Goal: Task Accomplishment & Management: Manage account settings

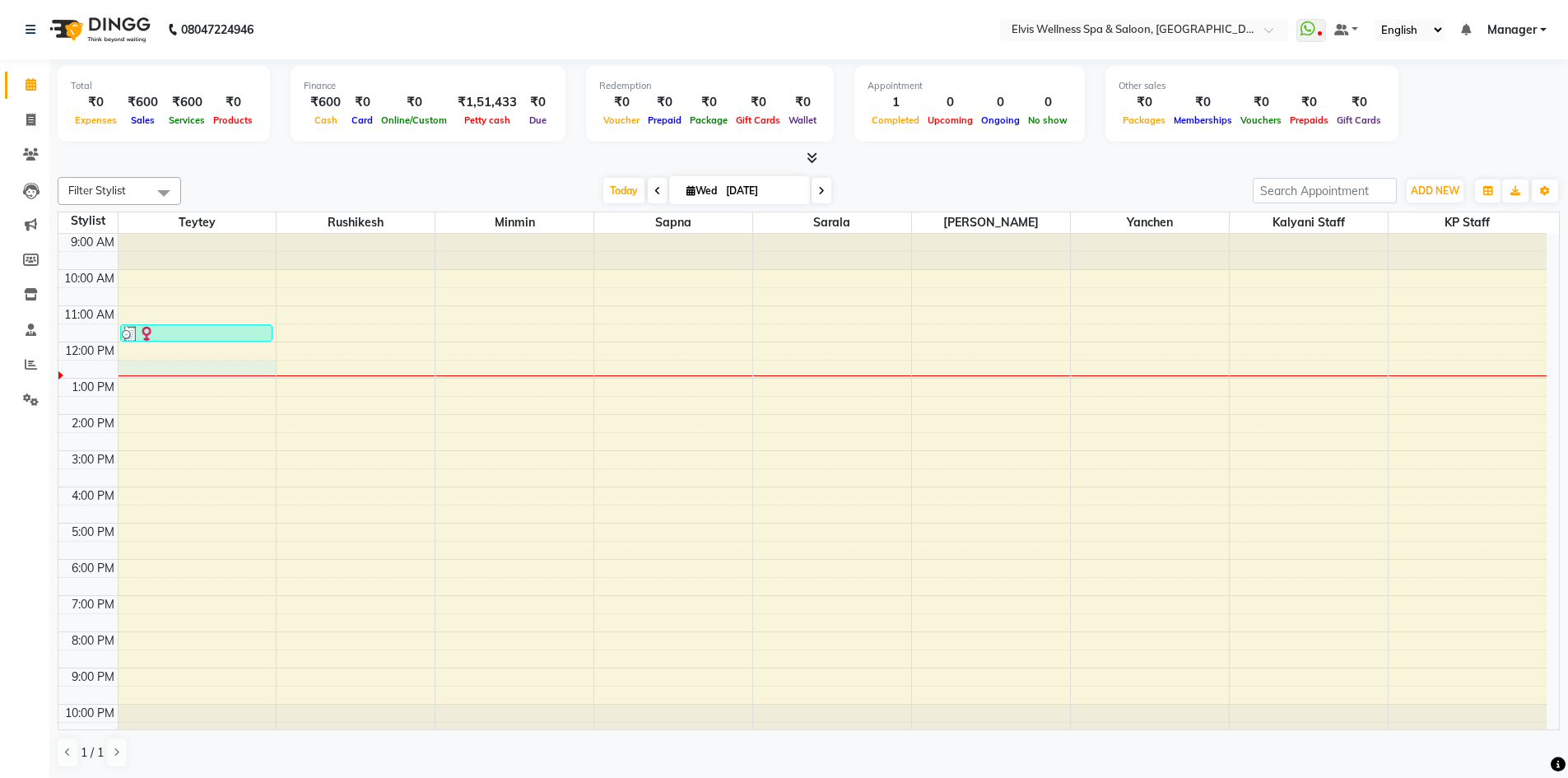
click at [198, 368] on div "9:00 AM 10:00 AM 11:00 AM 12:00 PM 1:00 PM 2:00 PM 3:00 PM 4:00 PM 5:00 PM 6:00…" at bounding box center [802, 487] width 1488 height 506
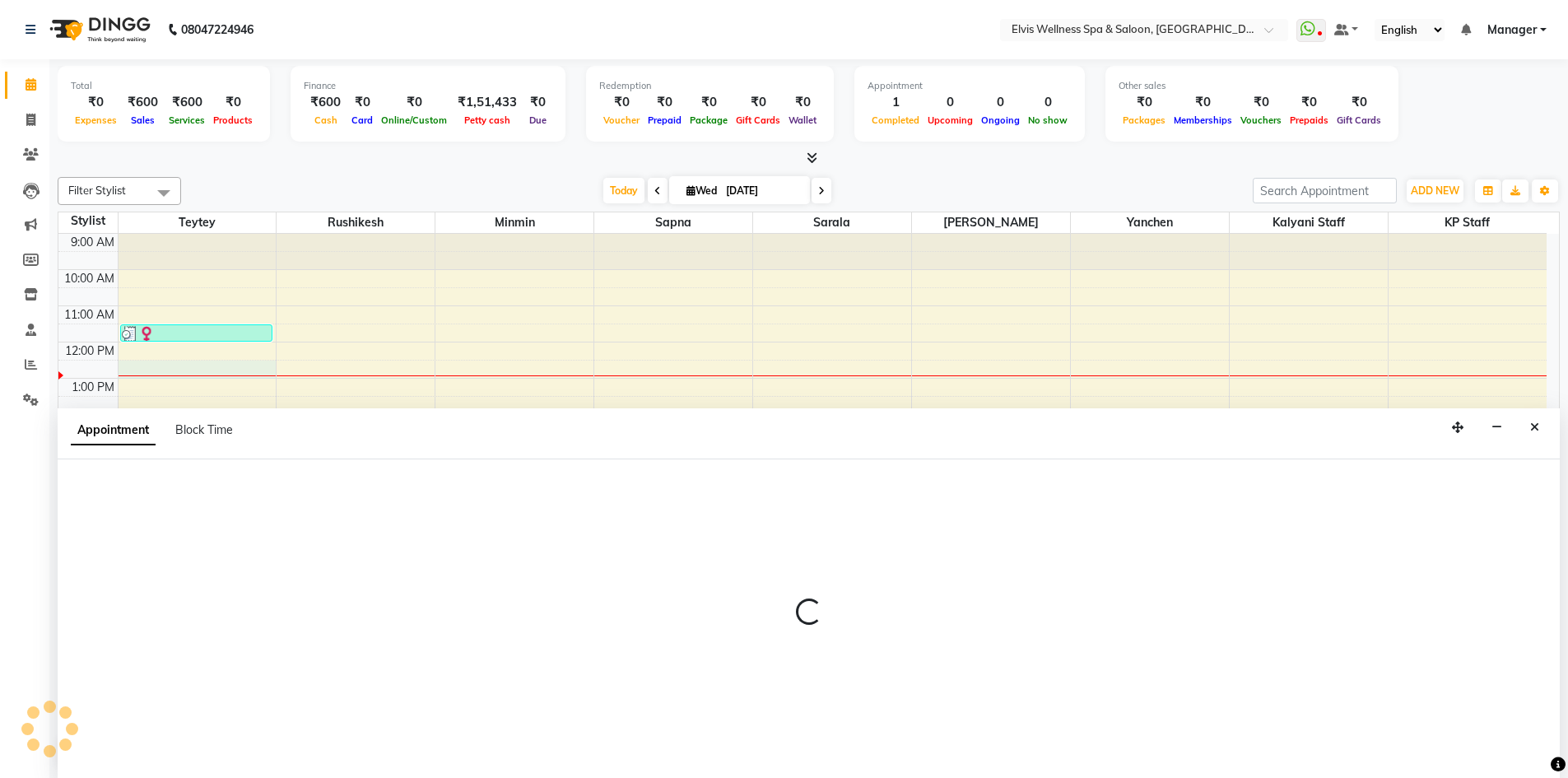
scroll to position [1, 0]
select select "46562"
select select "tentative"
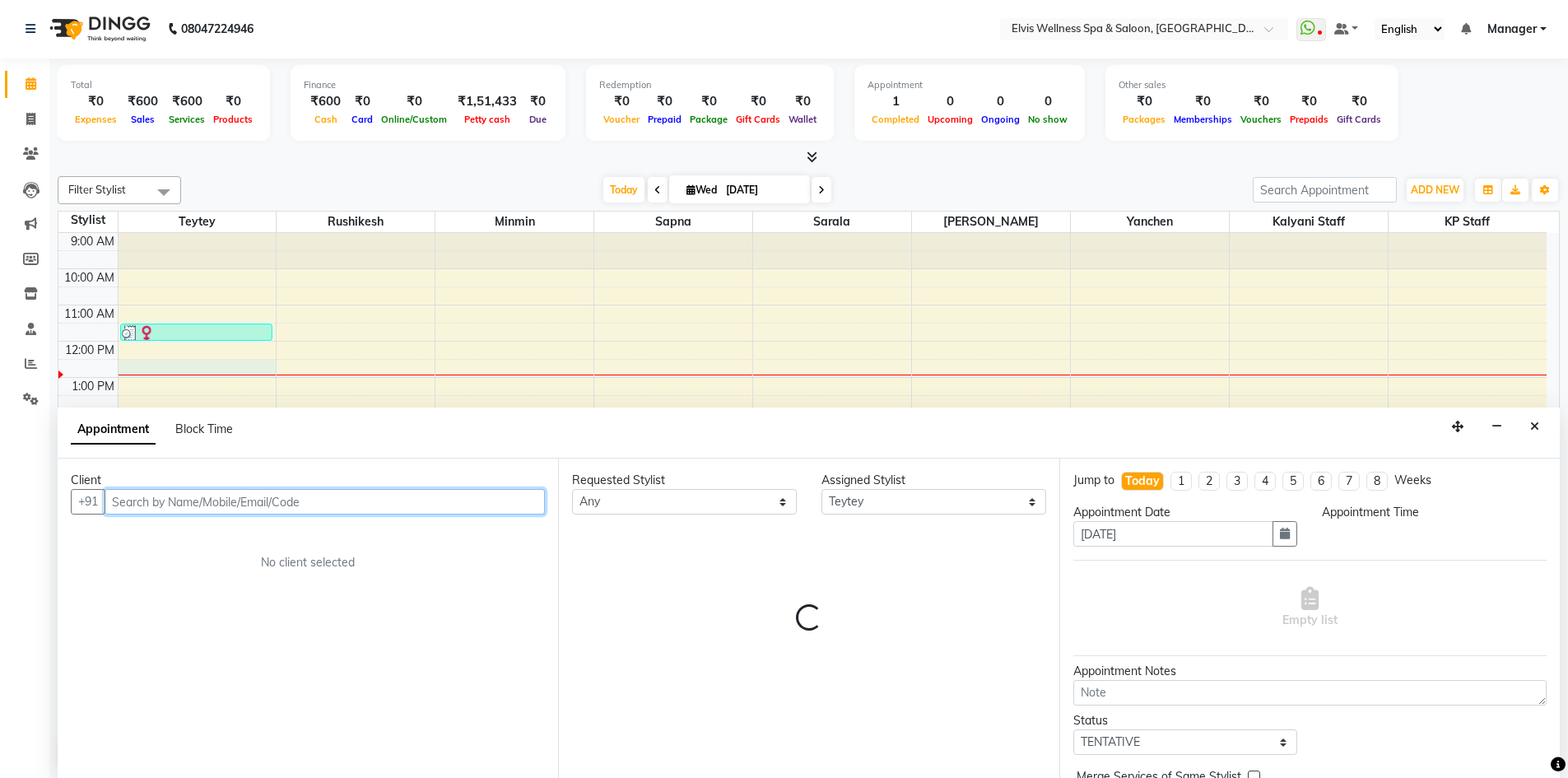
select select "750"
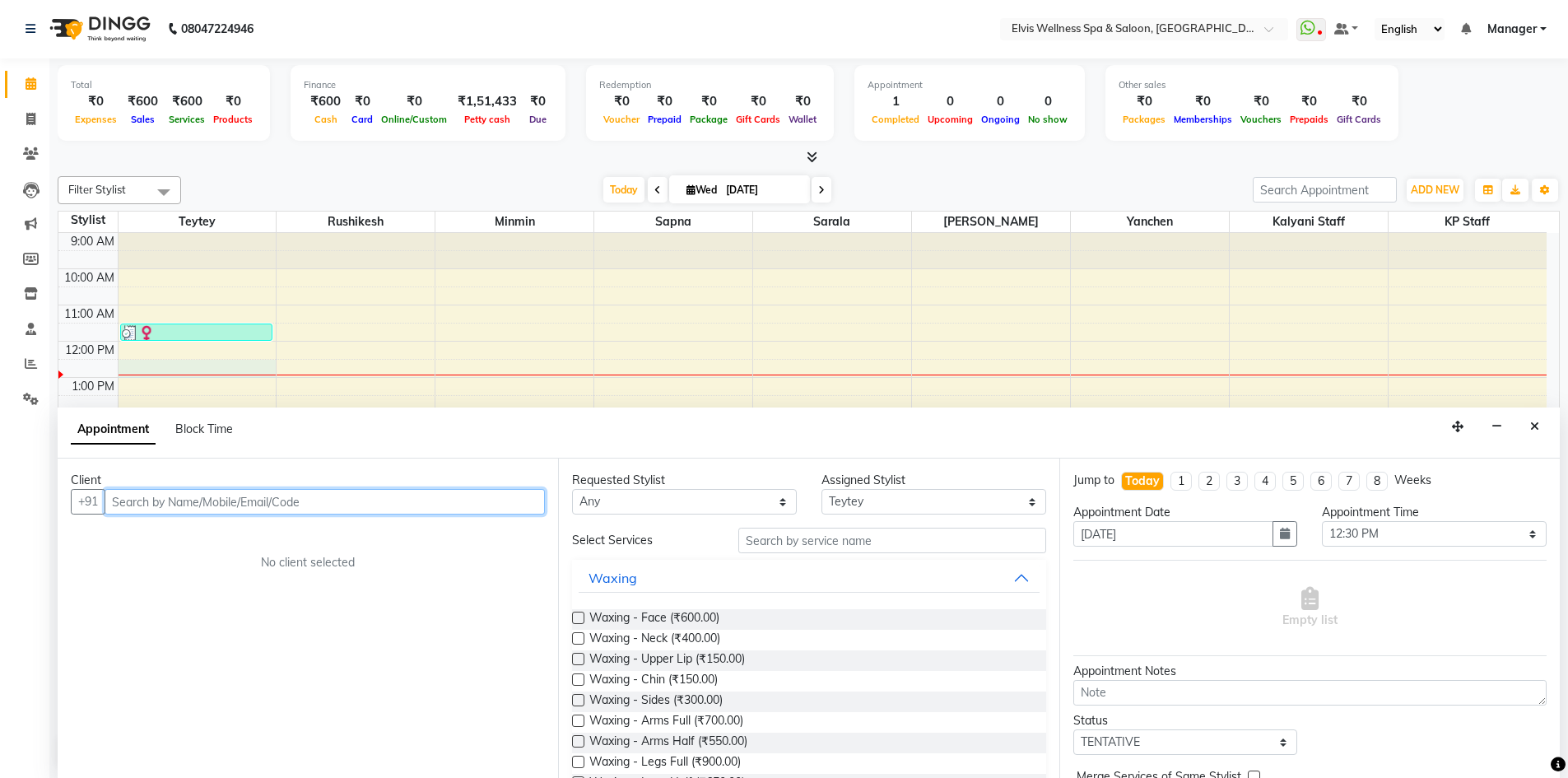
click at [380, 504] on input "text" at bounding box center [324, 502] width 440 height 25
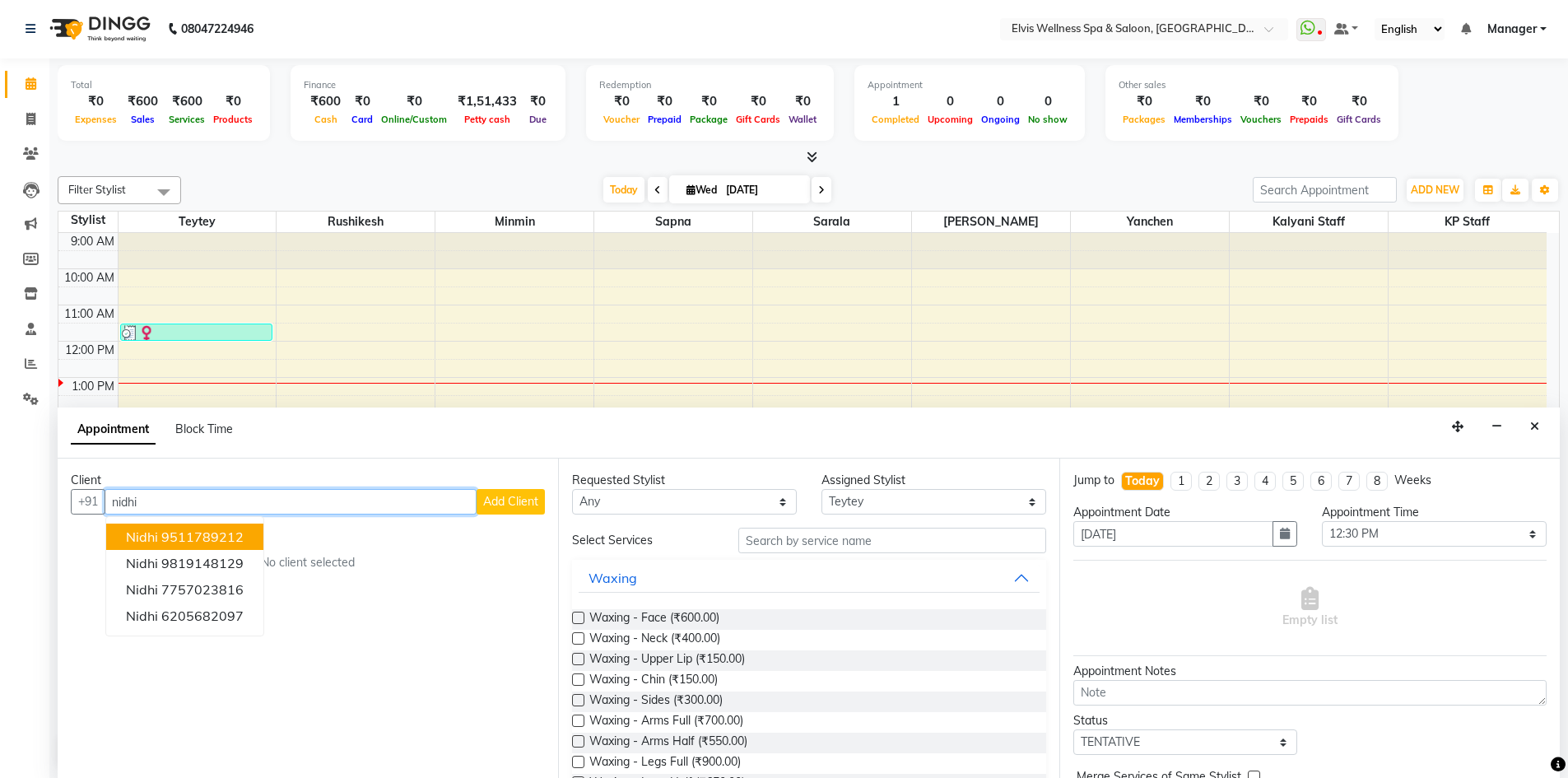
type input "nidhi"
click at [508, 501] on span "Add Client" at bounding box center [510, 501] width 55 height 15
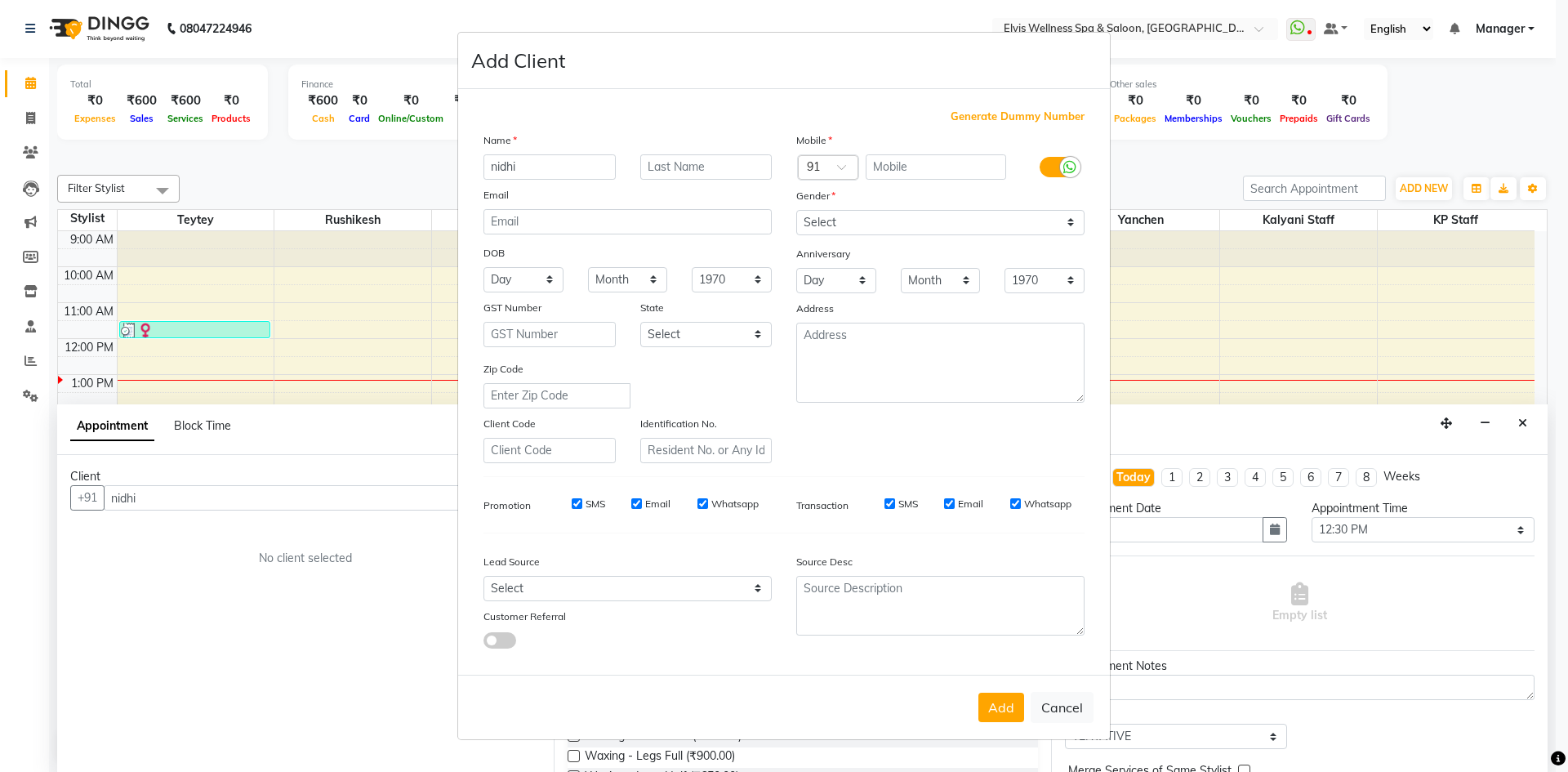
click at [1030, 116] on span "Generate Dummy Number" at bounding box center [1018, 117] width 134 height 17
type input "1272000000508"
checkbox input "false"
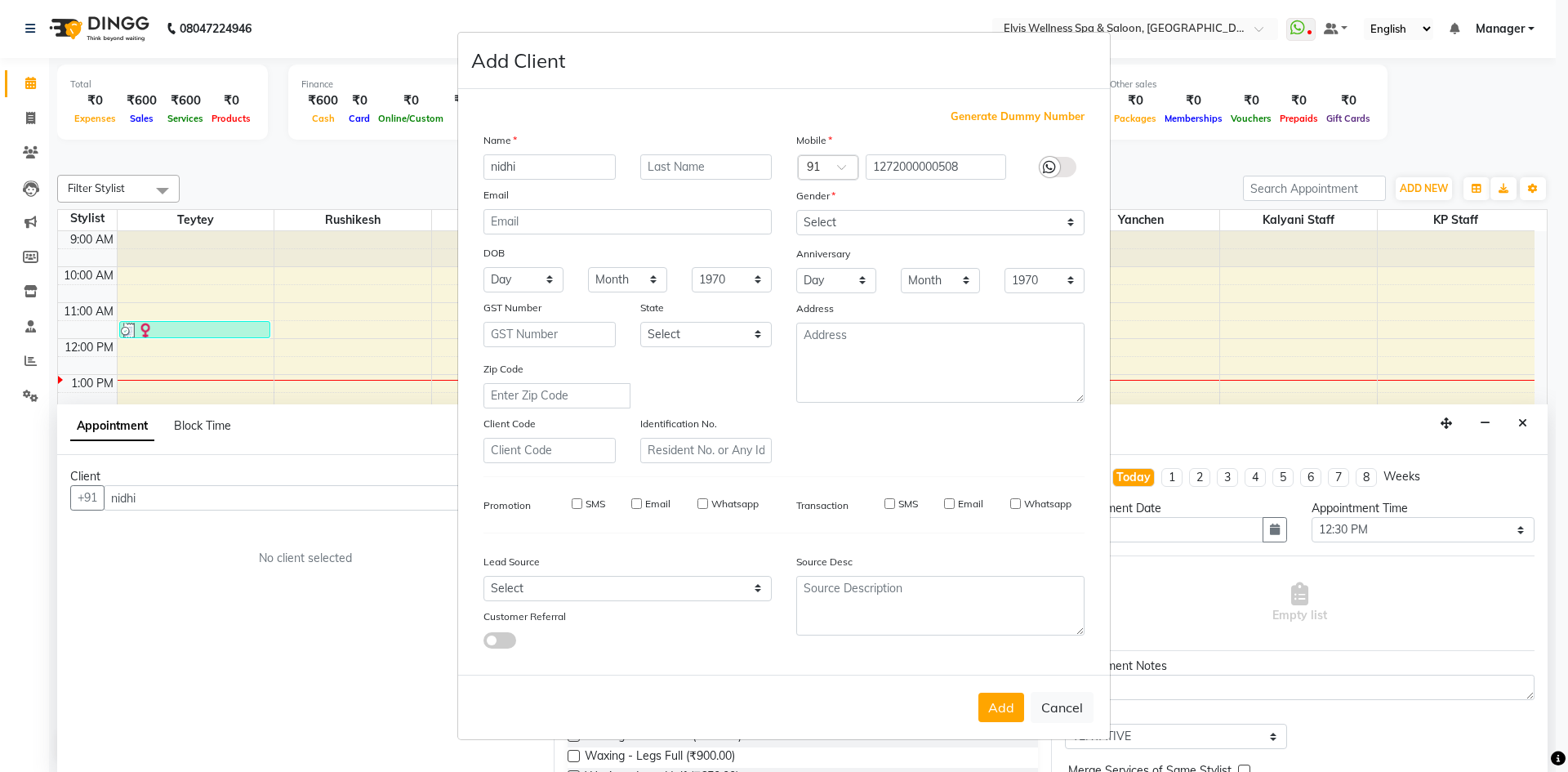
checkbox input "false"
click at [1054, 216] on select "Select [DEMOGRAPHIC_DATA] [DEMOGRAPHIC_DATA] Other Prefer Not To Say" at bounding box center [940, 222] width 288 height 25
select select "[DEMOGRAPHIC_DATA]"
click at [796, 210] on select "Select [DEMOGRAPHIC_DATA] [DEMOGRAPHIC_DATA] Other Prefer Not To Say" at bounding box center [940, 222] width 288 height 25
click at [1008, 714] on button "Add" at bounding box center [1001, 708] width 46 height 30
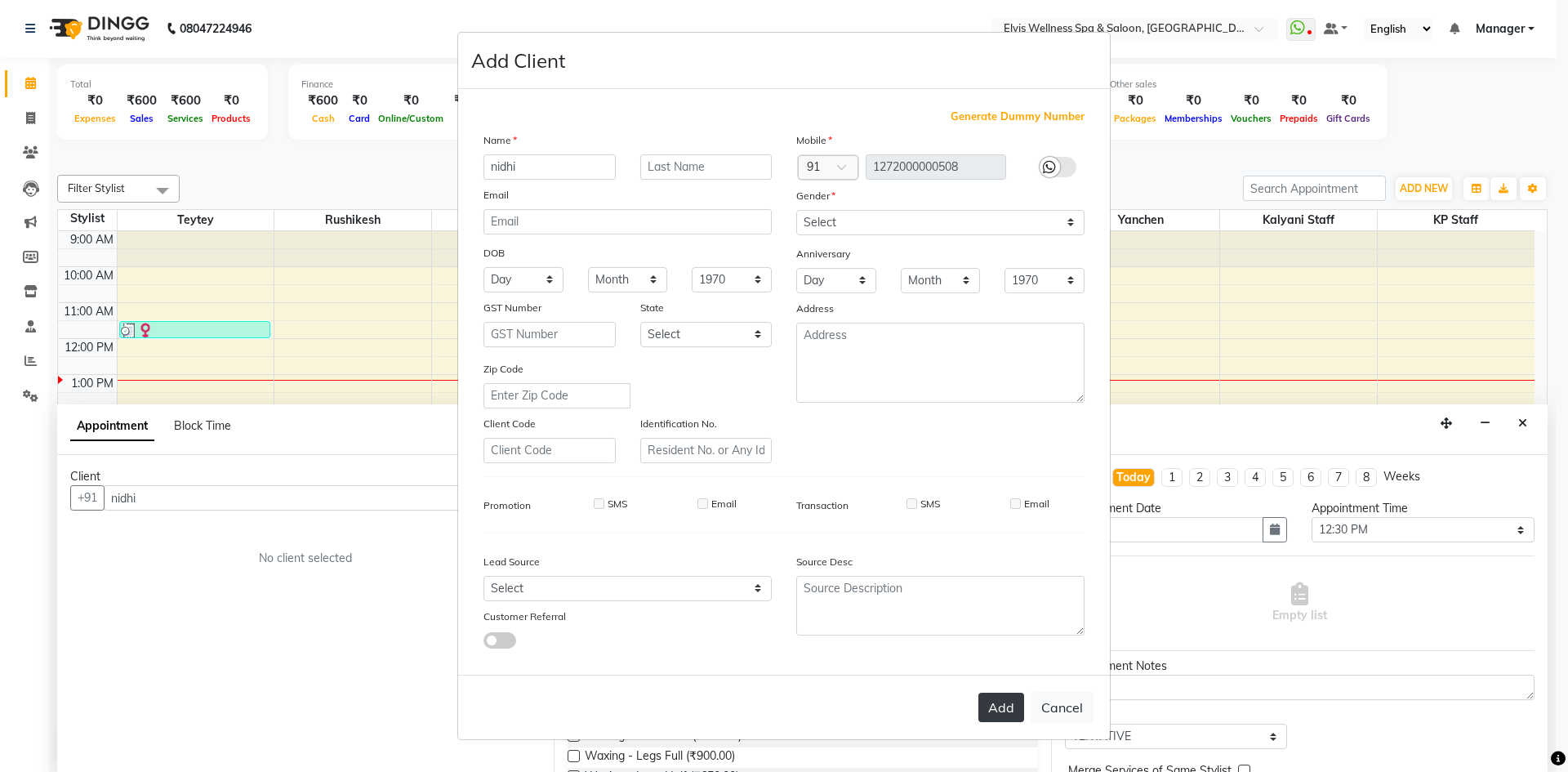
type input "1272000000508"
select select
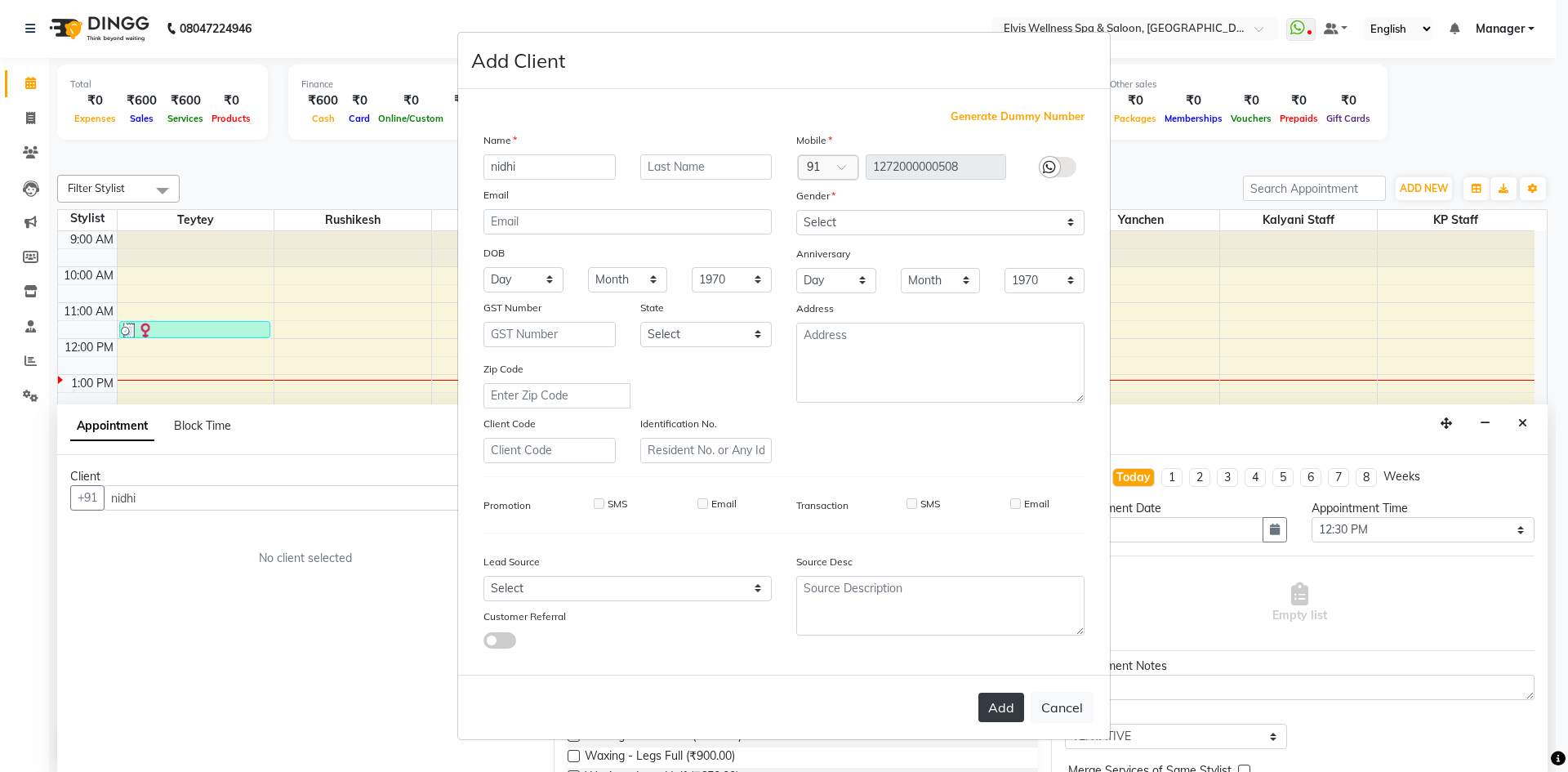
select select
checkbox input "false"
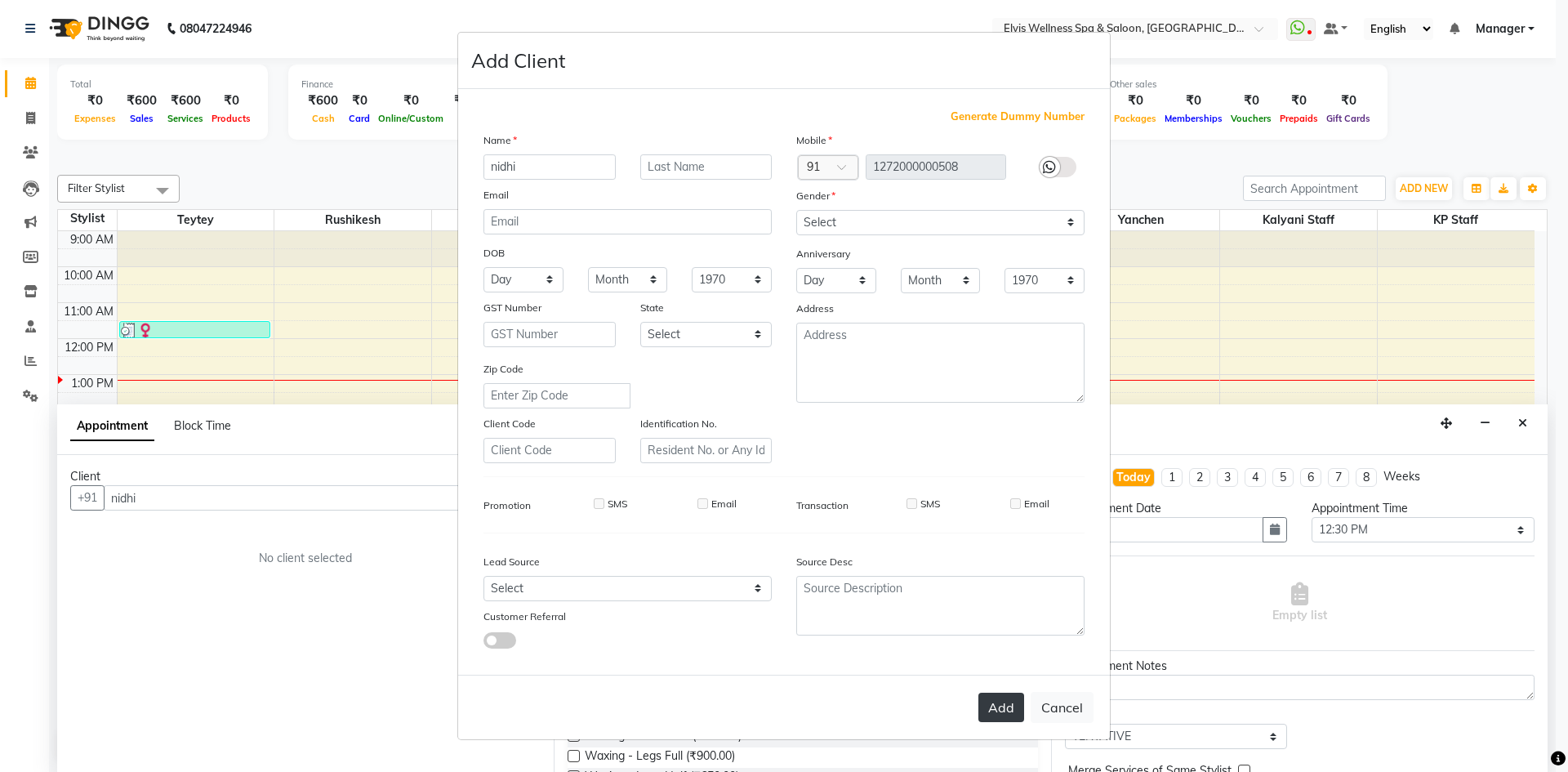
checkbox input "false"
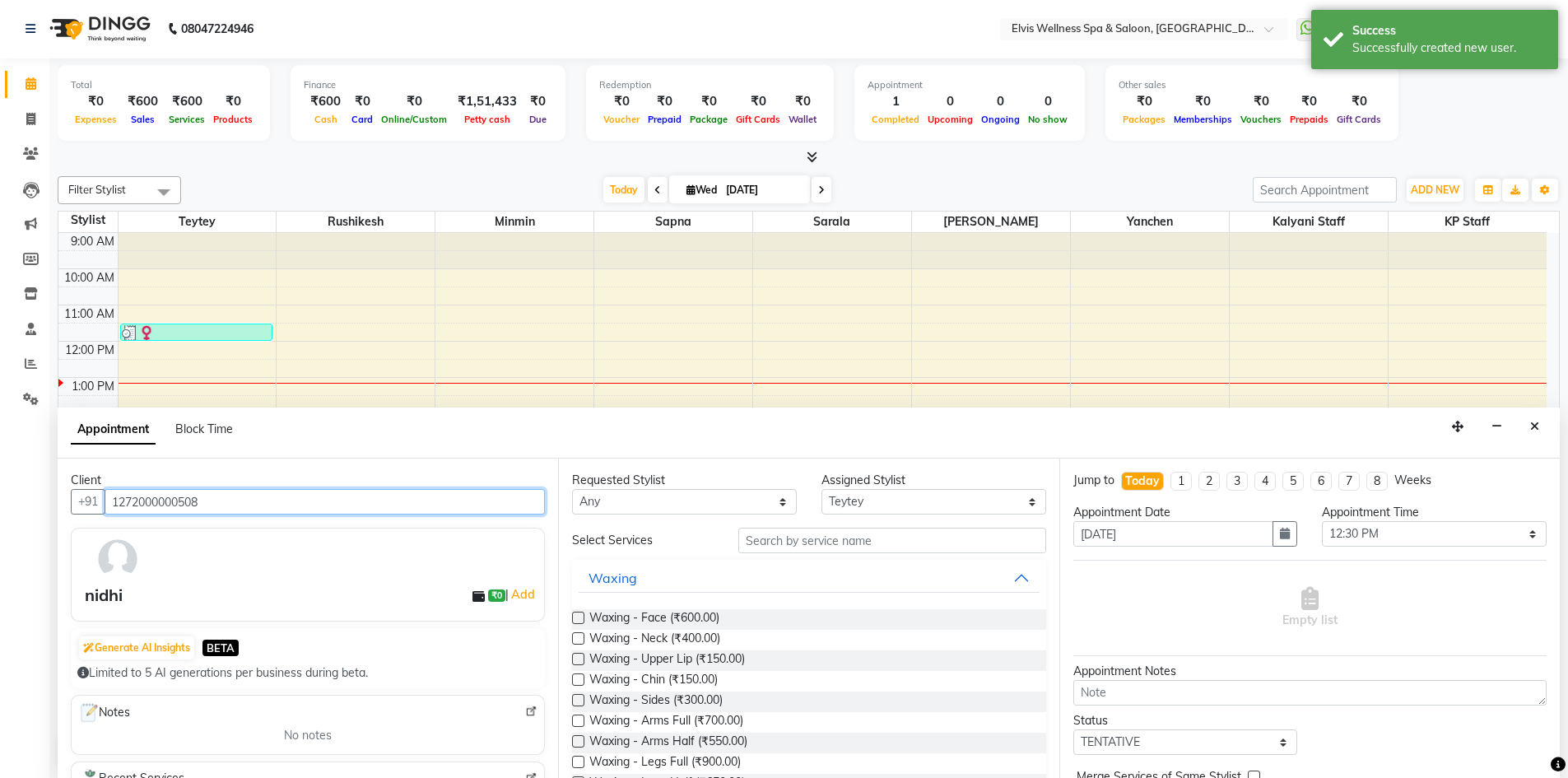
click at [462, 509] on input "1272000000508" at bounding box center [324, 502] width 440 height 25
click at [803, 539] on input "text" at bounding box center [892, 540] width 308 height 25
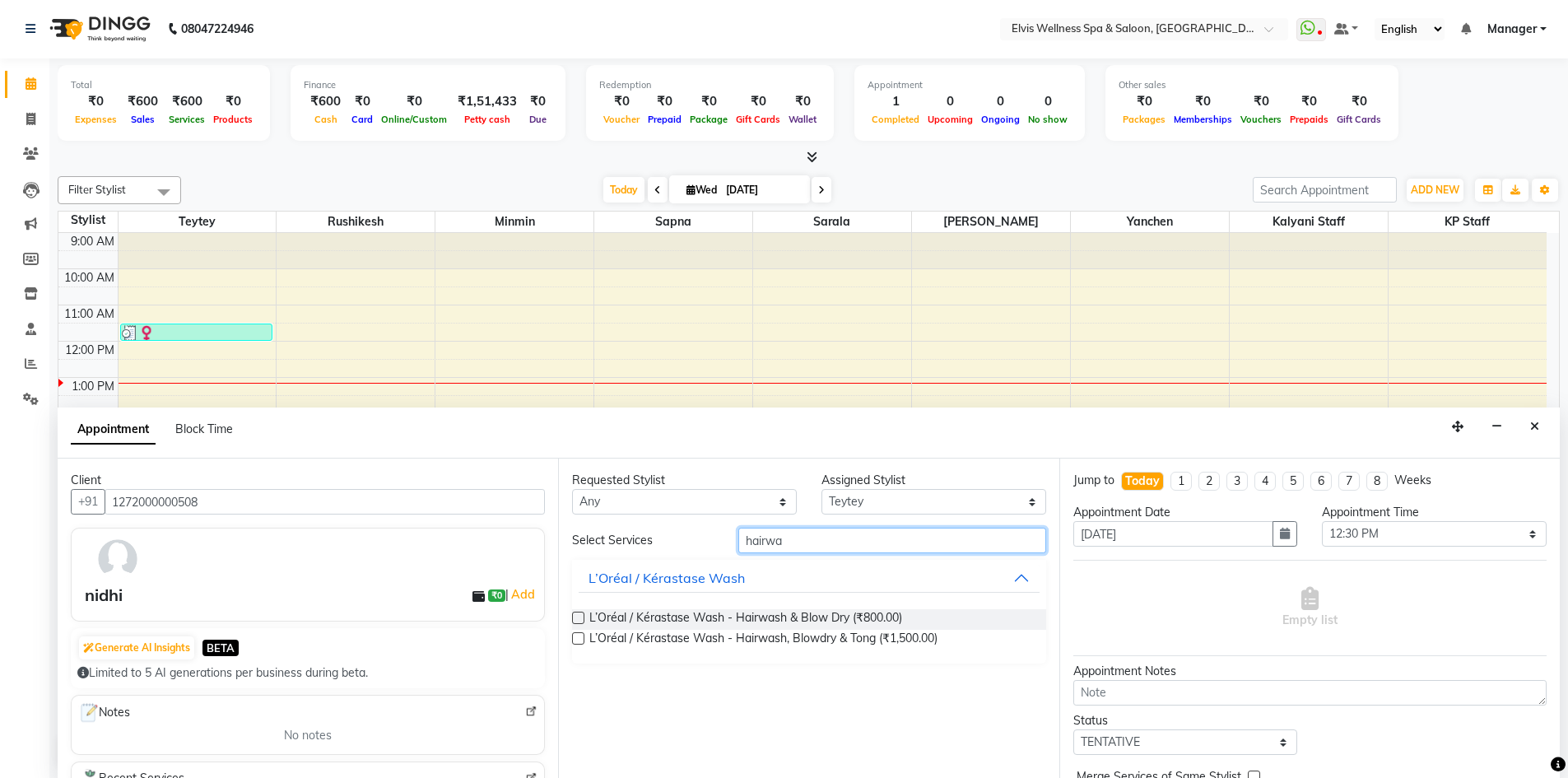
type input "hairwa"
click at [581, 619] on label at bounding box center [578, 617] width 12 height 12
click at [581, 619] on input "checkbox" at bounding box center [577, 619] width 11 height 11
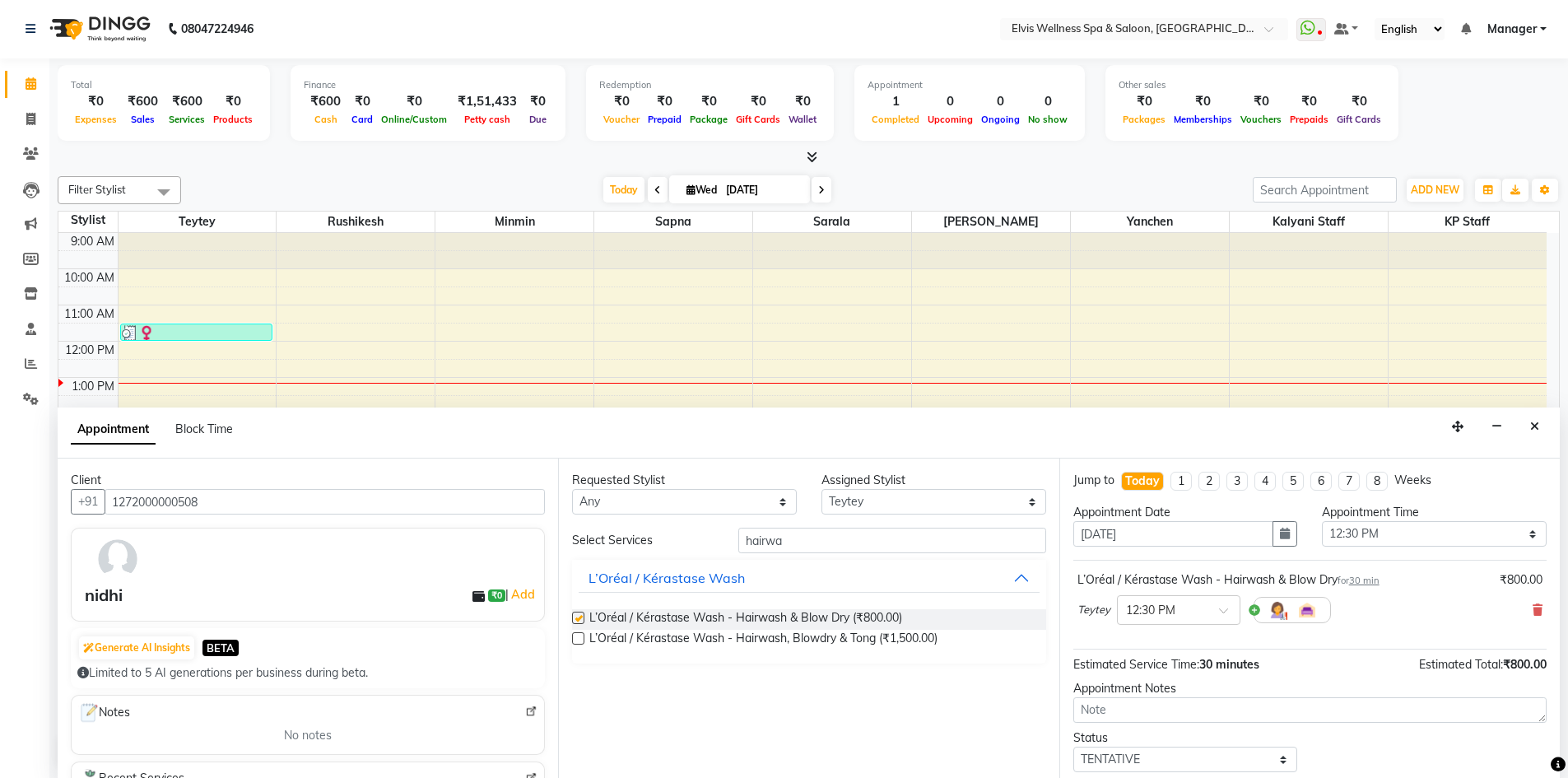
checkbox input "false"
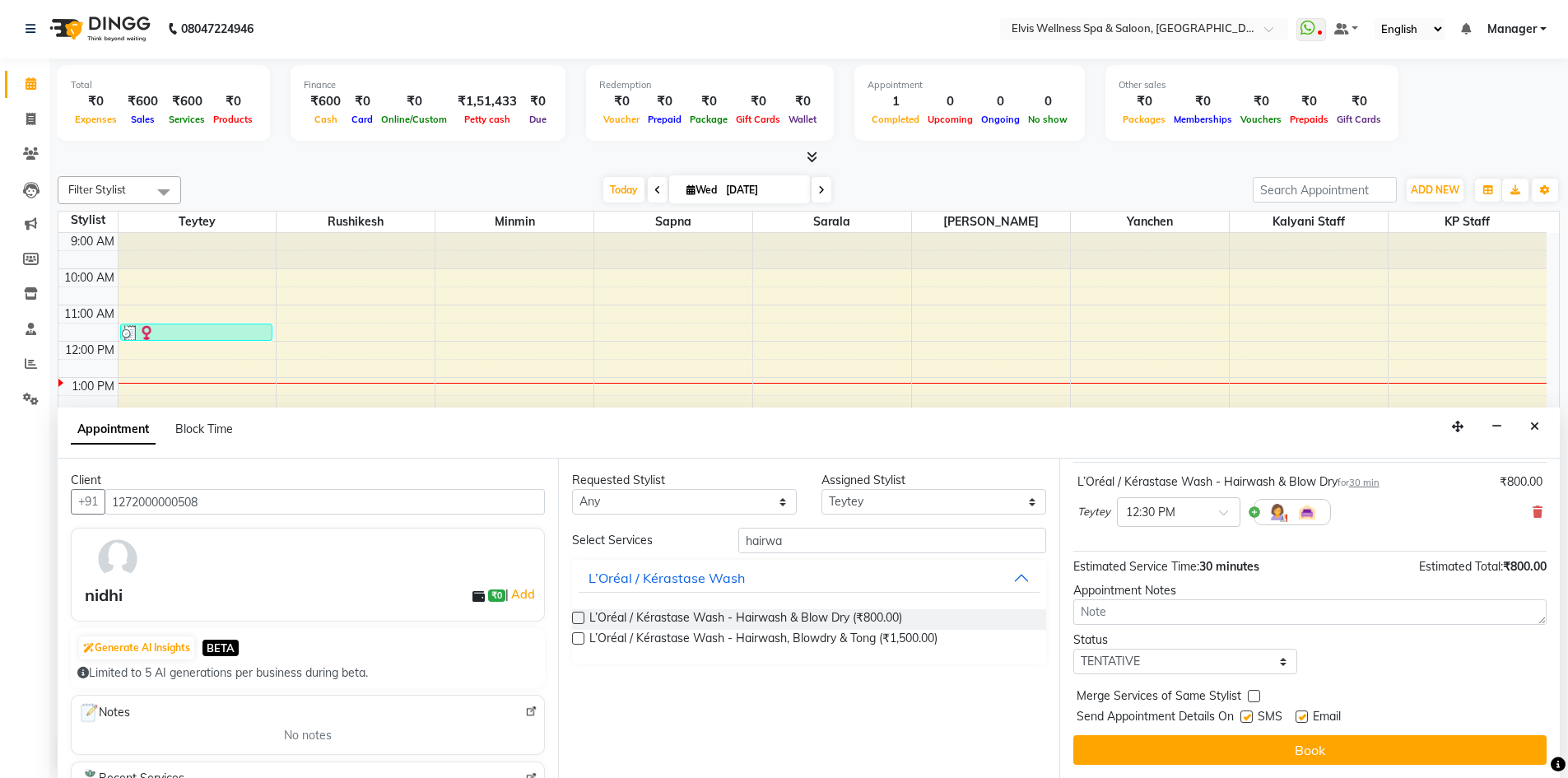
click at [1246, 717] on label at bounding box center [1246, 717] width 12 height 12
click at [1246, 717] on input "checkbox" at bounding box center [1245, 718] width 11 height 11
checkbox input "false"
click at [1300, 717] on label at bounding box center [1301, 717] width 12 height 12
click at [1300, 717] on input "checkbox" at bounding box center [1301, 718] width 11 height 11
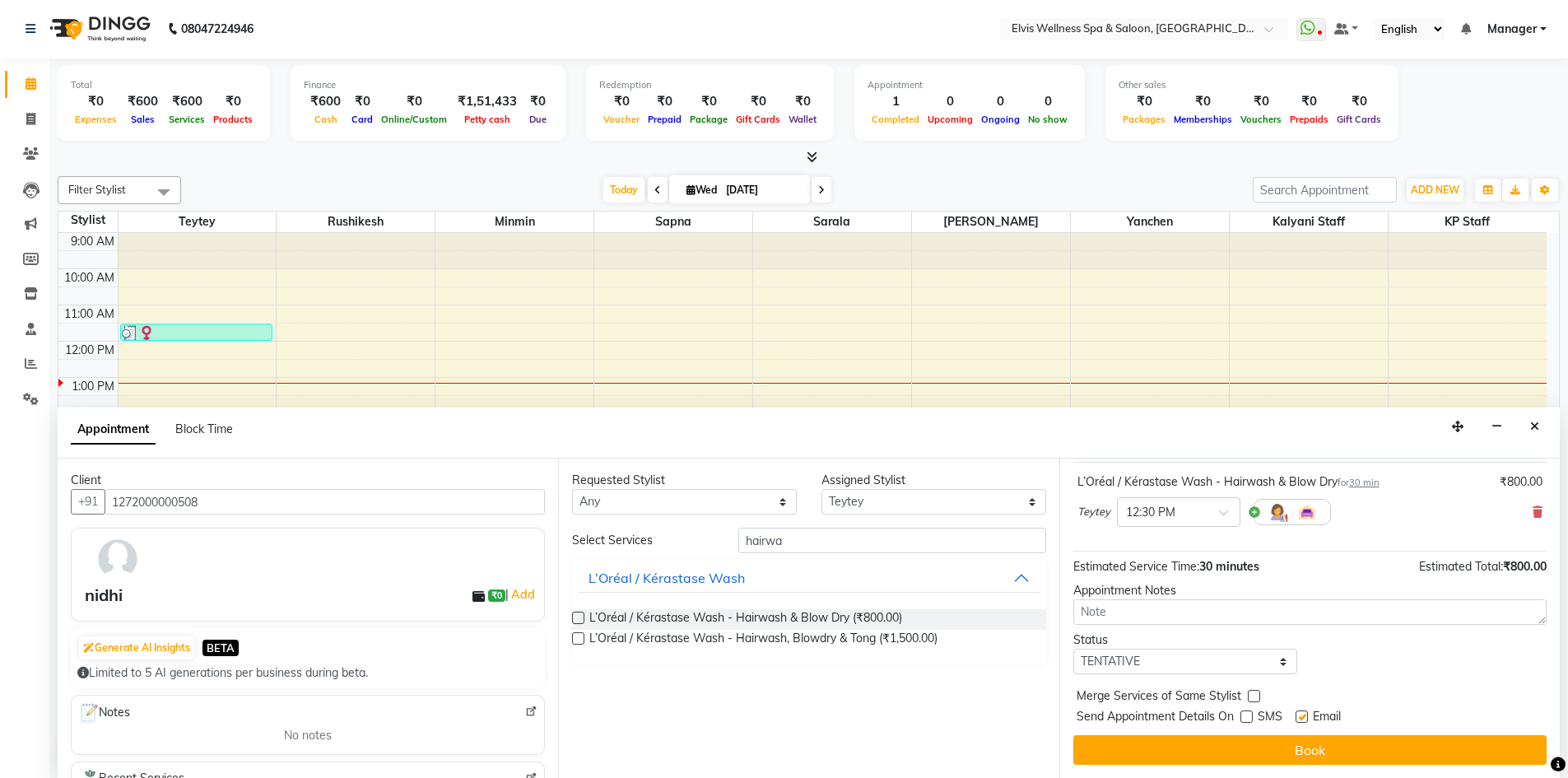
checkbox input "false"
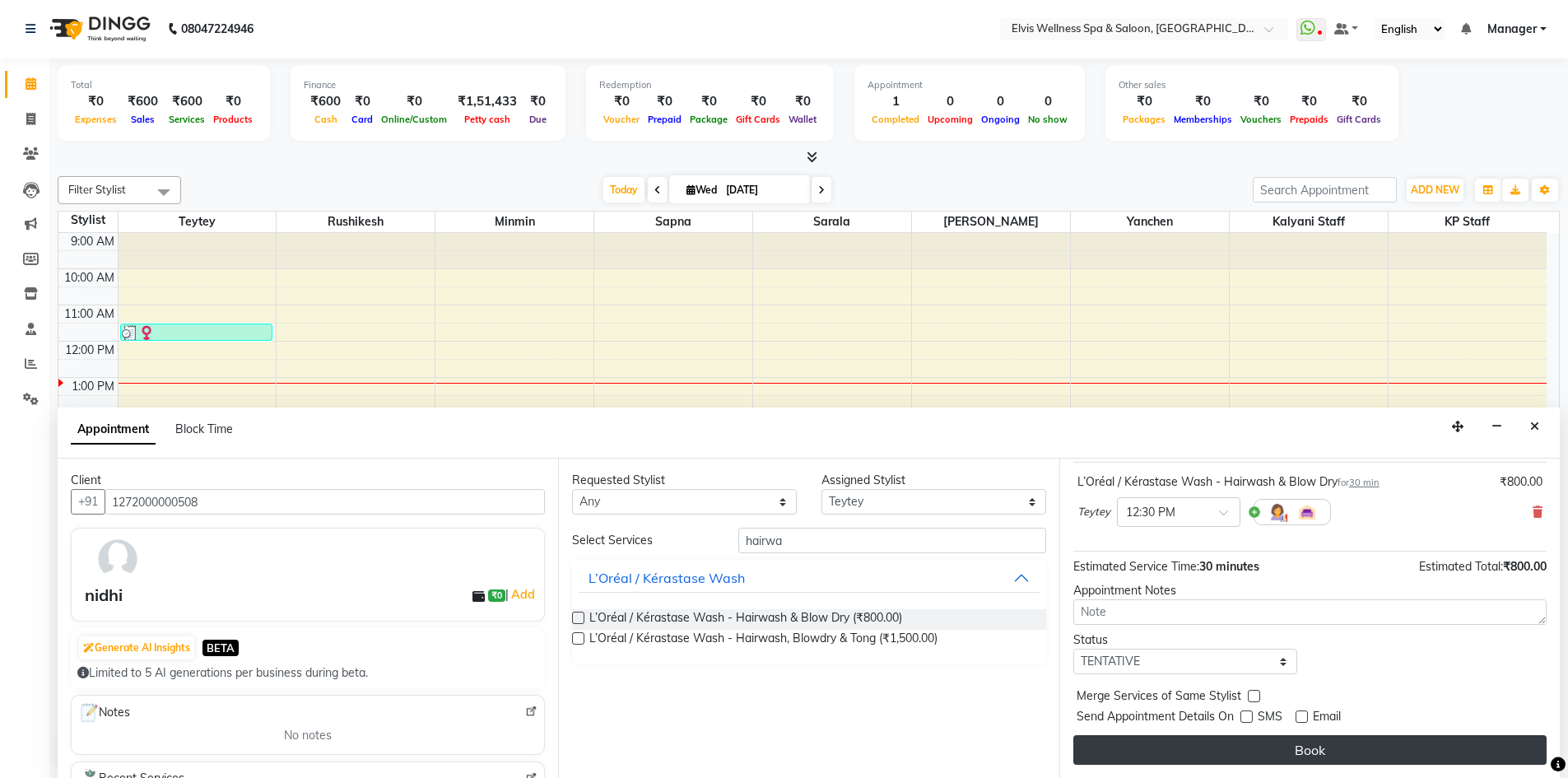
click at [1304, 753] on button "Book" at bounding box center [1310, 750] width 474 height 30
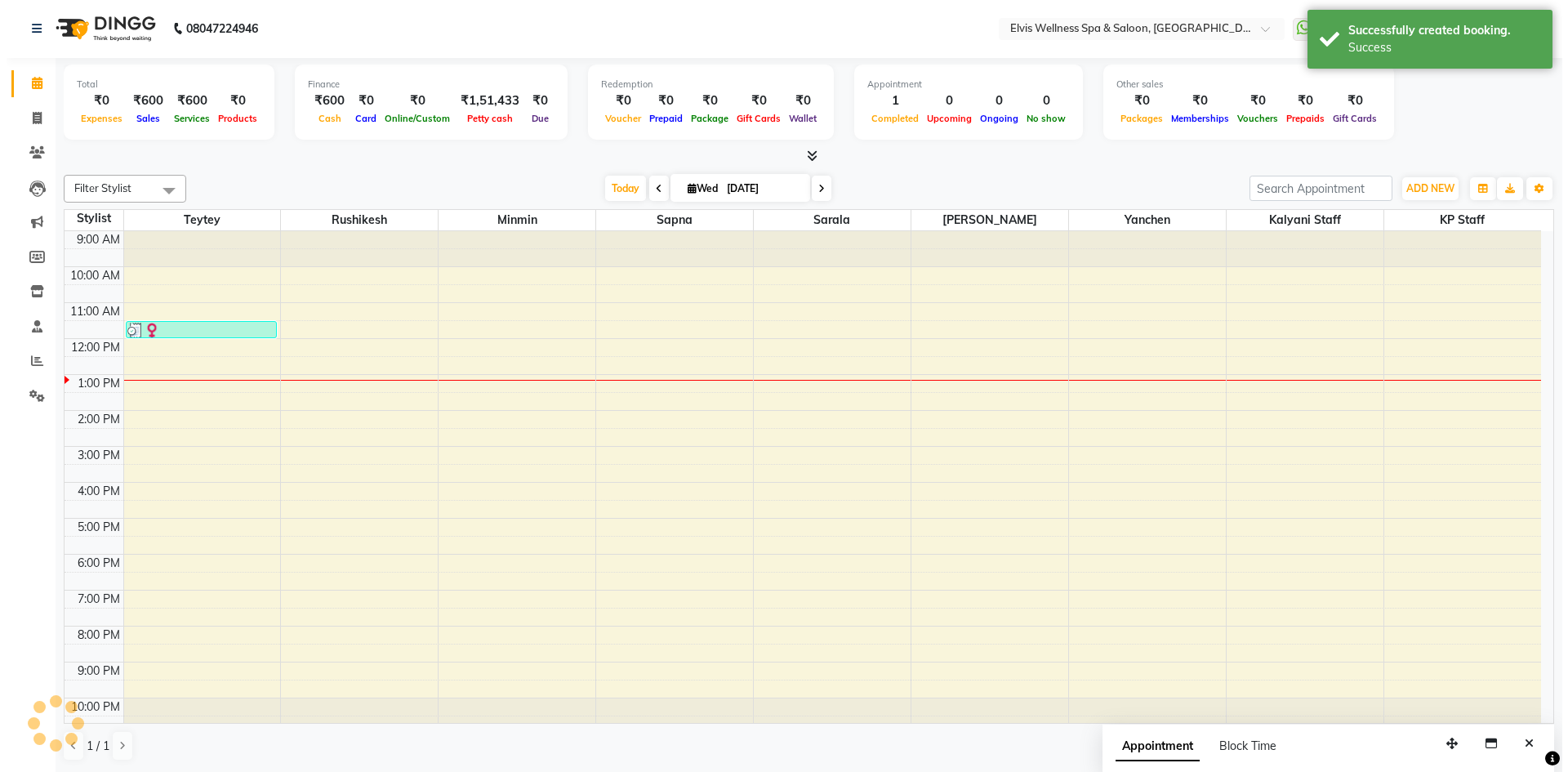
scroll to position [0, 0]
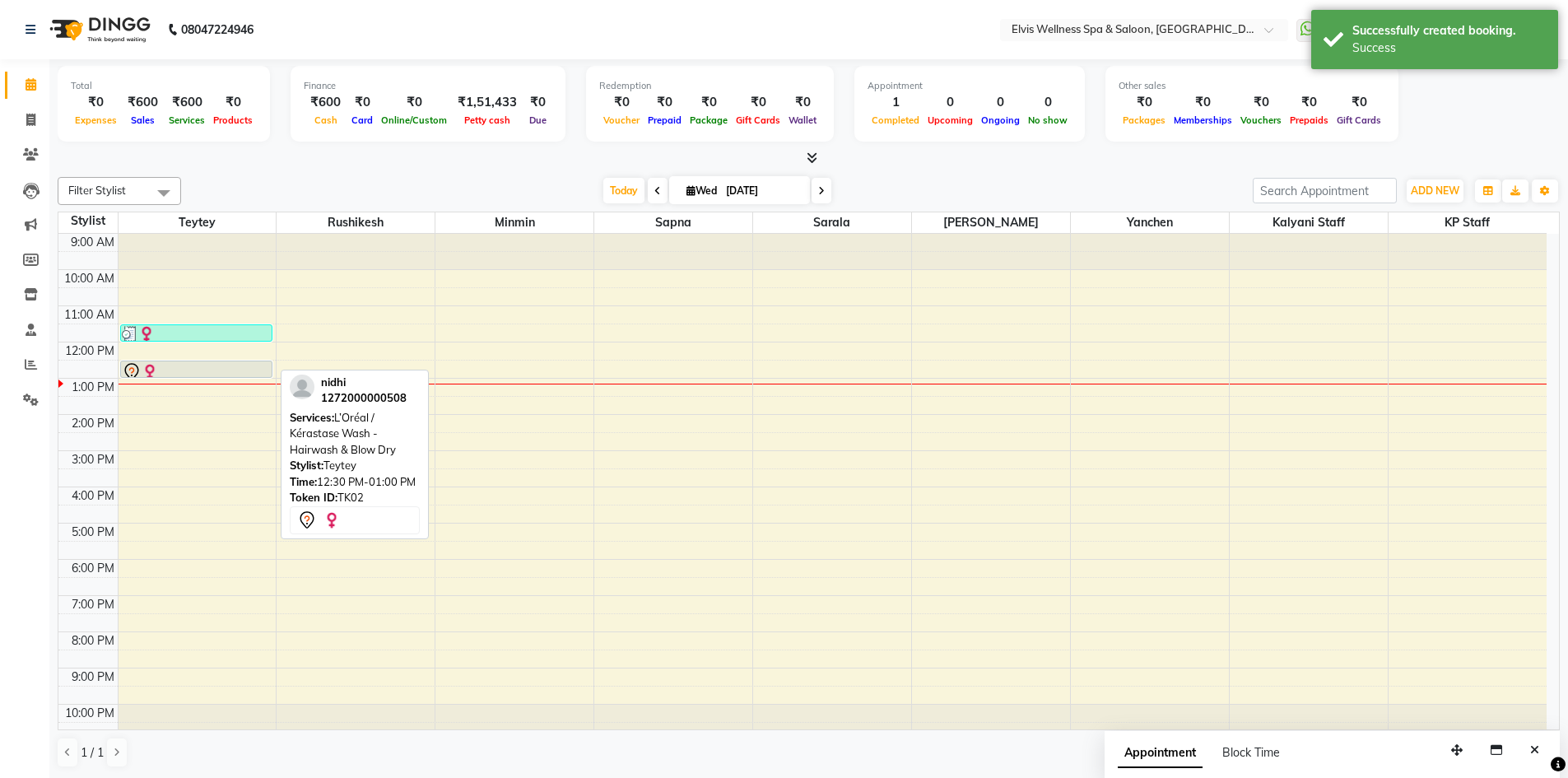
click at [267, 371] on div at bounding box center [196, 372] width 149 height 20
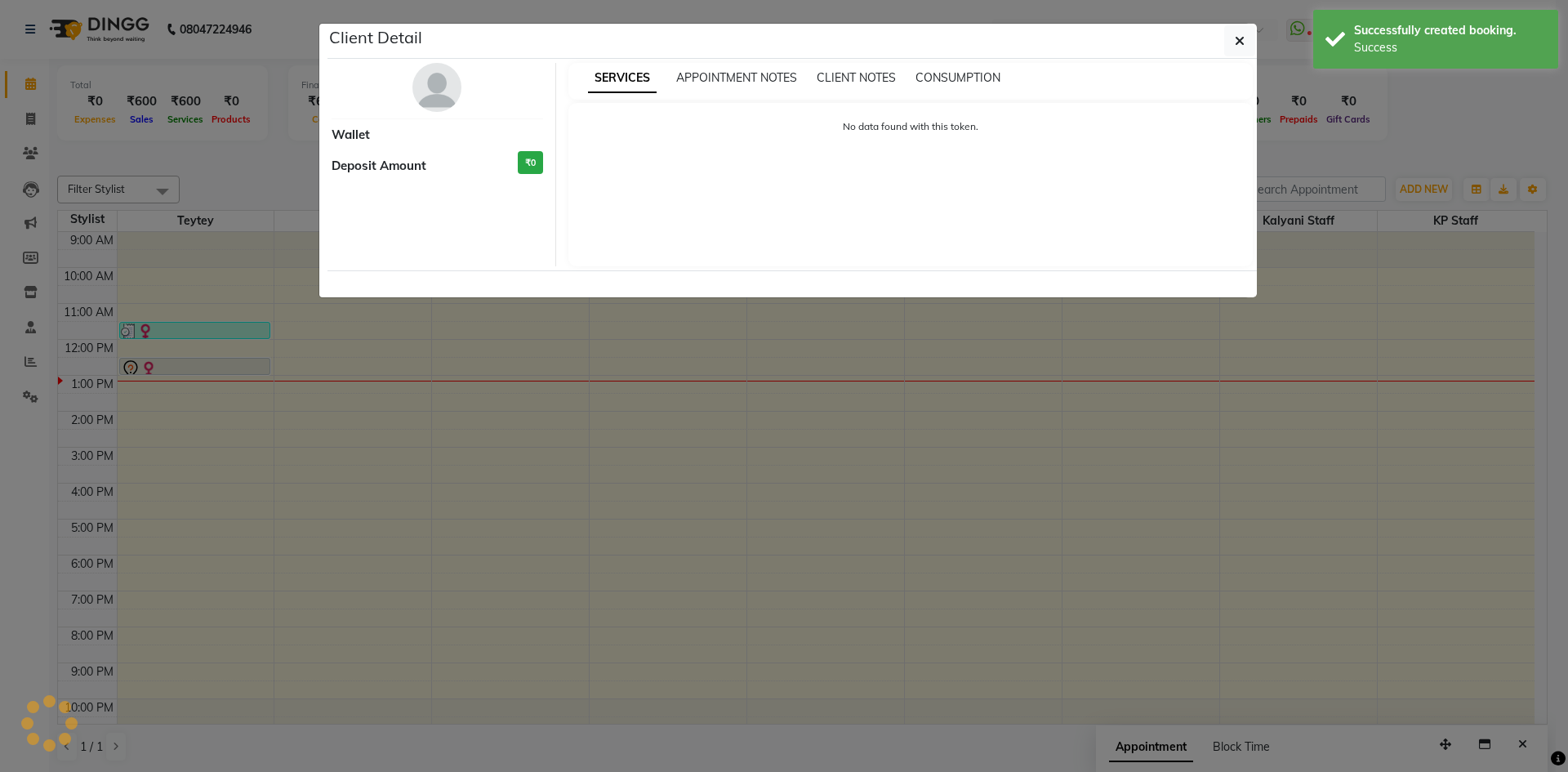
select select "7"
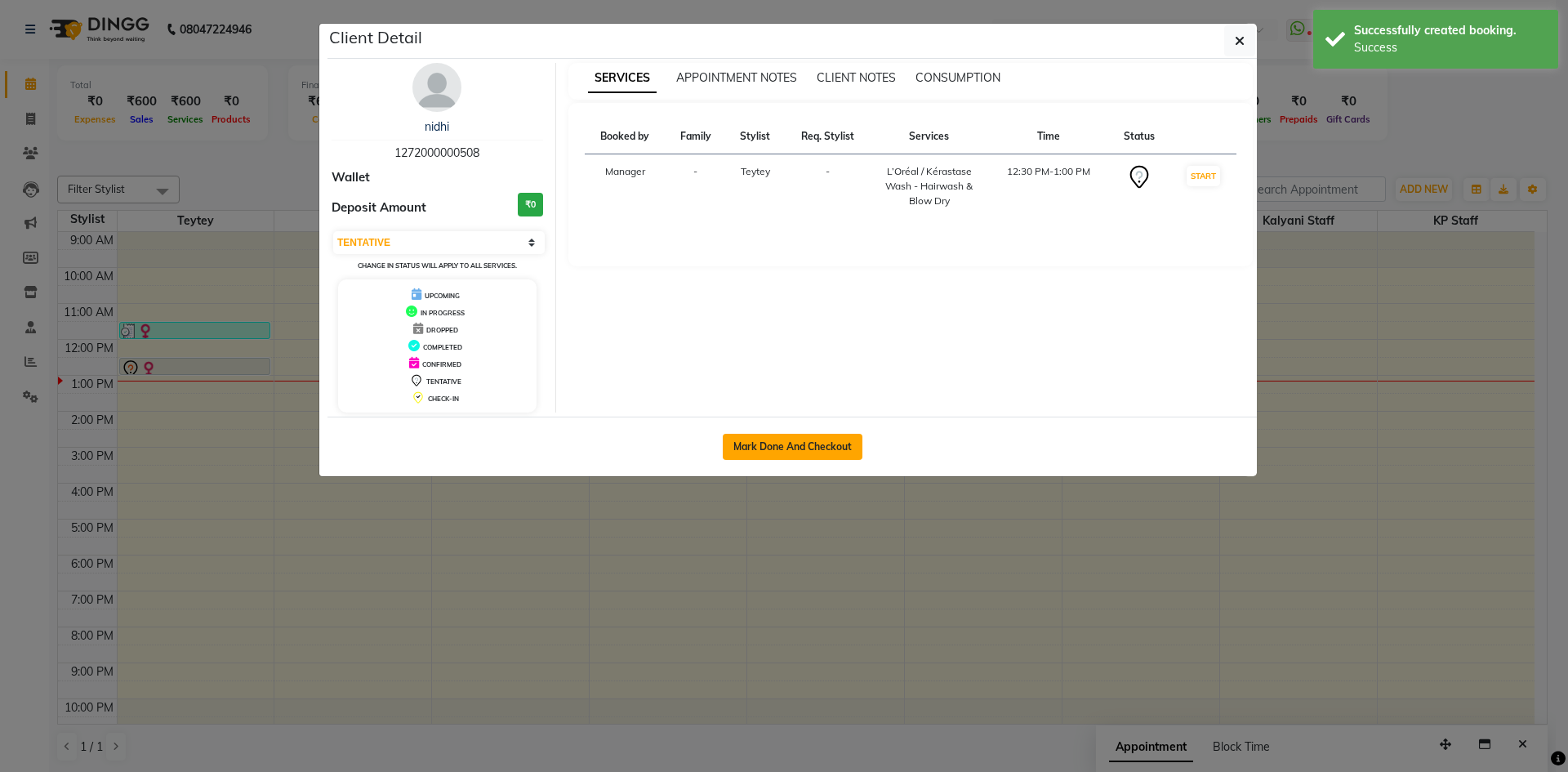
click at [780, 447] on button "Mark Done And Checkout" at bounding box center [793, 446] width 140 height 26
select select "service"
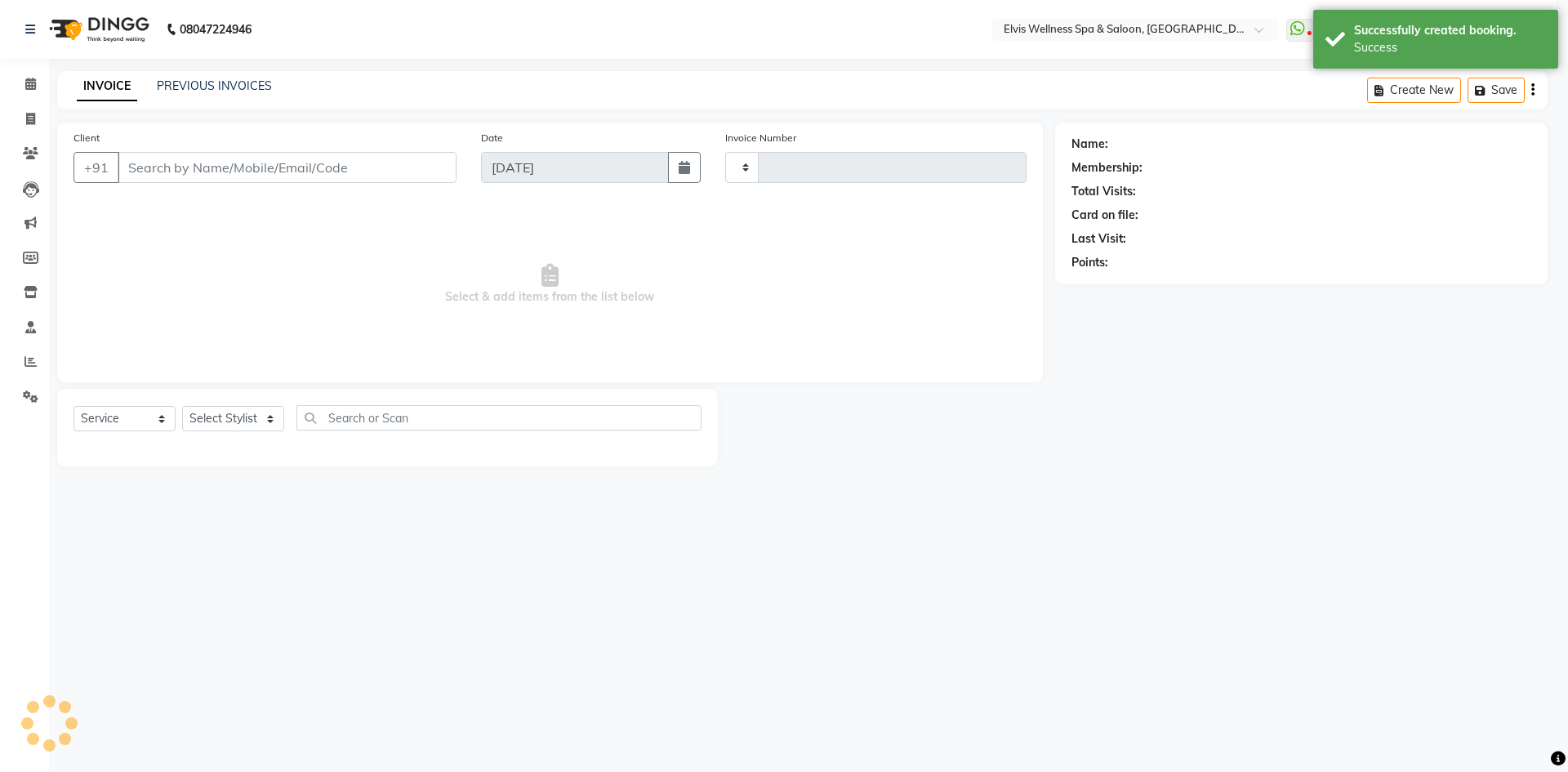
select select "3"
type input "1559"
select select "6269"
type input "1272000000508"
select select "46562"
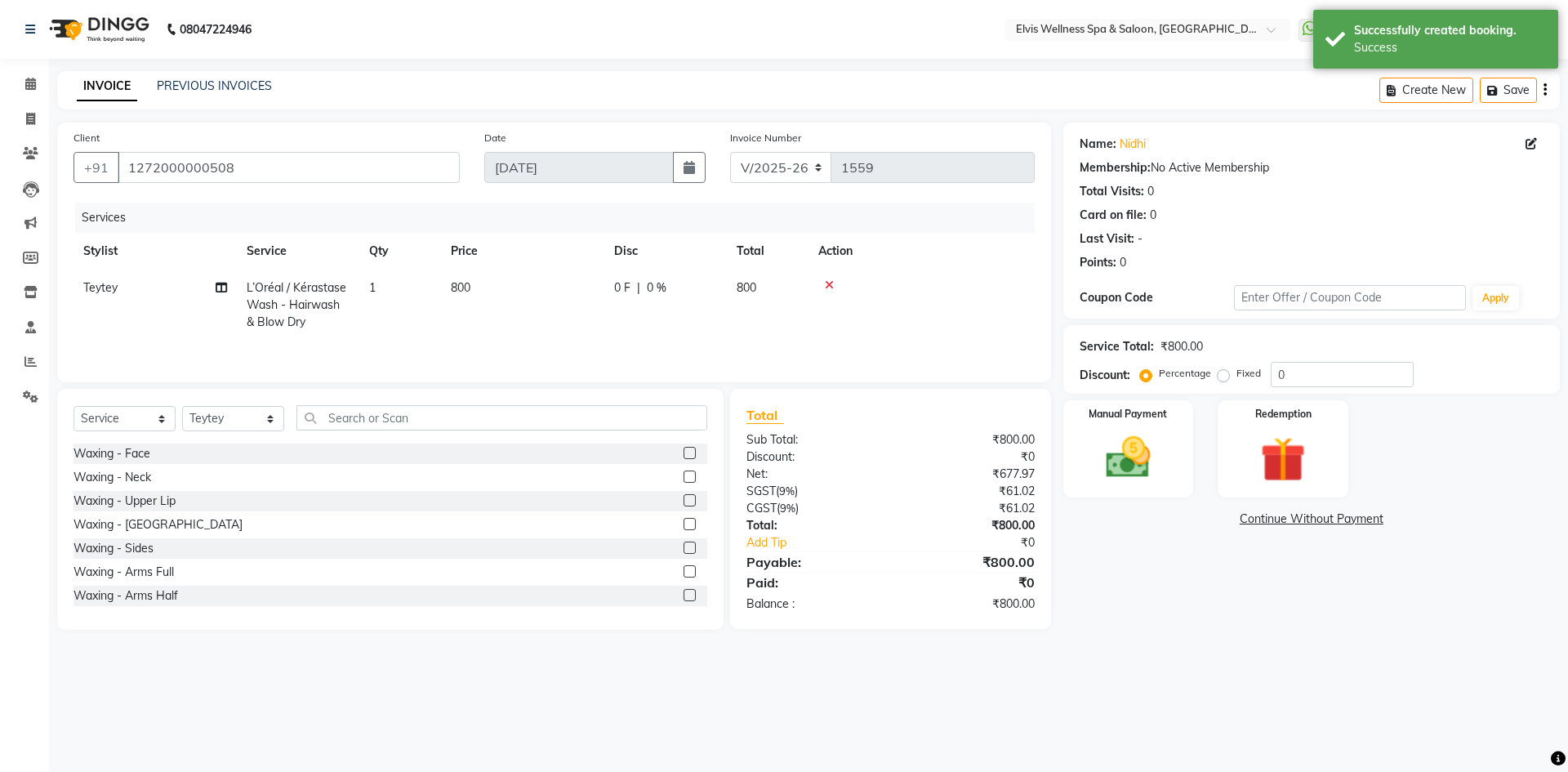
click at [457, 288] on span "800" at bounding box center [460, 287] width 20 height 15
select select "46562"
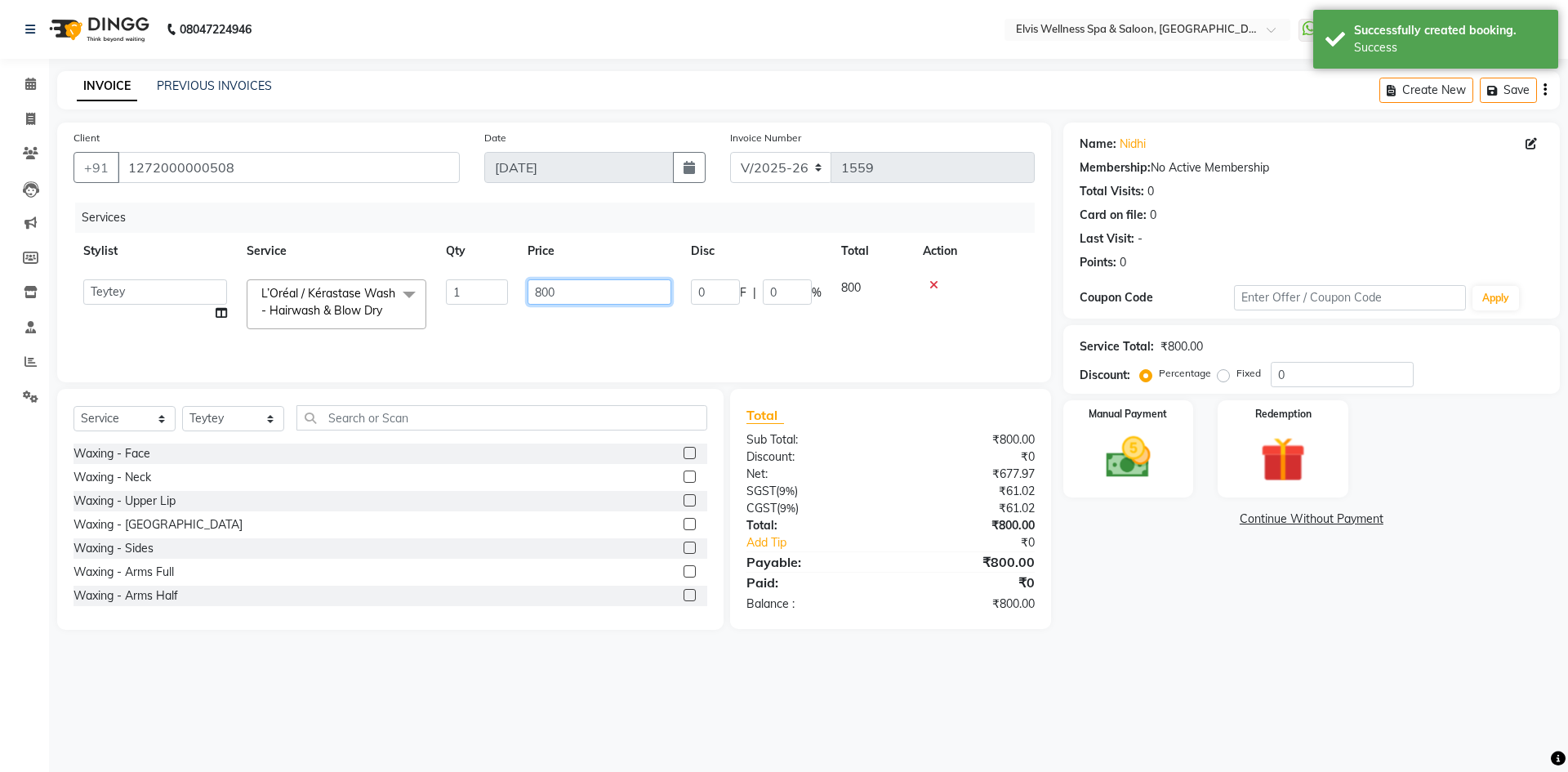
click at [545, 293] on input "800" at bounding box center [599, 292] width 144 height 25
type input "500"
click at [1130, 439] on img at bounding box center [1128, 458] width 76 height 54
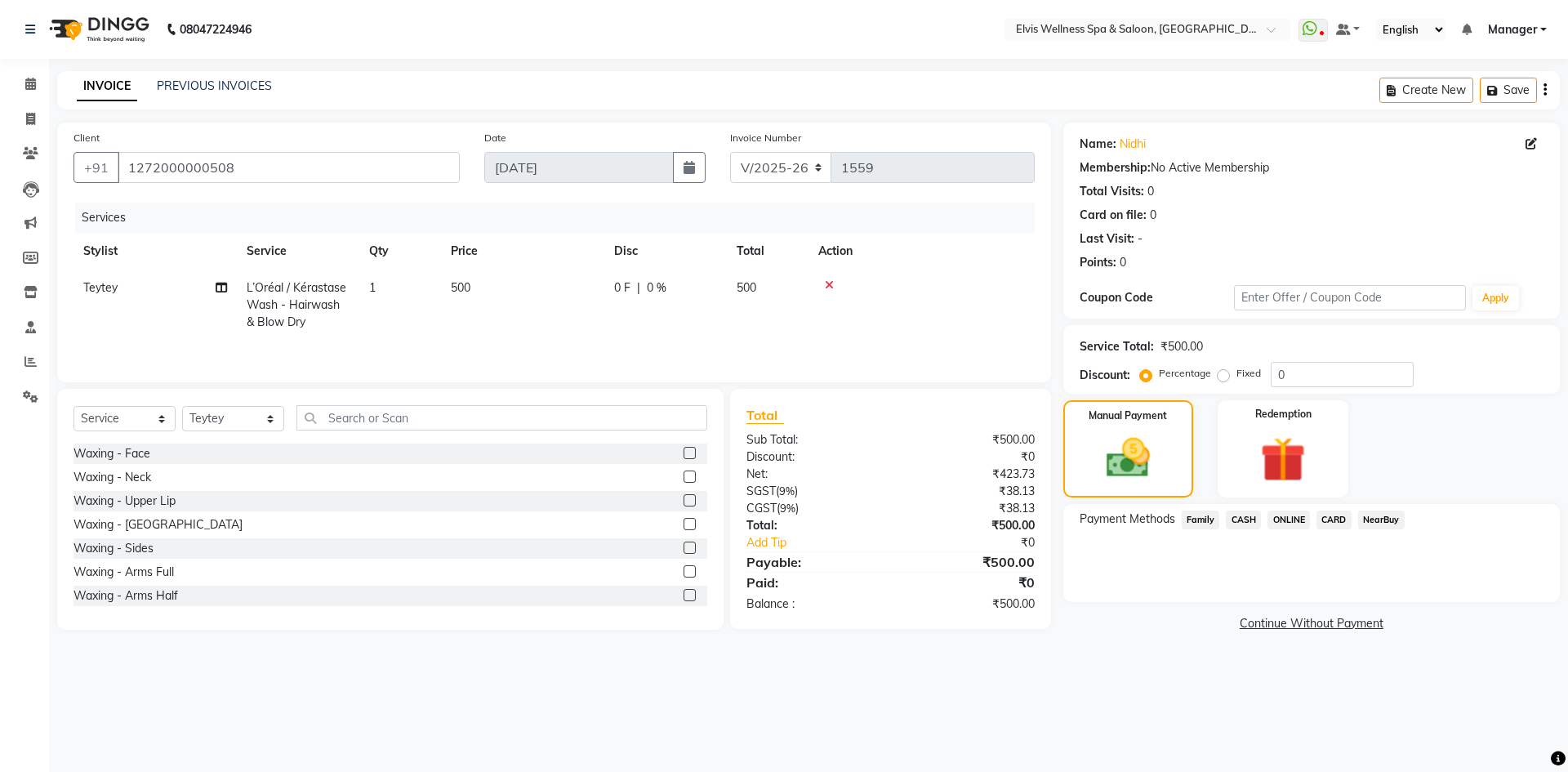
click at [1335, 520] on span "CARD" at bounding box center [1334, 520] width 35 height 19
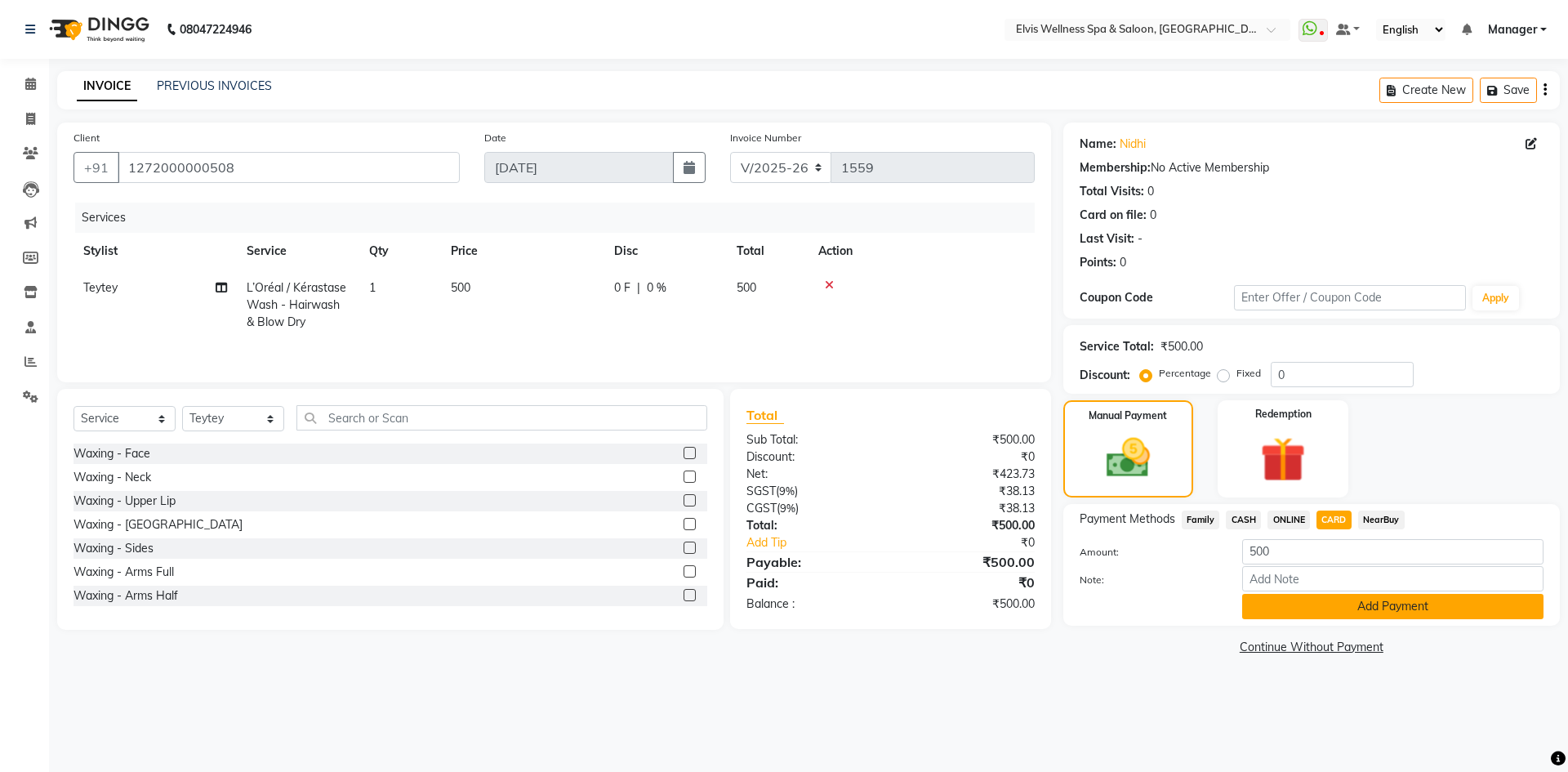
click at [1321, 607] on button "Add Payment" at bounding box center [1393, 606] width 301 height 25
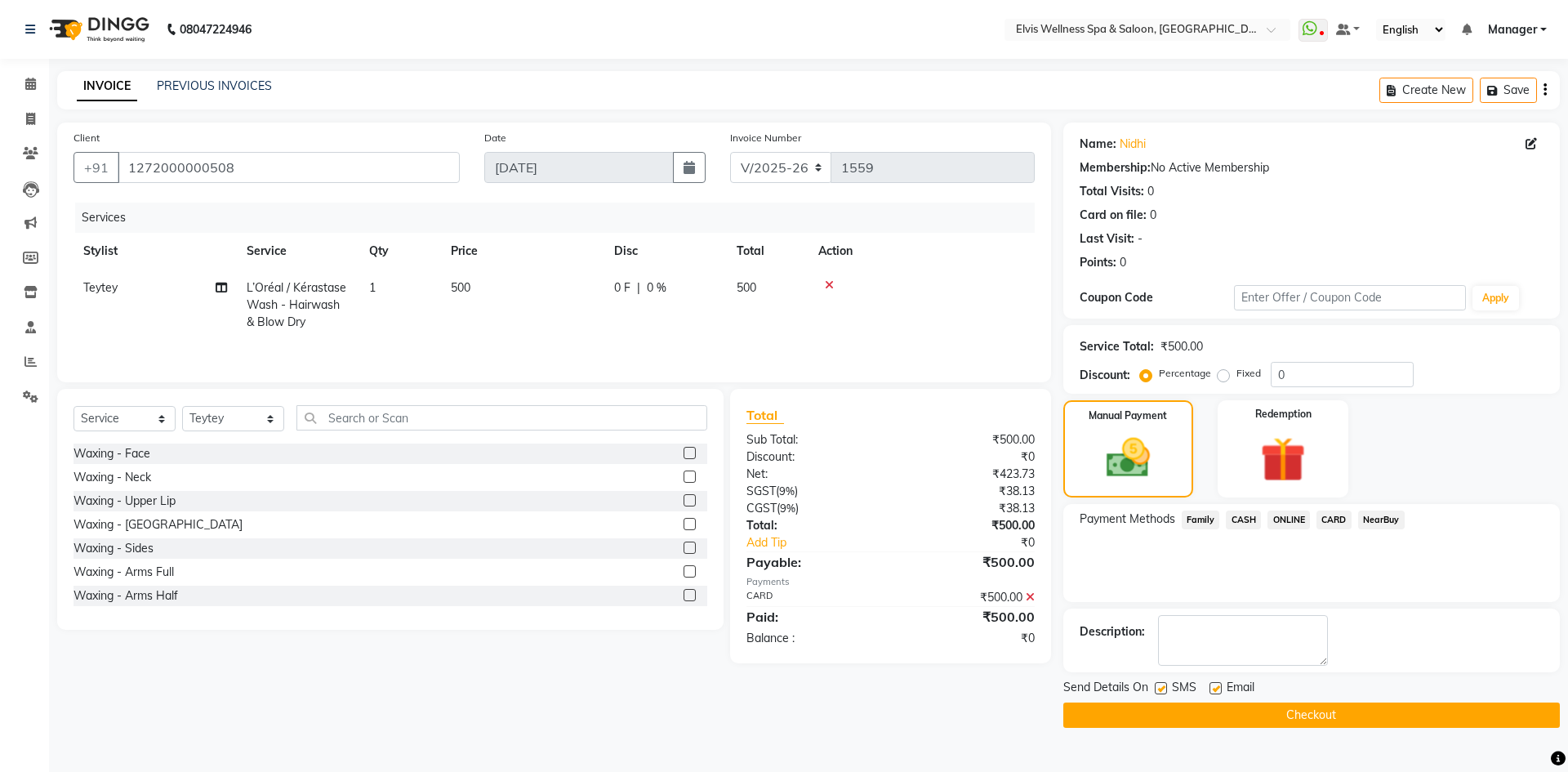
click at [1207, 709] on button "Checkout" at bounding box center [1311, 715] width 497 height 25
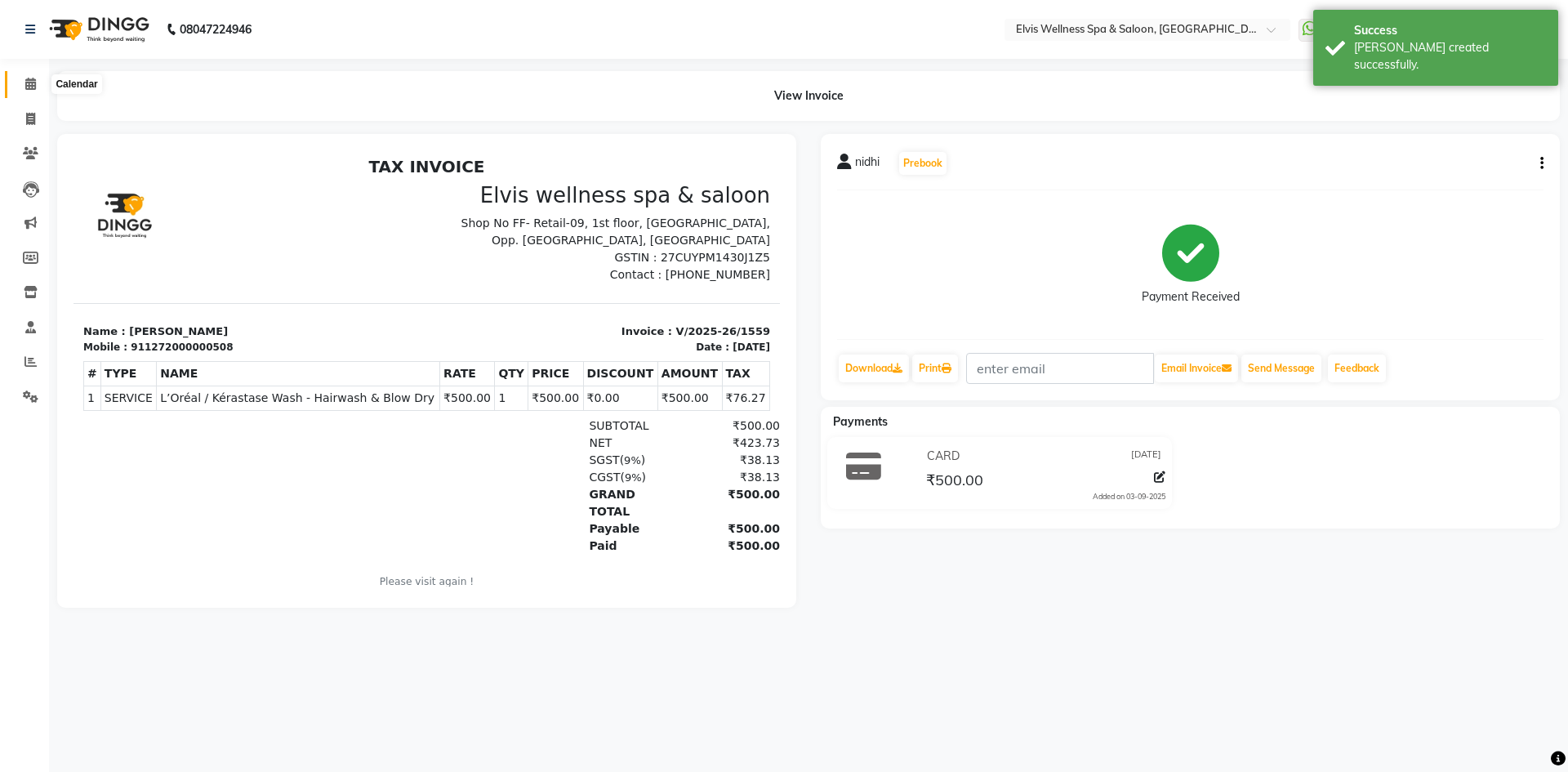
click at [33, 86] on icon at bounding box center [30, 84] width 10 height 12
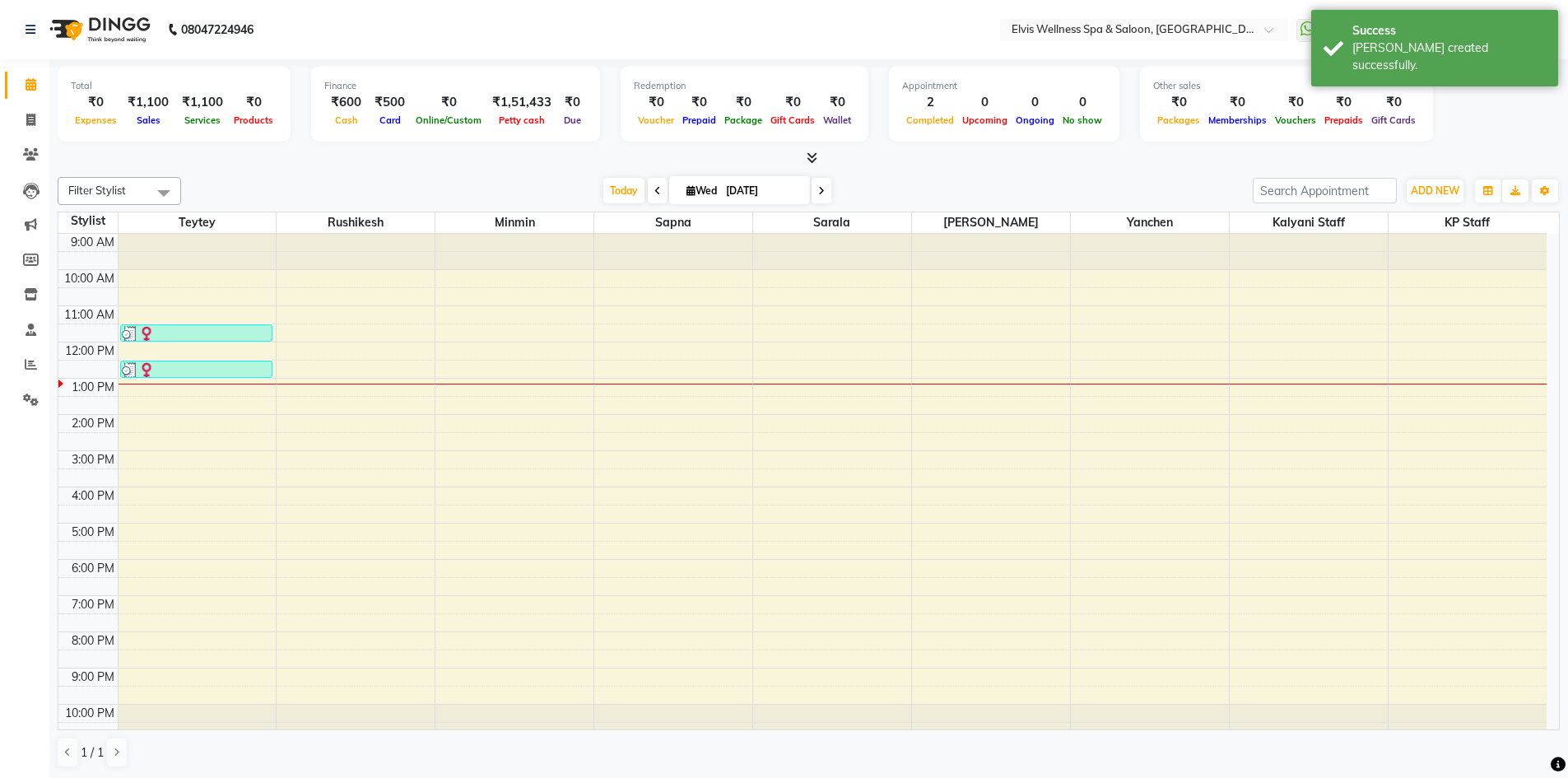
click at [681, 378] on div "9:00 AM 10:00 AM 11:00 AM 12:00 PM 1:00 PM 2:00 PM 3:00 PM 4:00 PM 5:00 PM 6:00…" at bounding box center [802, 487] width 1488 height 506
select select "71682"
select select "tentative"
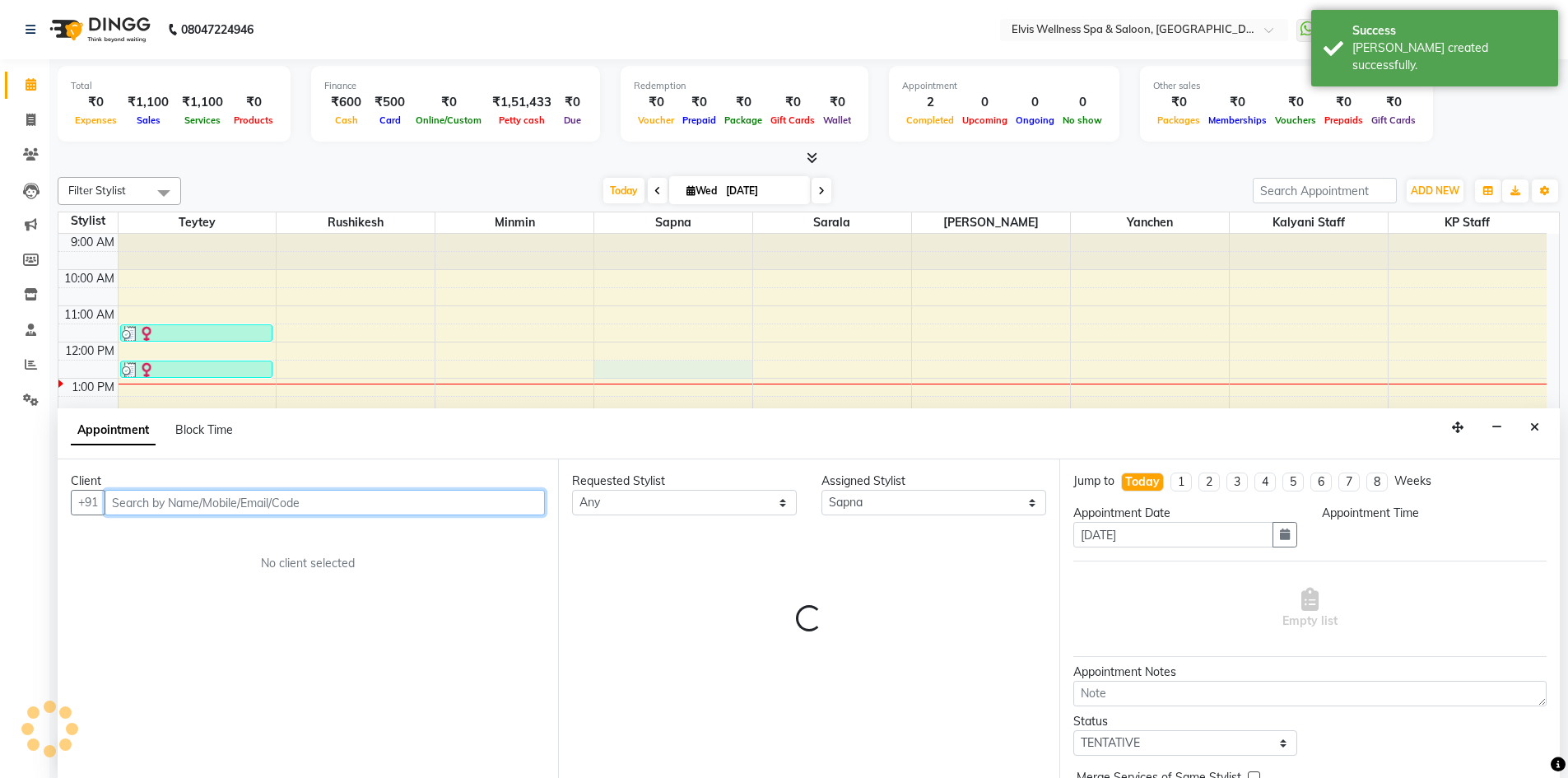
scroll to position [1, 0]
select select "750"
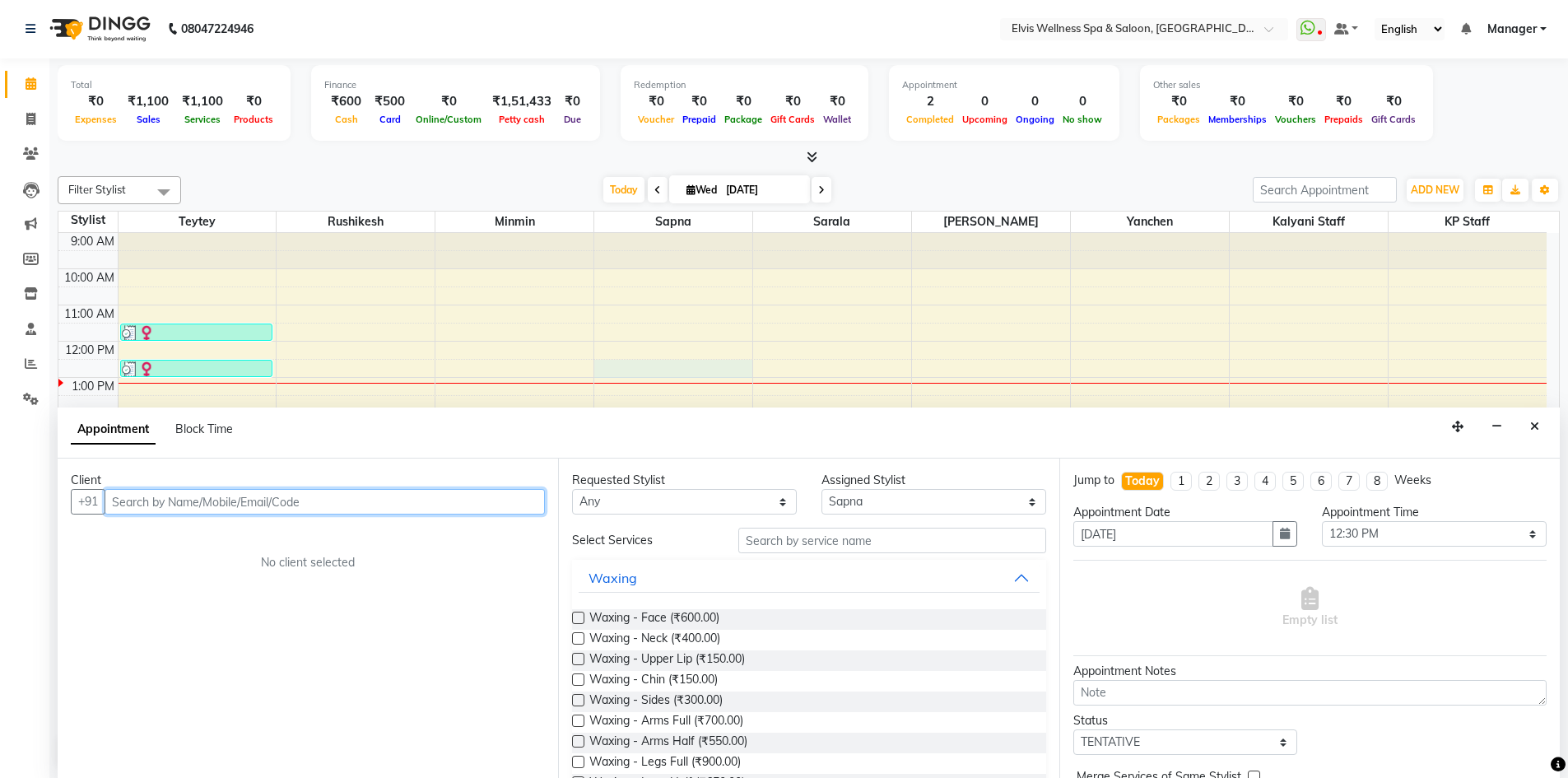
click at [425, 492] on input "text" at bounding box center [324, 502] width 440 height 25
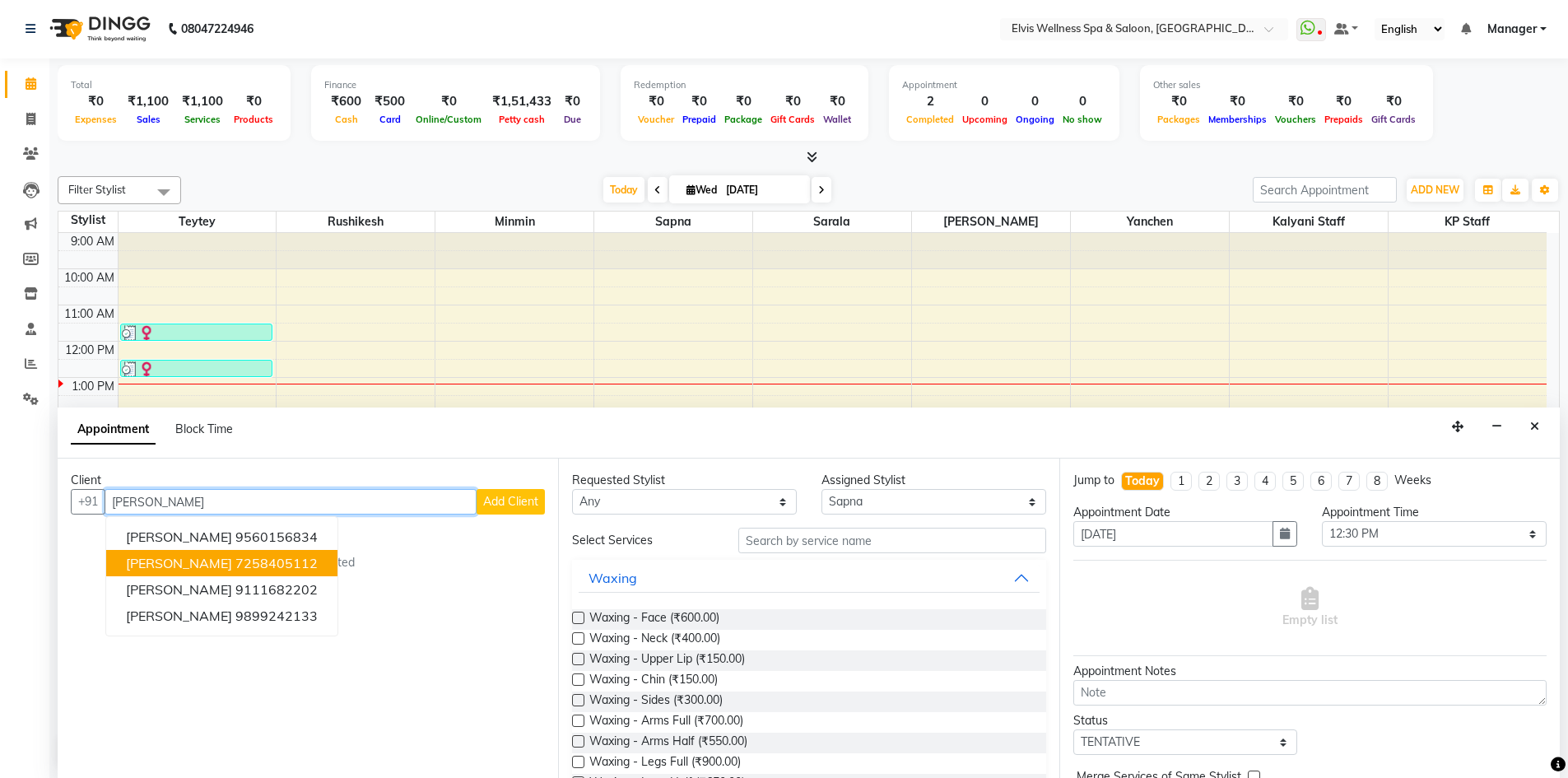
type input "[PERSON_NAME]"
click at [513, 510] on button "Add Client" at bounding box center [510, 502] width 68 height 25
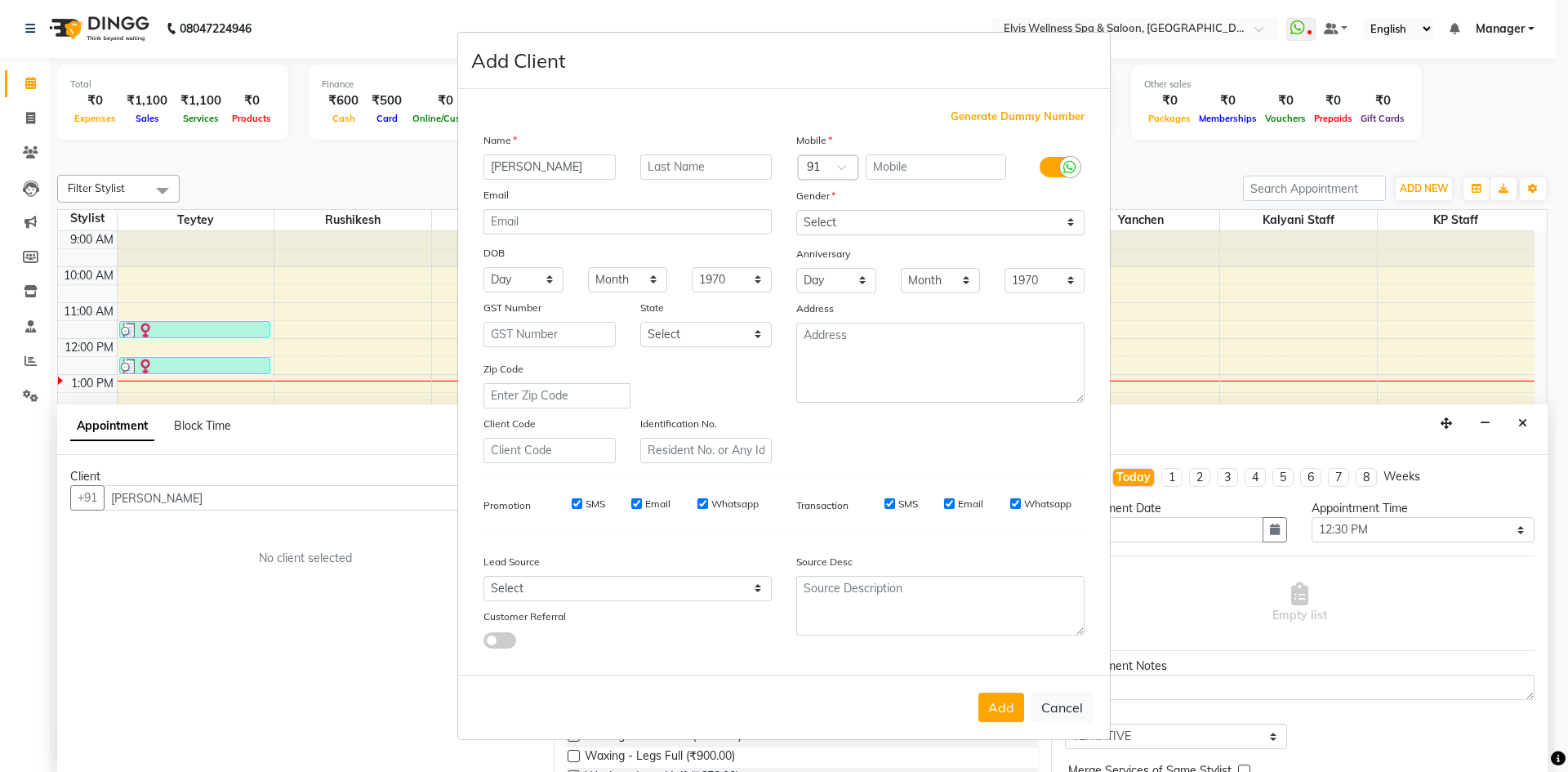
click at [1012, 114] on span "Generate Dummy Number" at bounding box center [1018, 117] width 134 height 17
type input "1272000000509"
checkbox input "false"
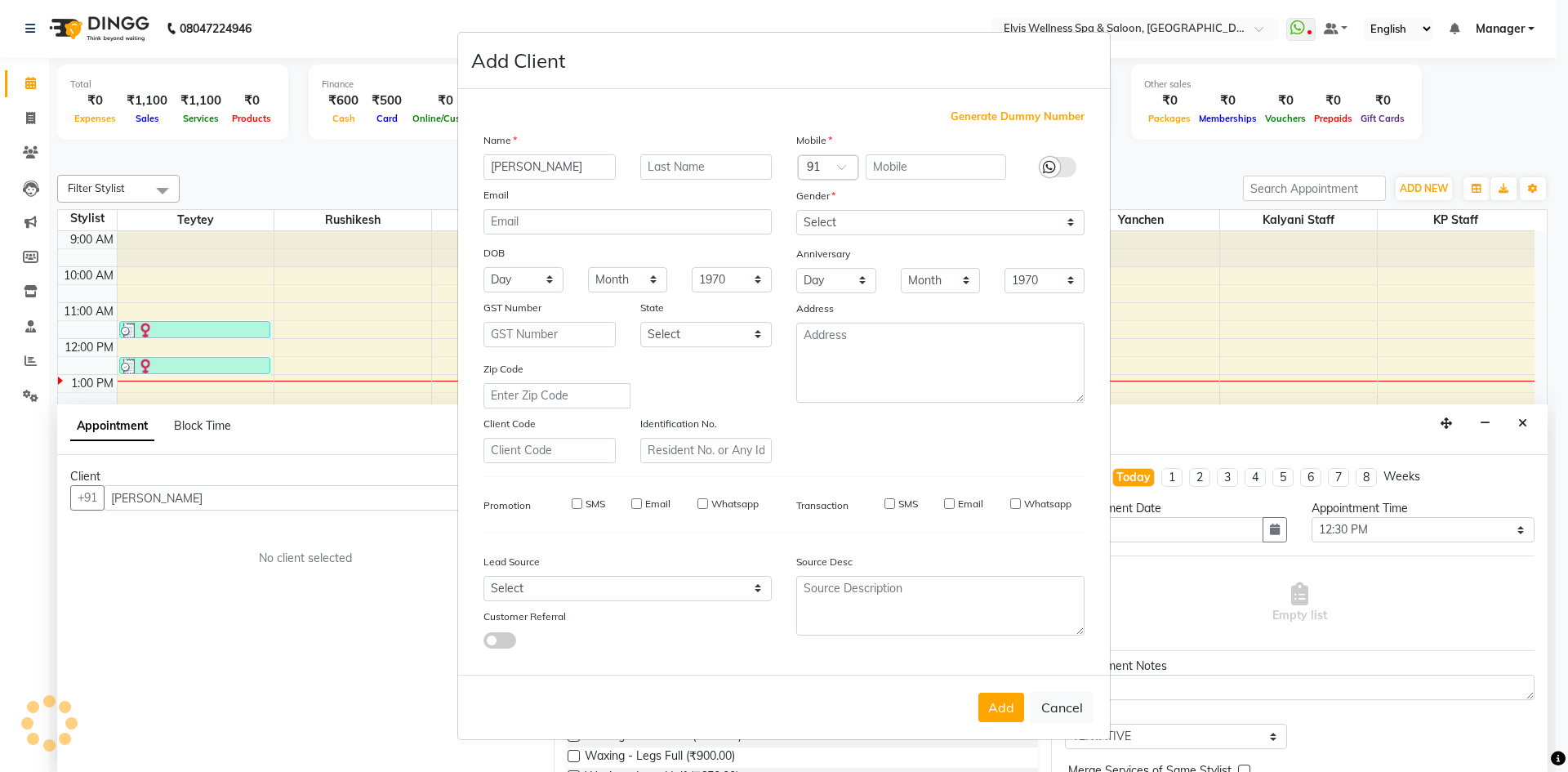
checkbox input "false"
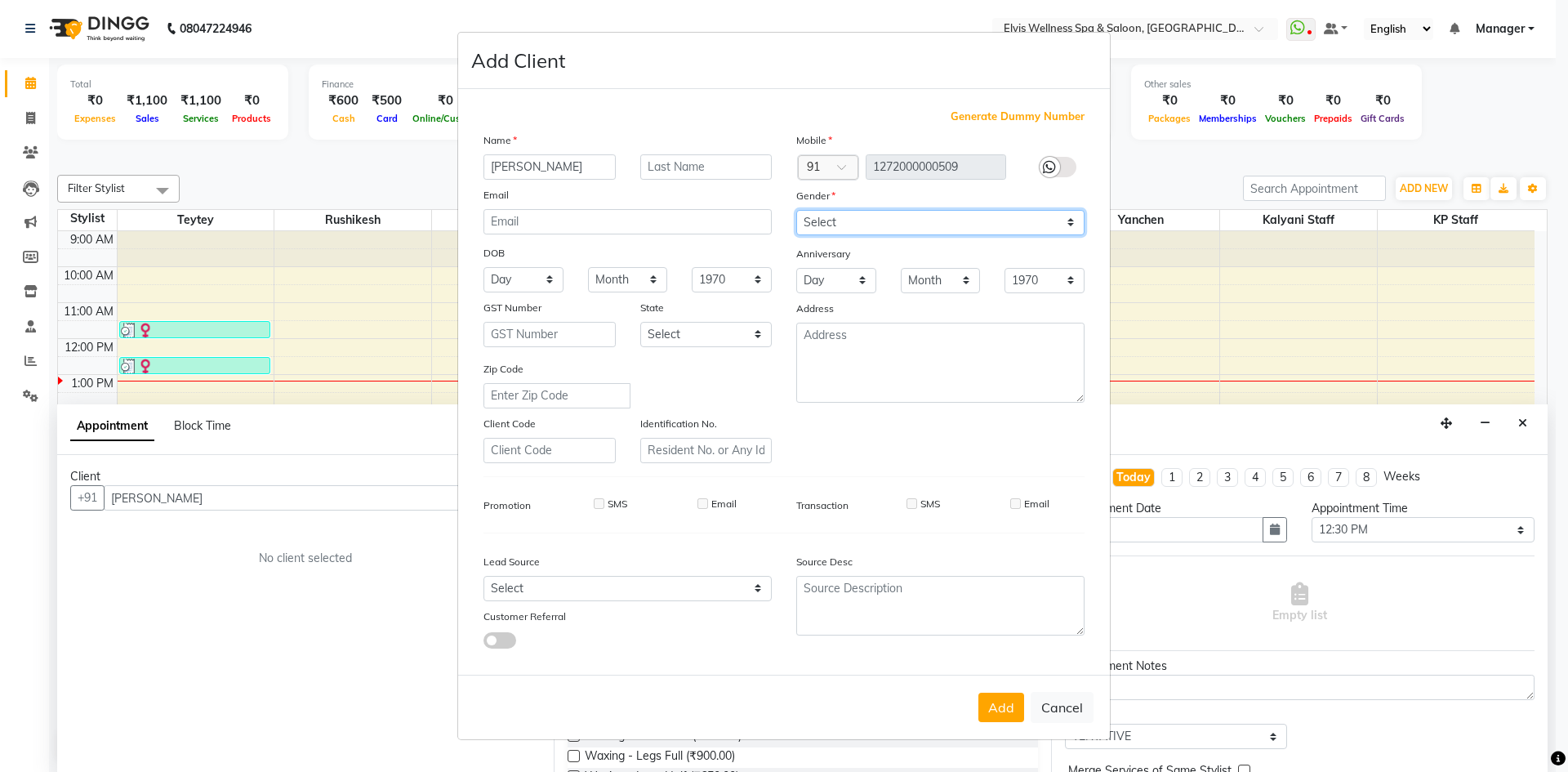
click at [1030, 226] on select "Select [DEMOGRAPHIC_DATA] [DEMOGRAPHIC_DATA] Other Prefer Not To Say" at bounding box center [940, 222] width 288 height 25
select select "[DEMOGRAPHIC_DATA]"
click at [796, 210] on select "Select [DEMOGRAPHIC_DATA] [DEMOGRAPHIC_DATA] Other Prefer Not To Say" at bounding box center [940, 222] width 288 height 25
click at [1004, 706] on button "Add" at bounding box center [1001, 708] width 46 height 30
type input "1272000000509"
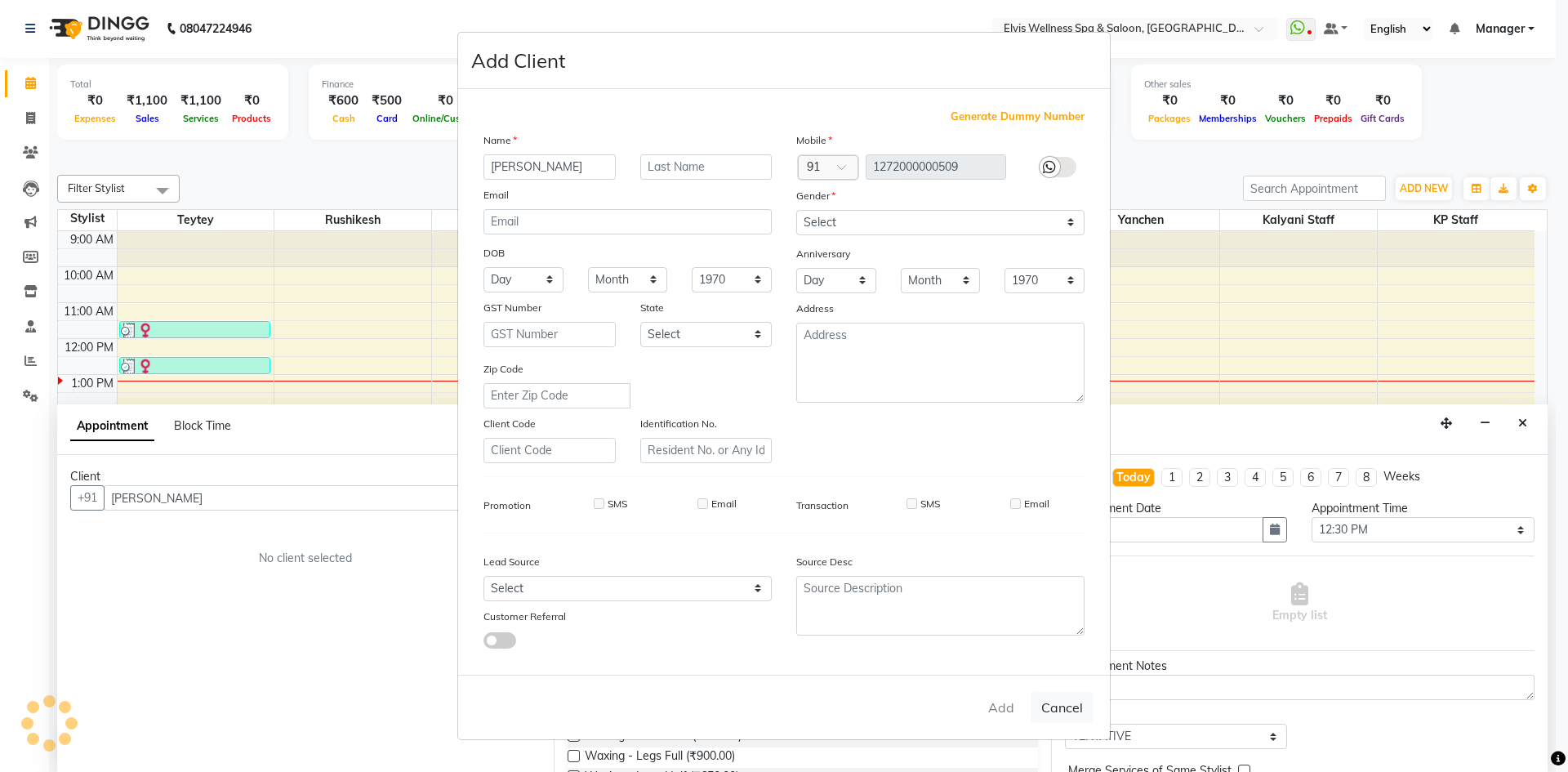
select select
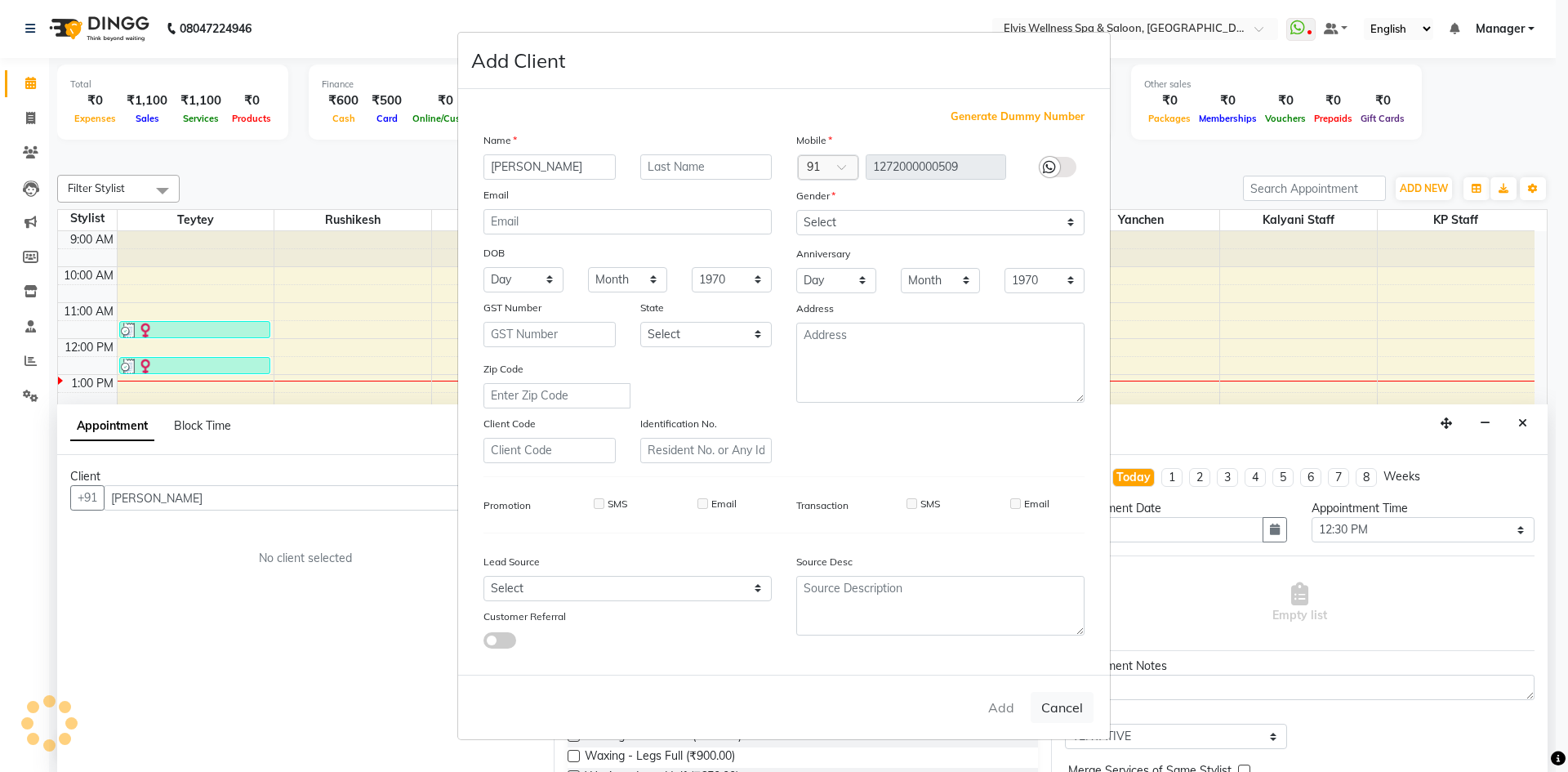
select select
checkbox input "false"
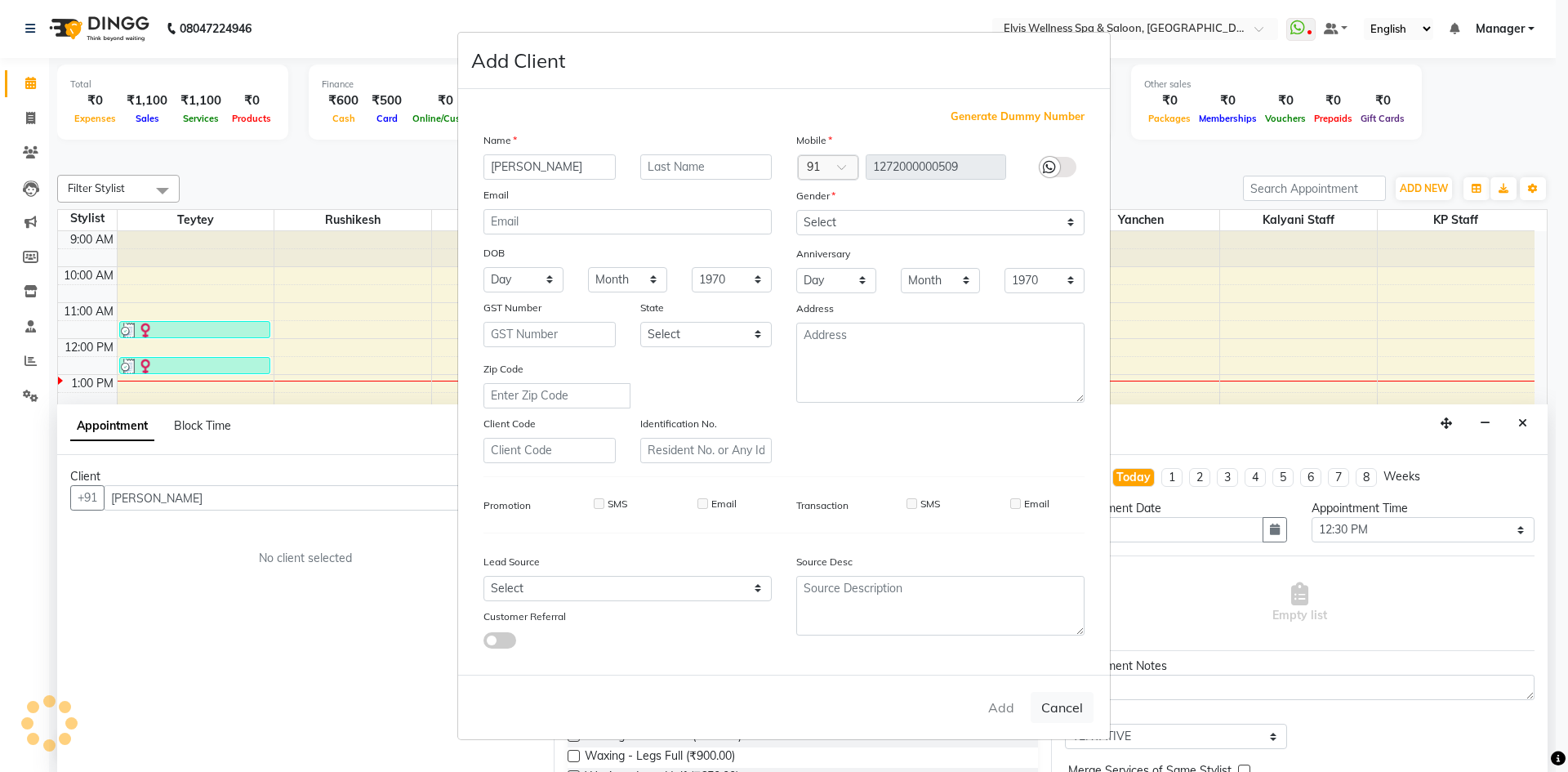
checkbox input "false"
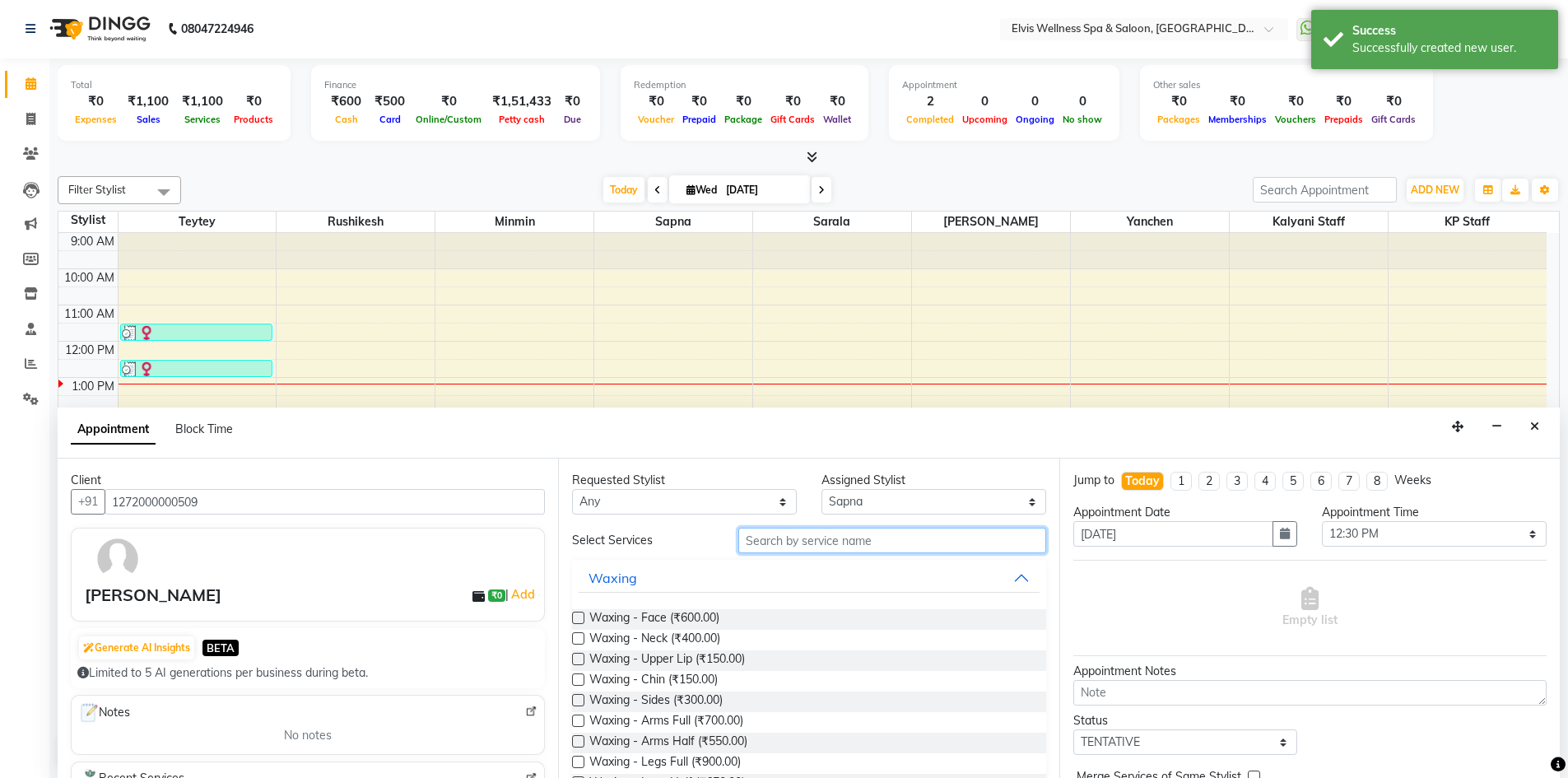
click at [852, 544] on input "text" at bounding box center [892, 540] width 308 height 25
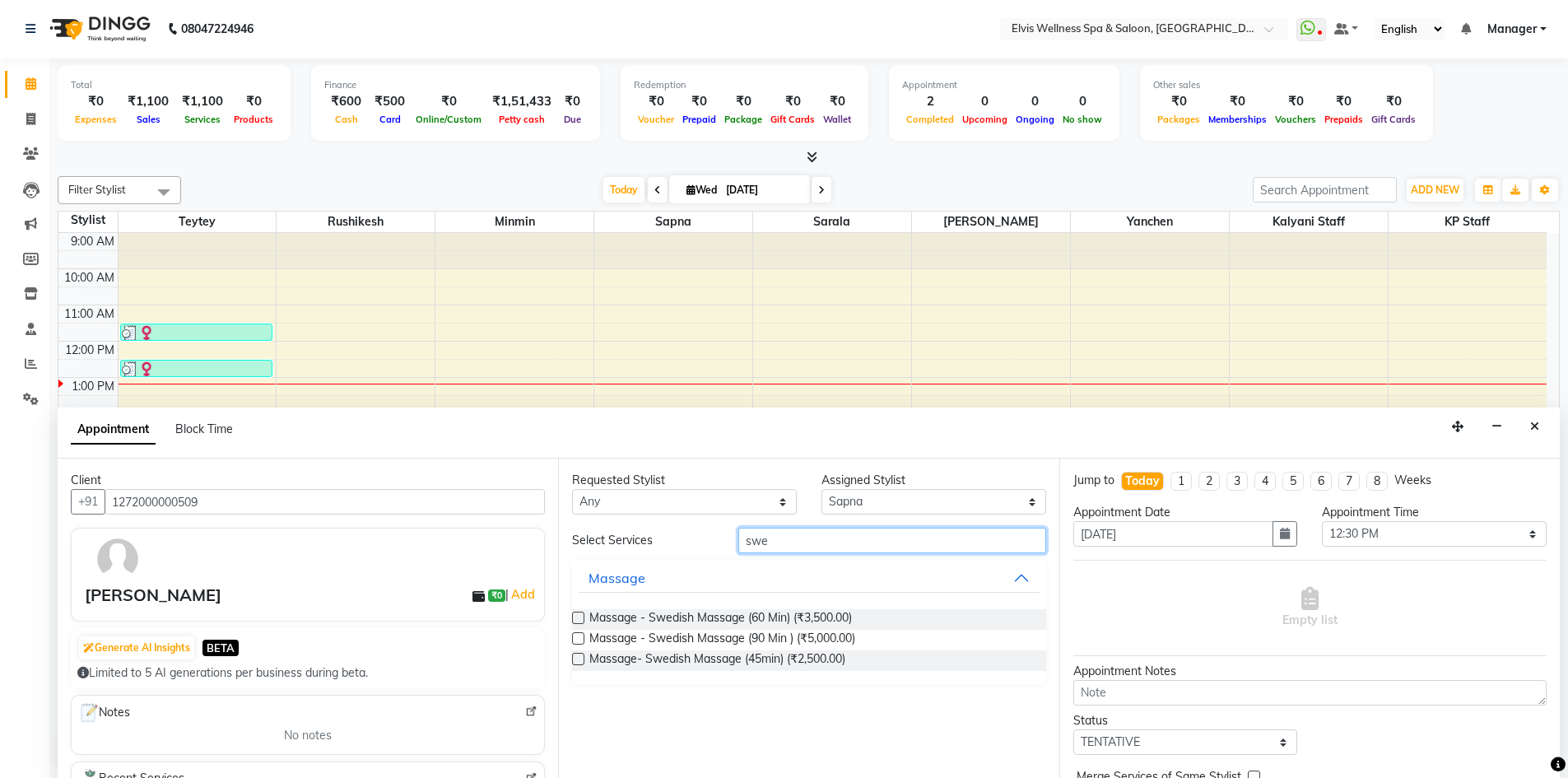
type input "swe"
click at [577, 617] on label at bounding box center [578, 617] width 12 height 12
click at [577, 617] on input "checkbox" at bounding box center [577, 619] width 11 height 11
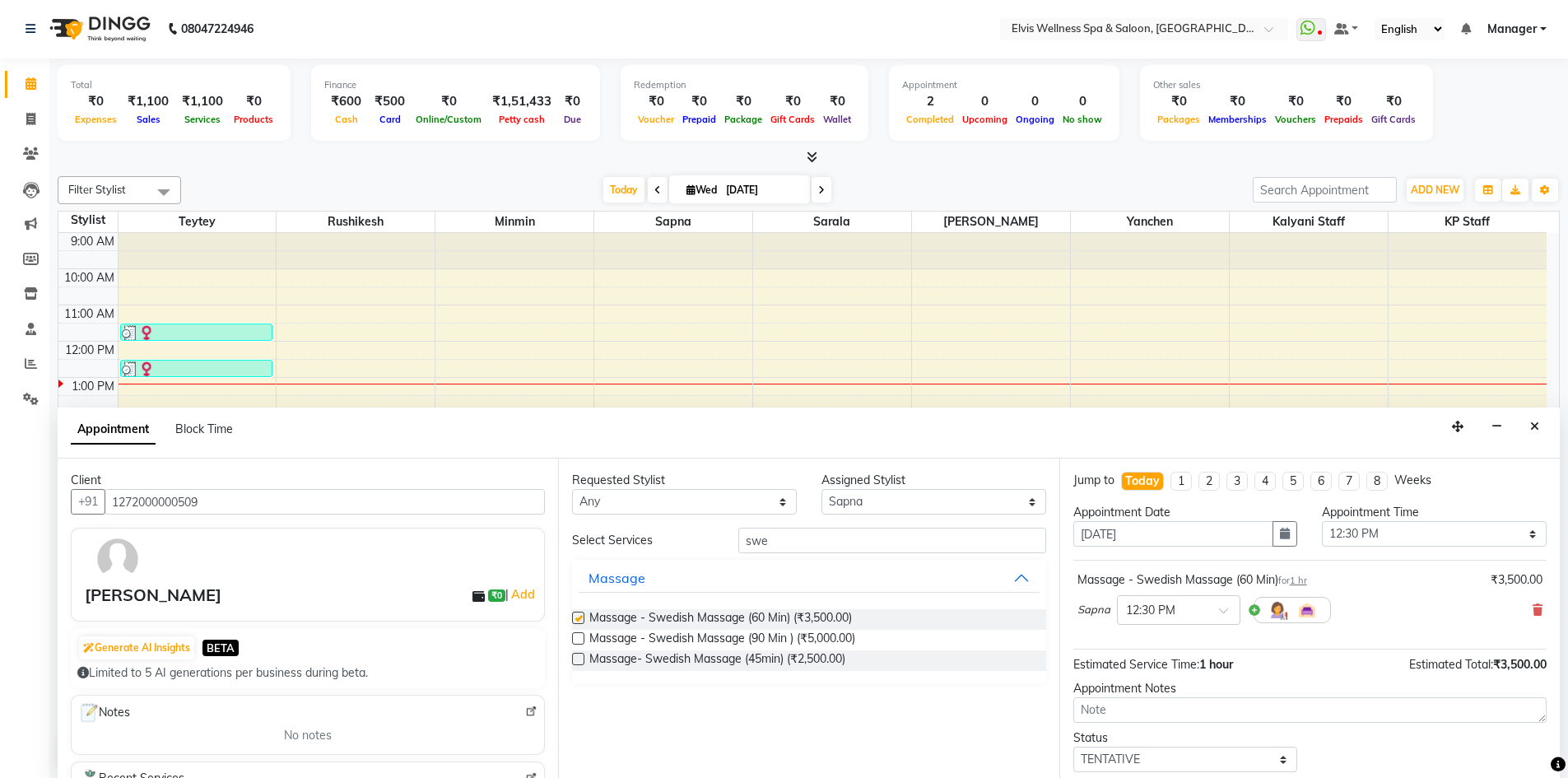
checkbox input "false"
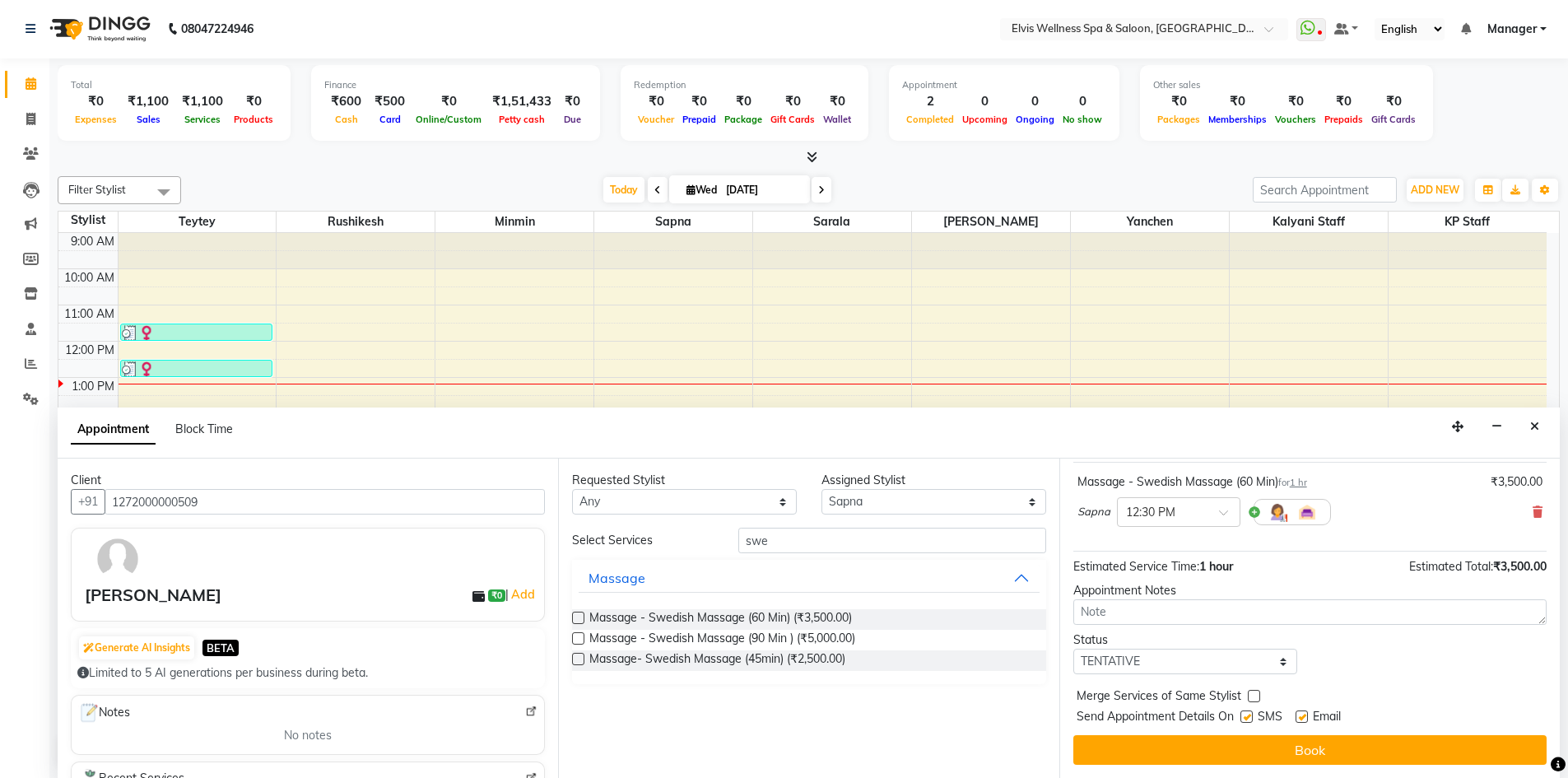
click at [1251, 717] on label at bounding box center [1246, 717] width 12 height 12
click at [1251, 717] on input "checkbox" at bounding box center [1245, 718] width 11 height 11
checkbox input "false"
click at [1300, 717] on label at bounding box center [1301, 717] width 12 height 12
click at [1300, 717] on input "checkbox" at bounding box center [1301, 718] width 11 height 11
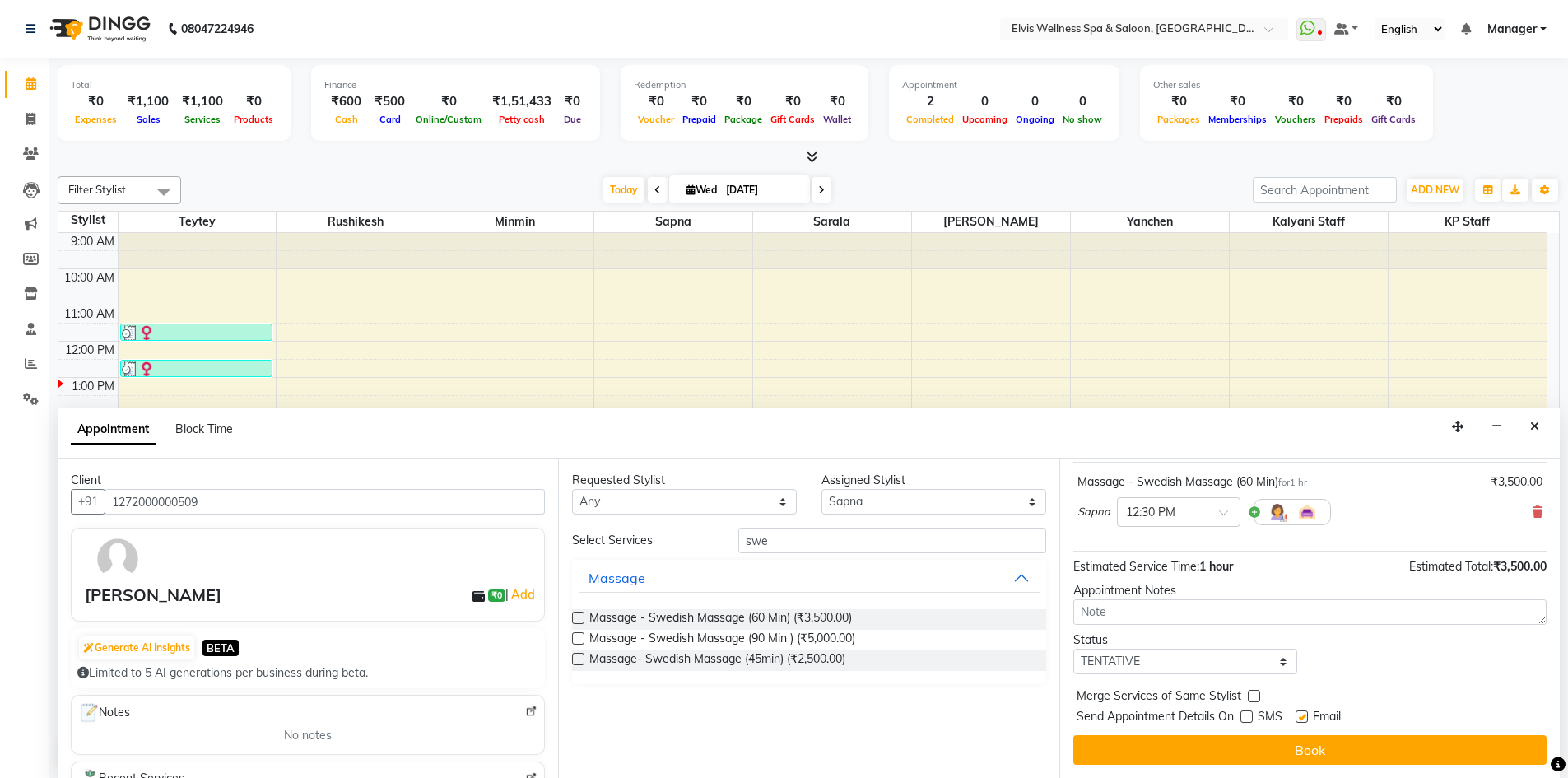
checkbox input "false"
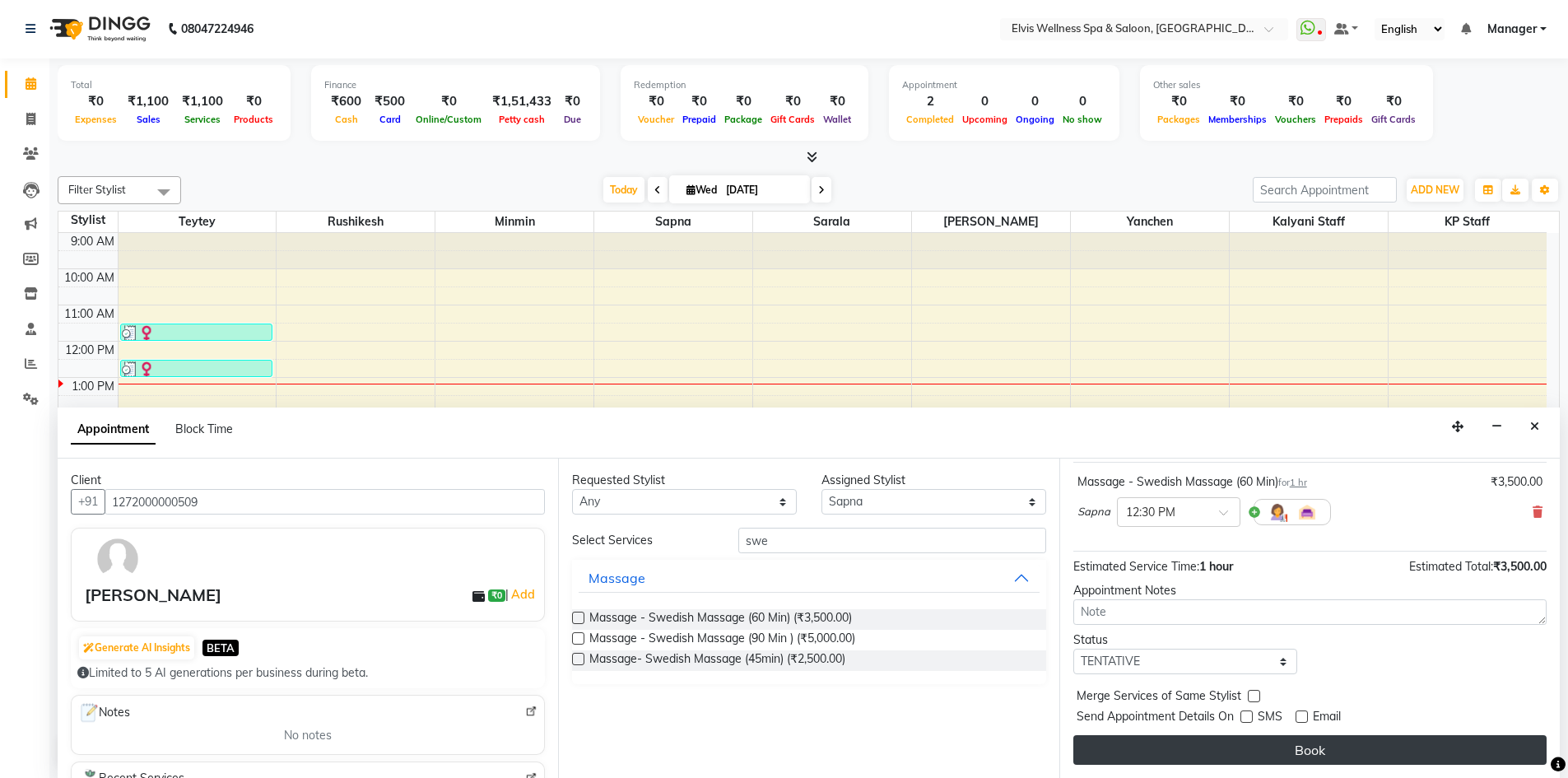
click at [1301, 743] on button "Book" at bounding box center [1310, 750] width 474 height 30
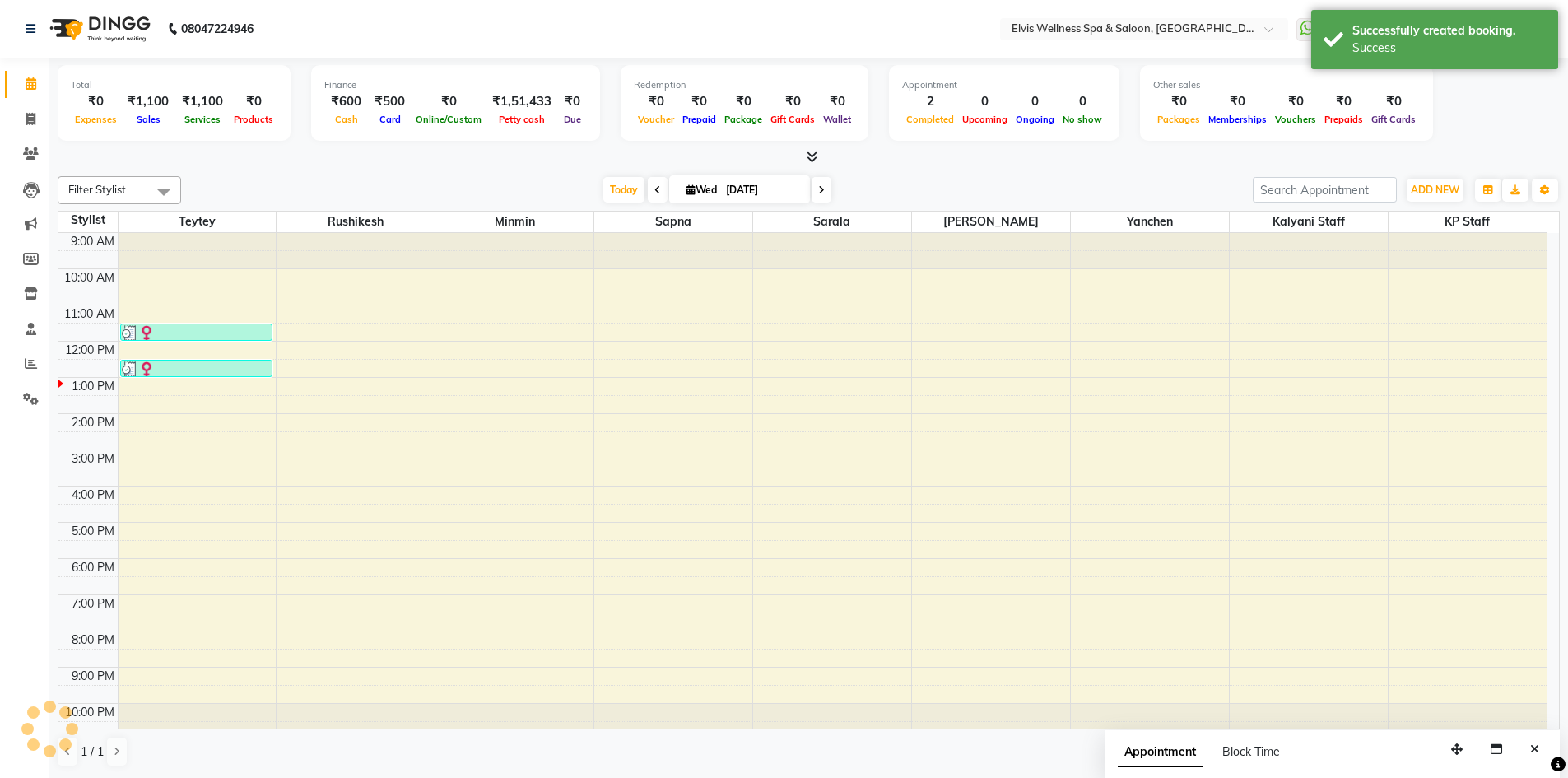
scroll to position [0, 0]
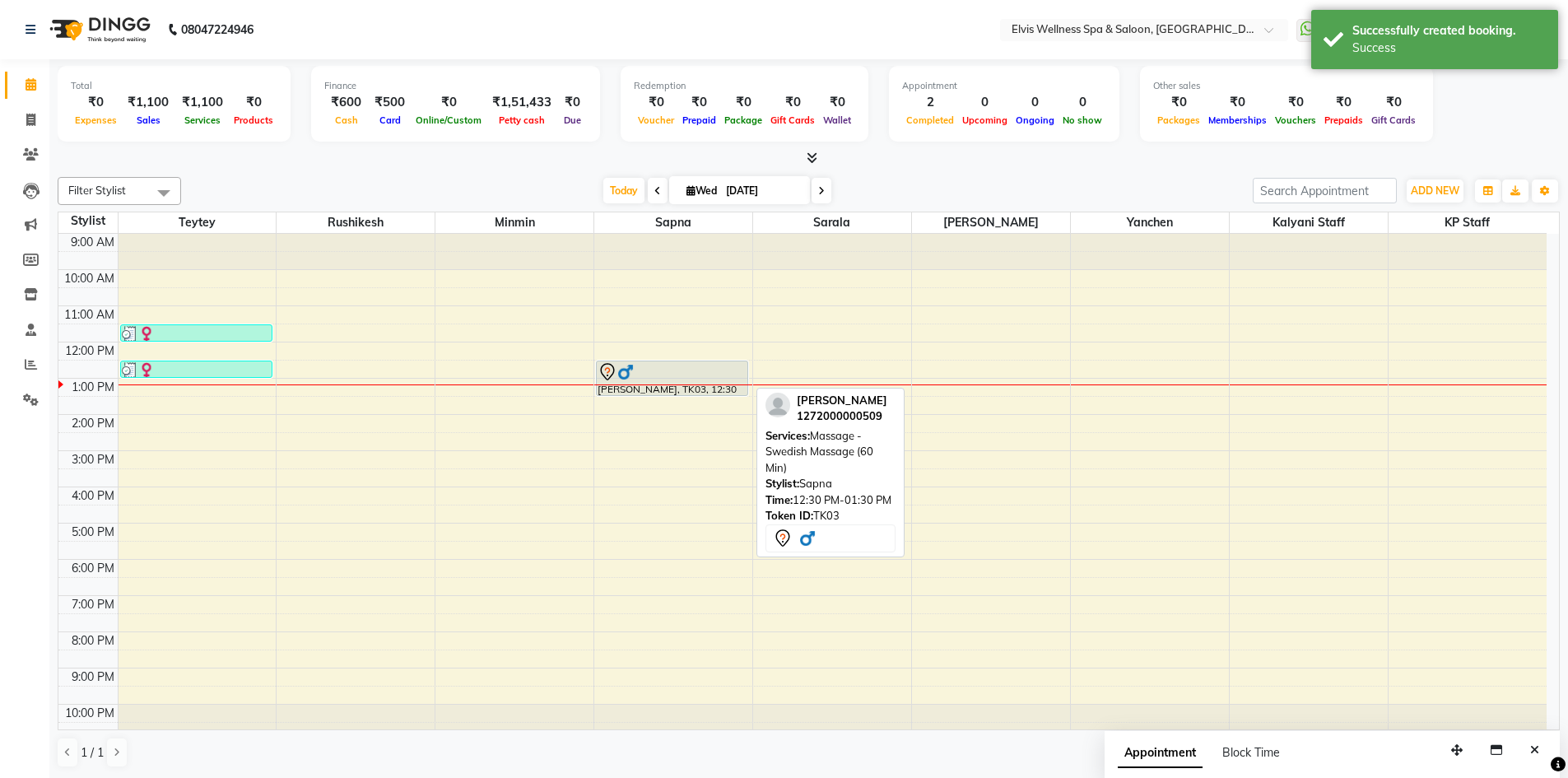
click at [723, 368] on div at bounding box center [672, 372] width 149 height 20
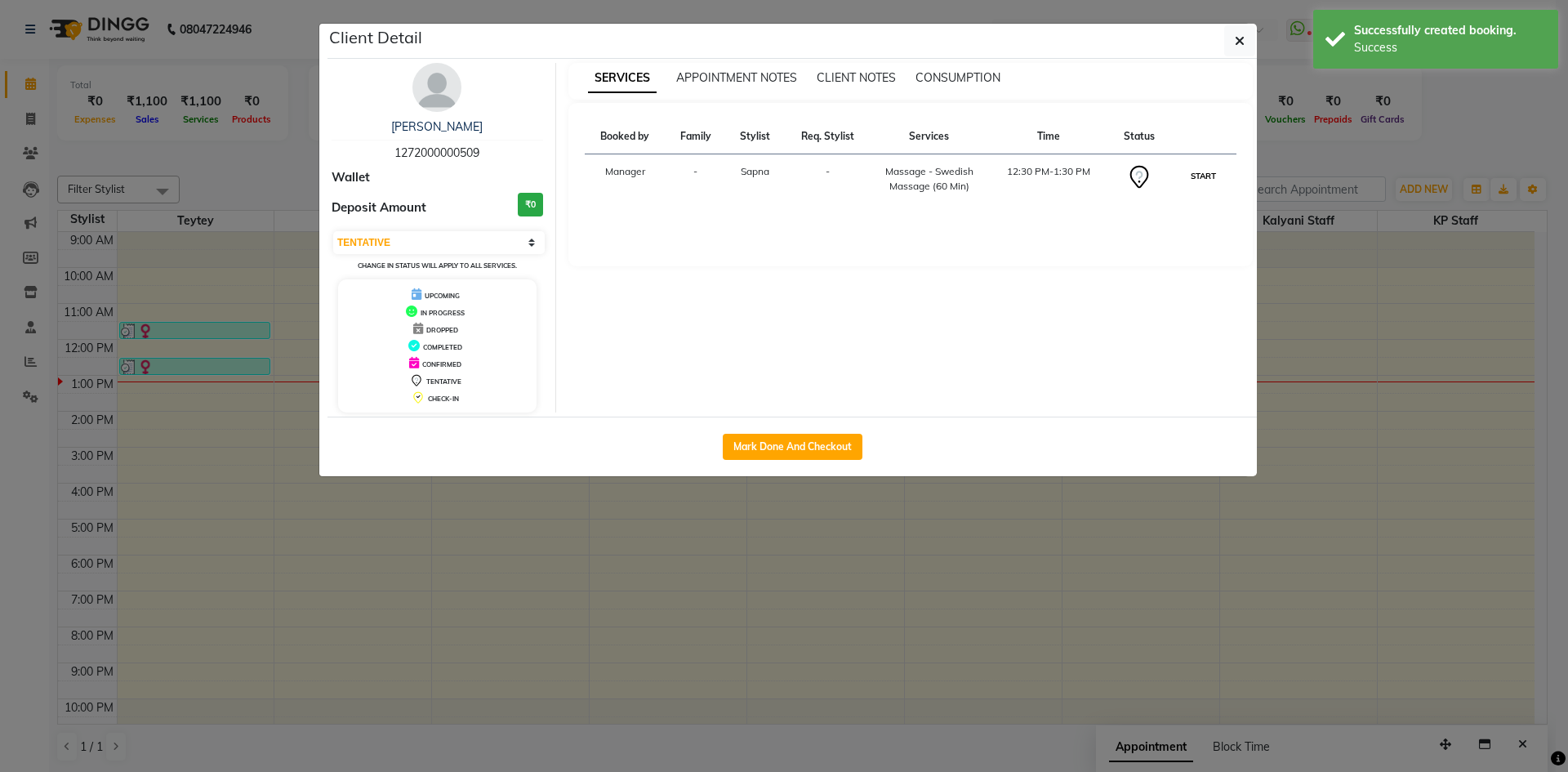
click at [1198, 172] on button "START" at bounding box center [1203, 176] width 33 height 20
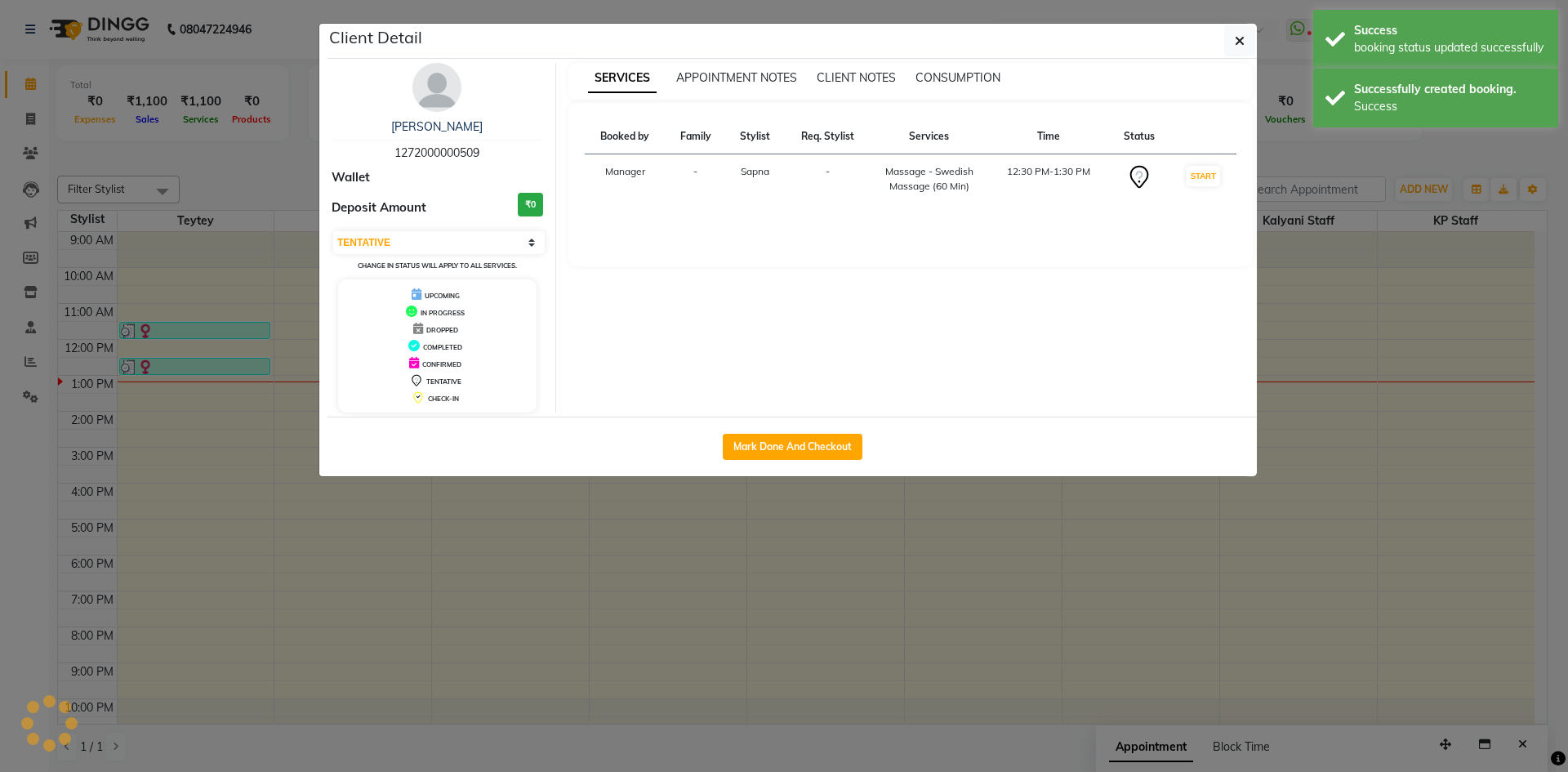
select select "1"
click at [1239, 39] on icon "button" at bounding box center [1239, 40] width 10 height 13
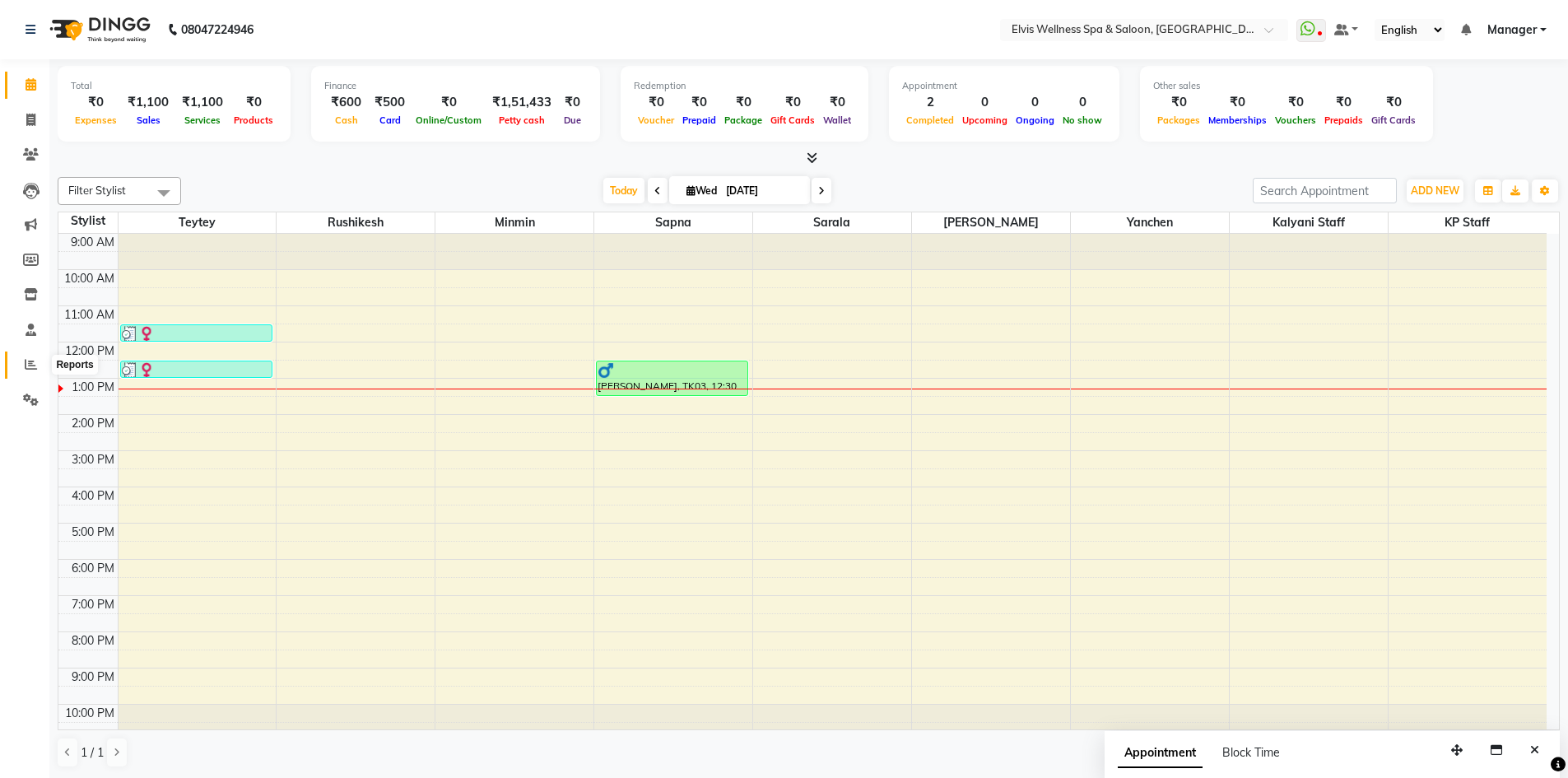
click at [23, 361] on span at bounding box center [31, 365] width 29 height 19
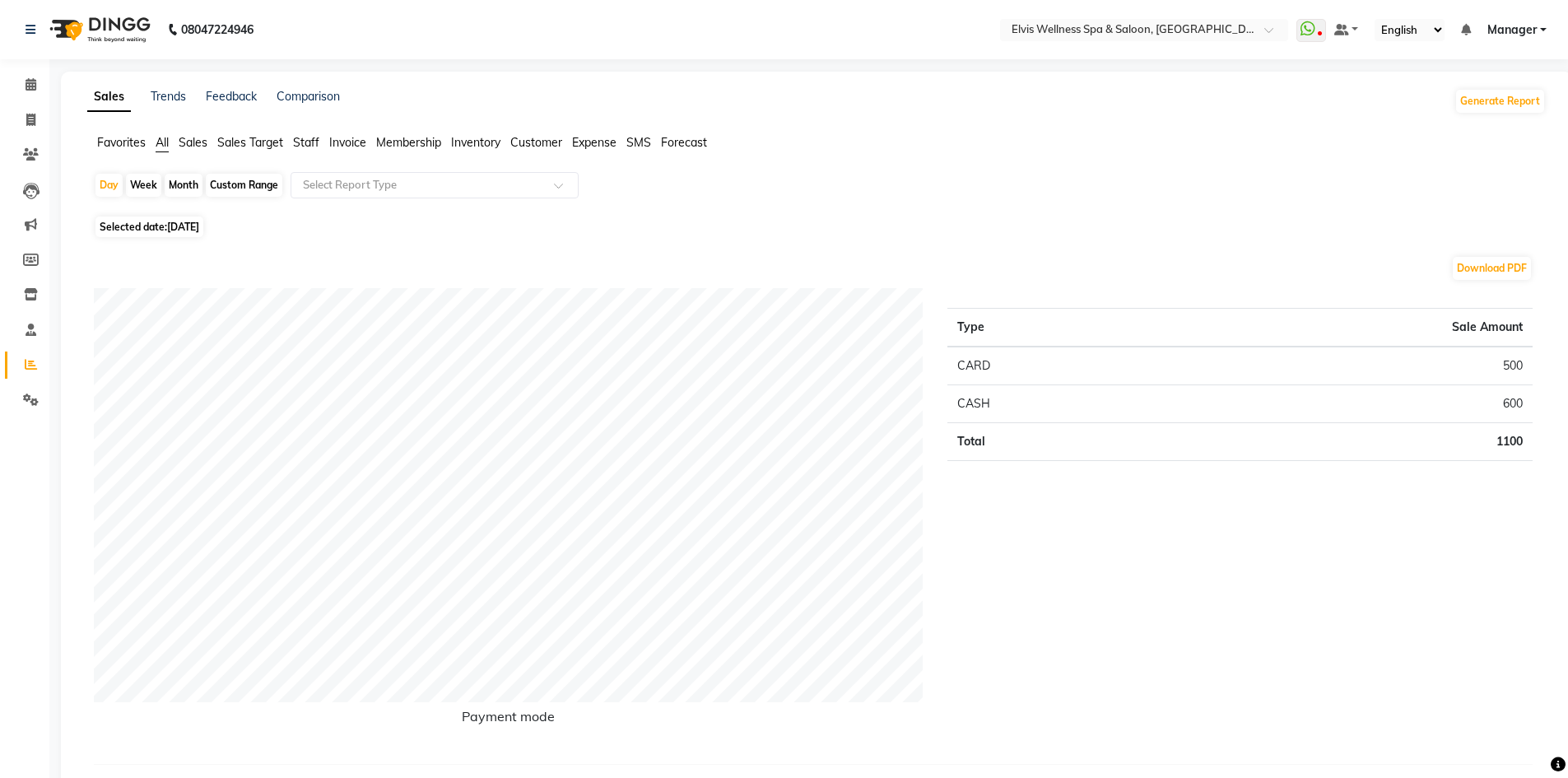
click at [182, 182] on div "Month" at bounding box center [183, 185] width 38 height 23
select select "9"
select select "2025"
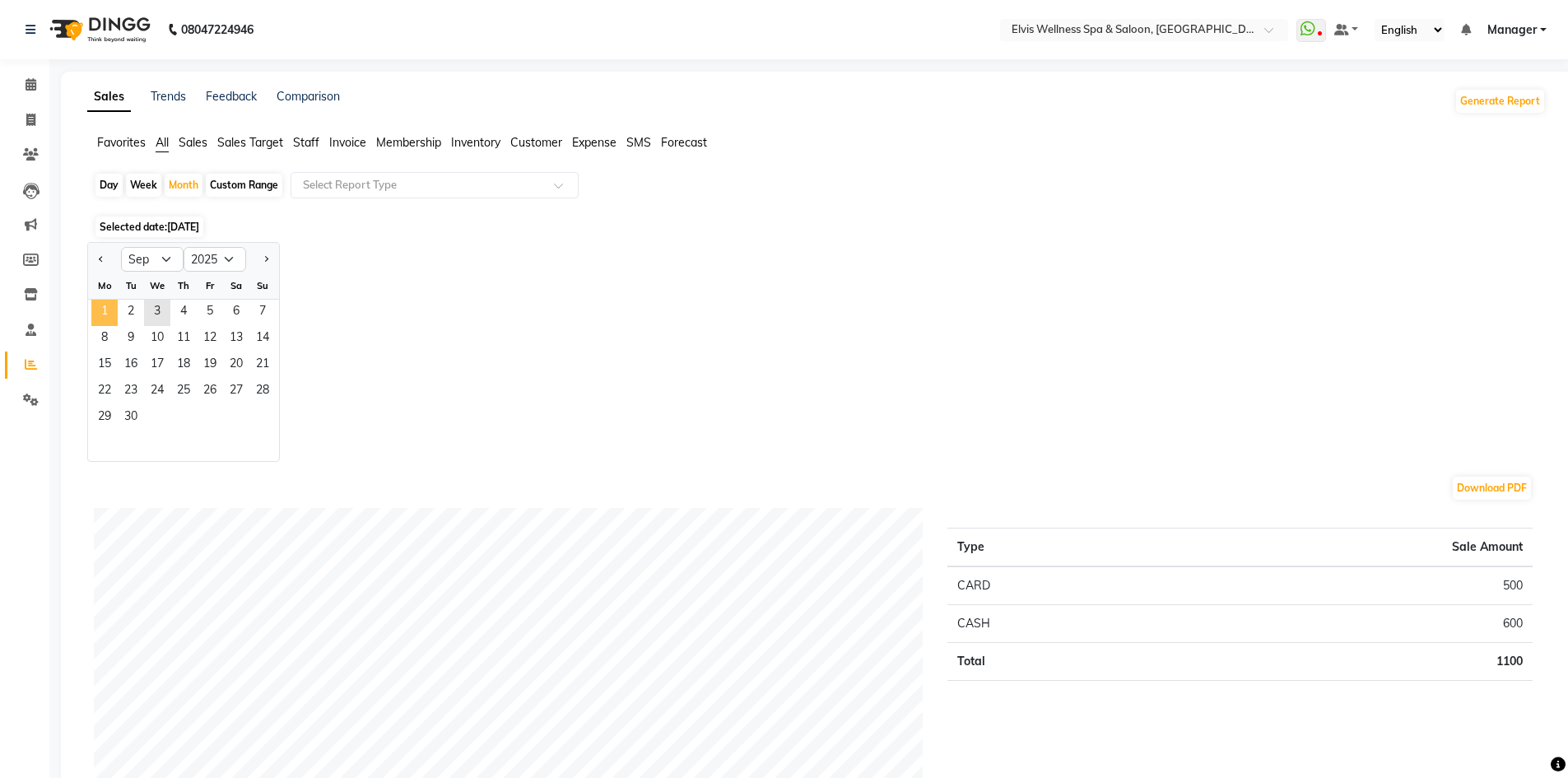
click at [101, 313] on span "1" at bounding box center [104, 313] width 26 height 26
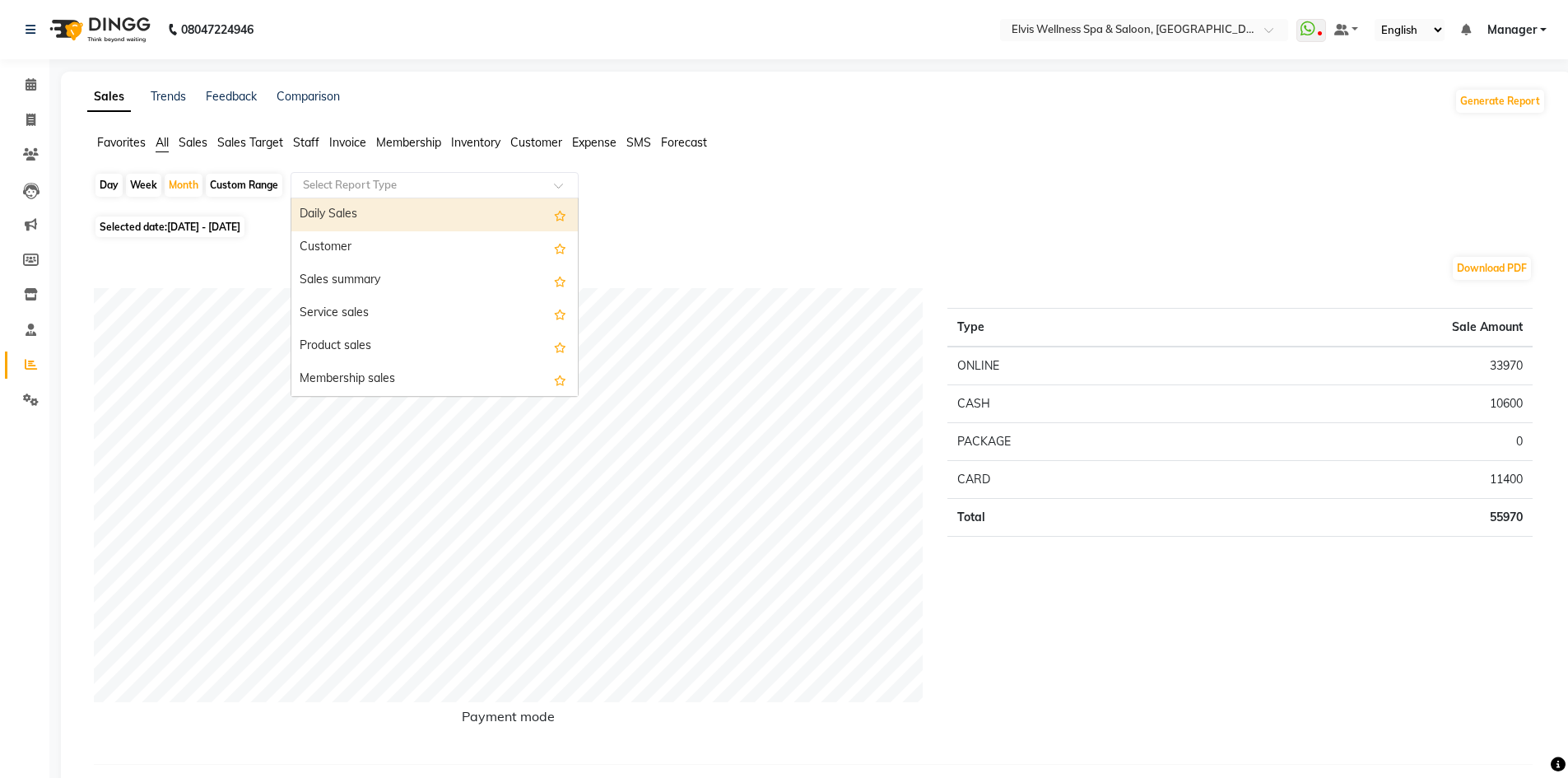
click at [565, 190] on span at bounding box center [564, 189] width 20 height 17
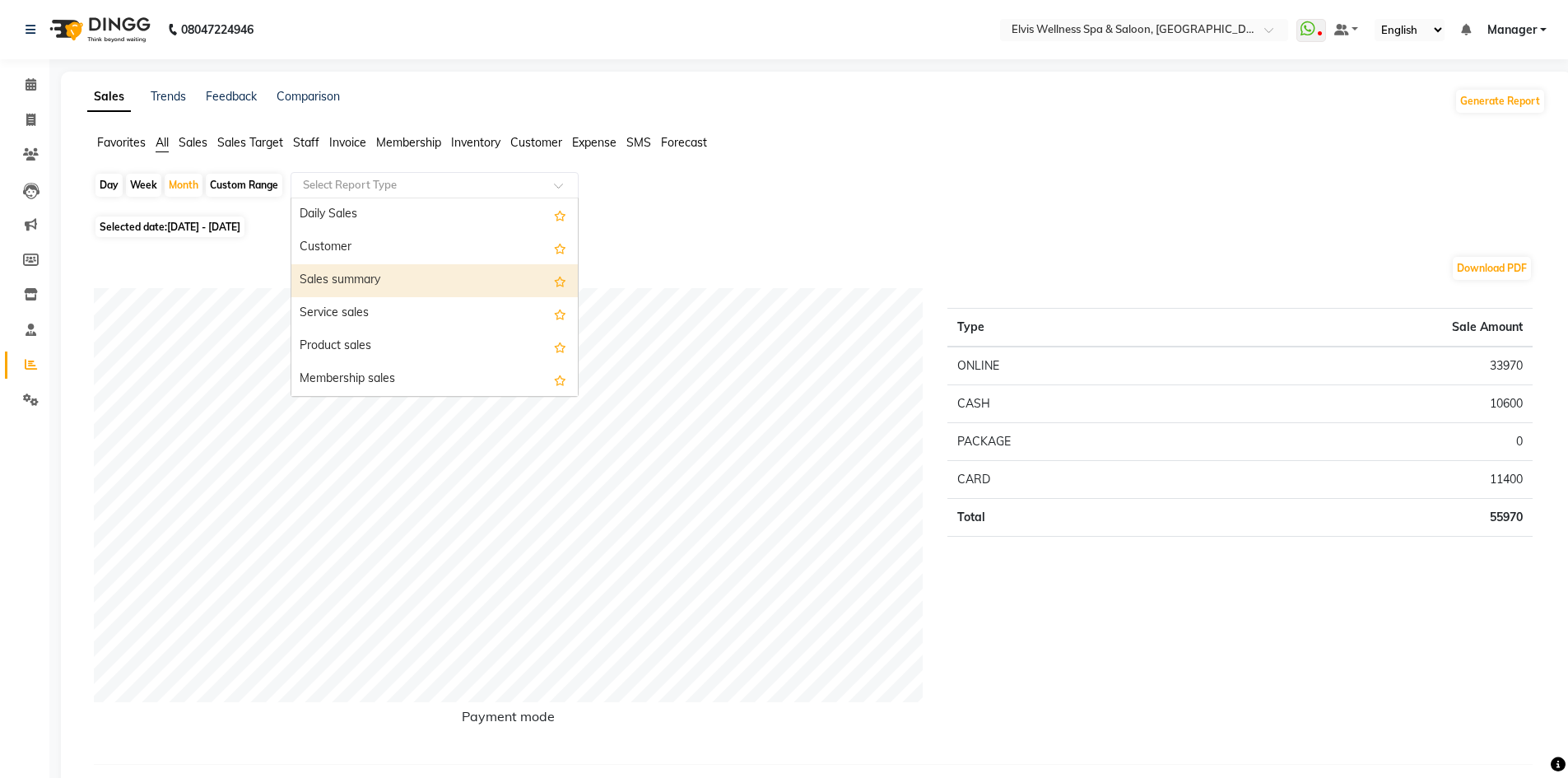
click at [336, 284] on div "Sales summary" at bounding box center [434, 281] width 287 height 33
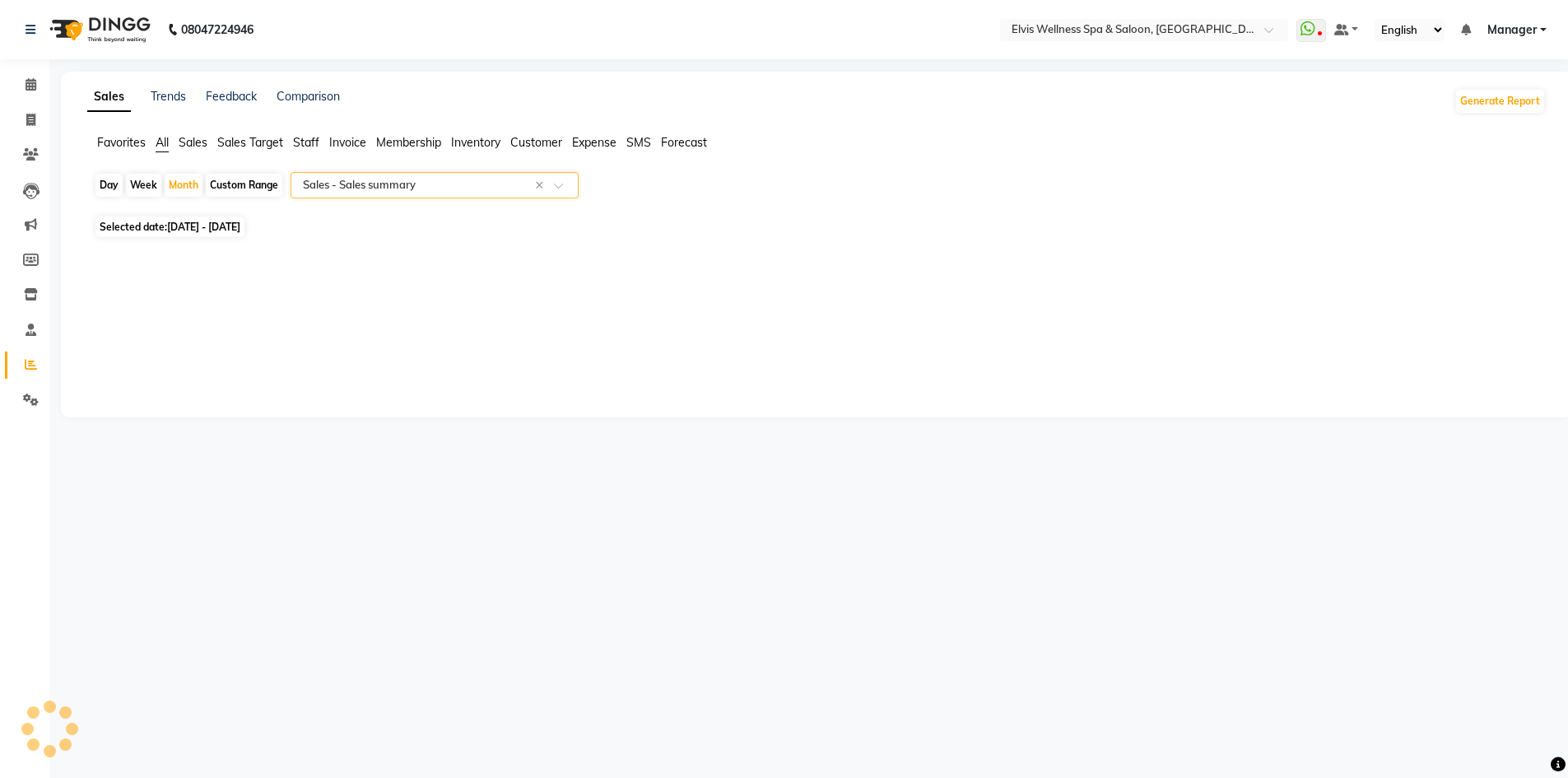
select select "full_report"
select select "pdf"
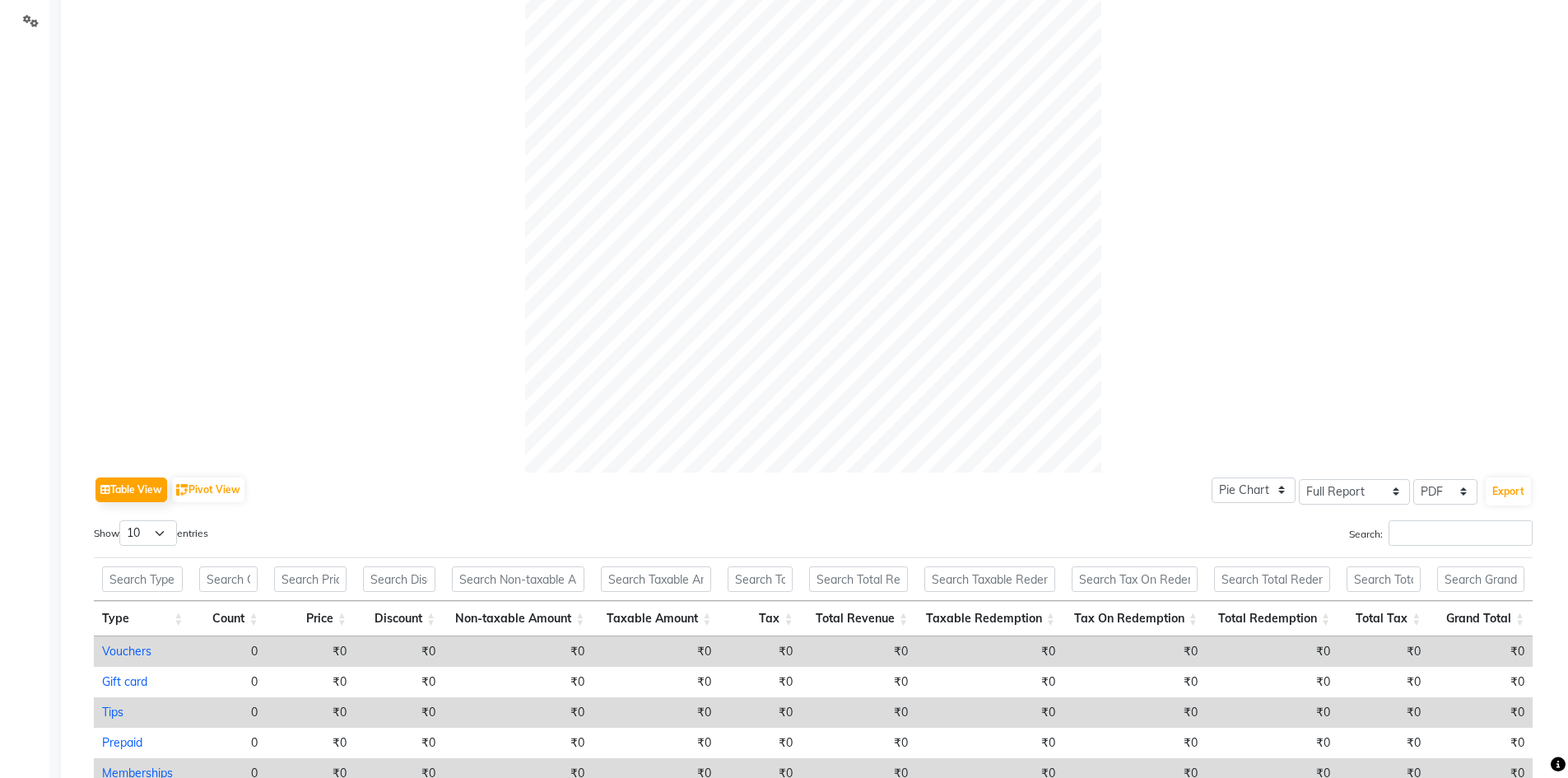
scroll to position [648, 0]
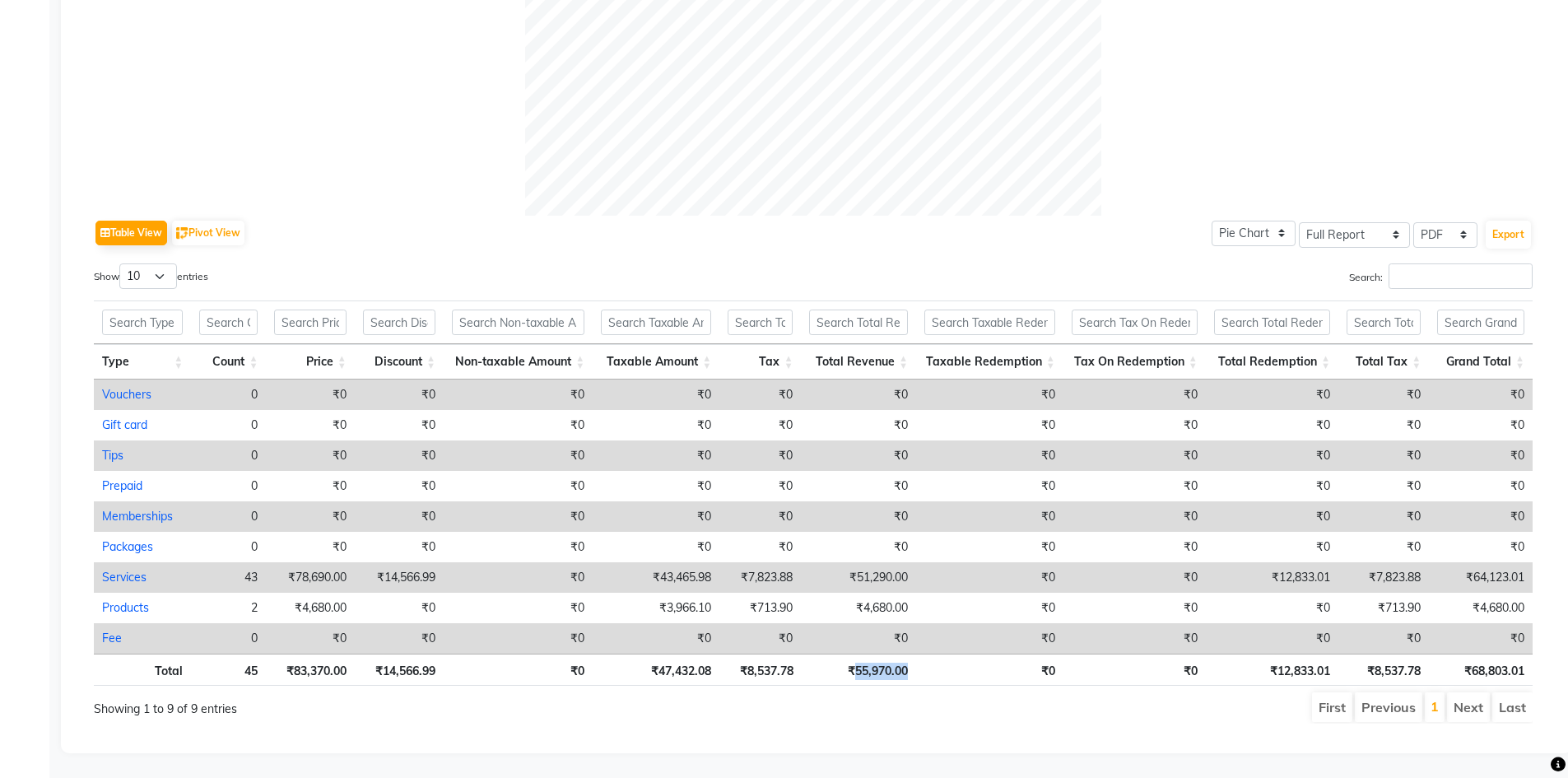
drag, startPoint x: 852, startPoint y: 657, endPoint x: 919, endPoint y: 662, distance: 67.2
click at [919, 662] on tr "Total 45 ₹83,370.00 ₹14,566.99 ₹0 ₹47,432.08 ₹8,537.78 ₹55,970.00 ₹0 ₹0 ₹12,833…" at bounding box center [813, 669] width 1439 height 32
click at [897, 707] on ul "First Previous 1 Next Last" at bounding box center [1118, 707] width 829 height 30
click at [1471, 695] on li "Next" at bounding box center [1468, 707] width 43 height 30
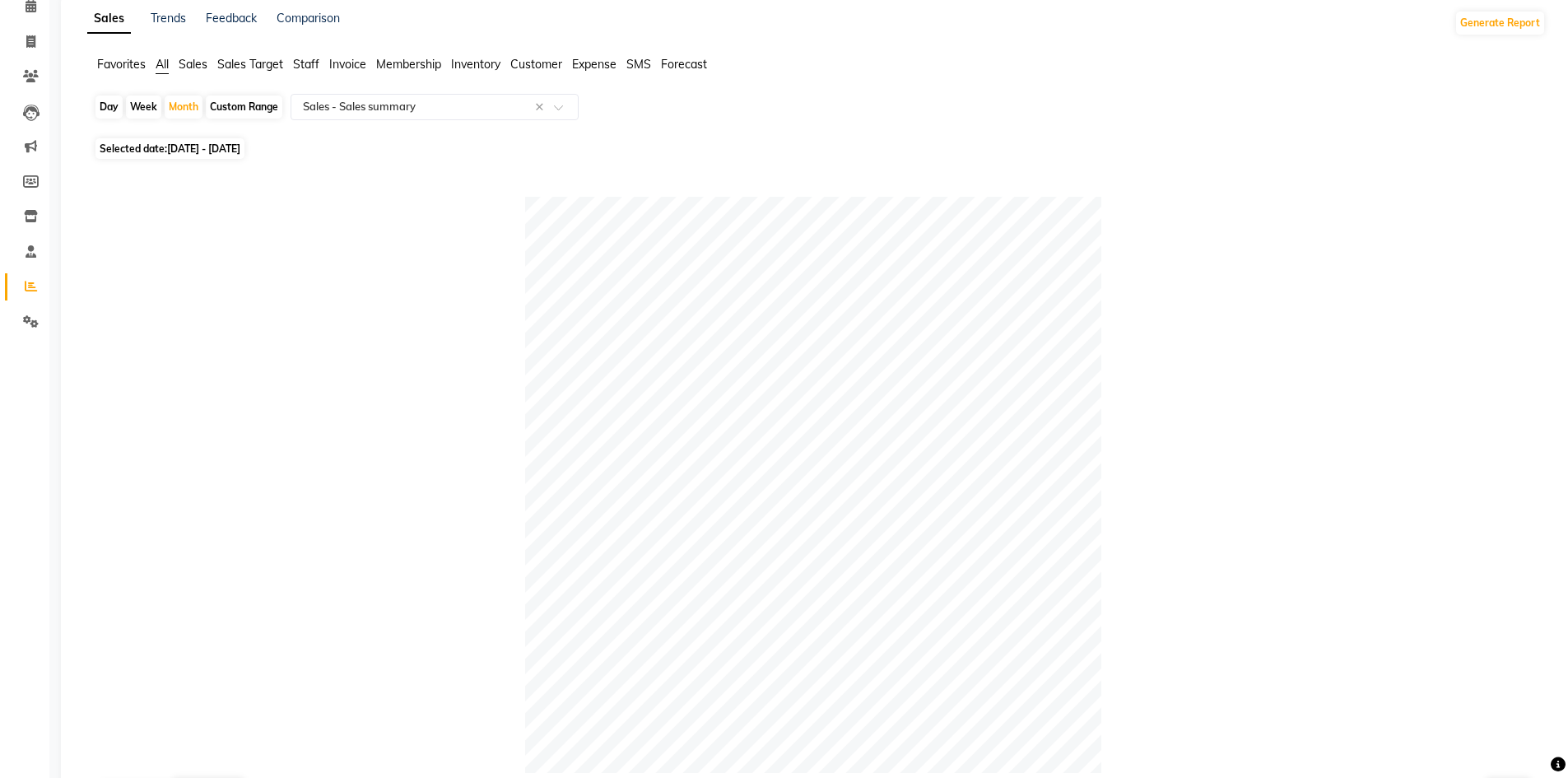
scroll to position [0, 0]
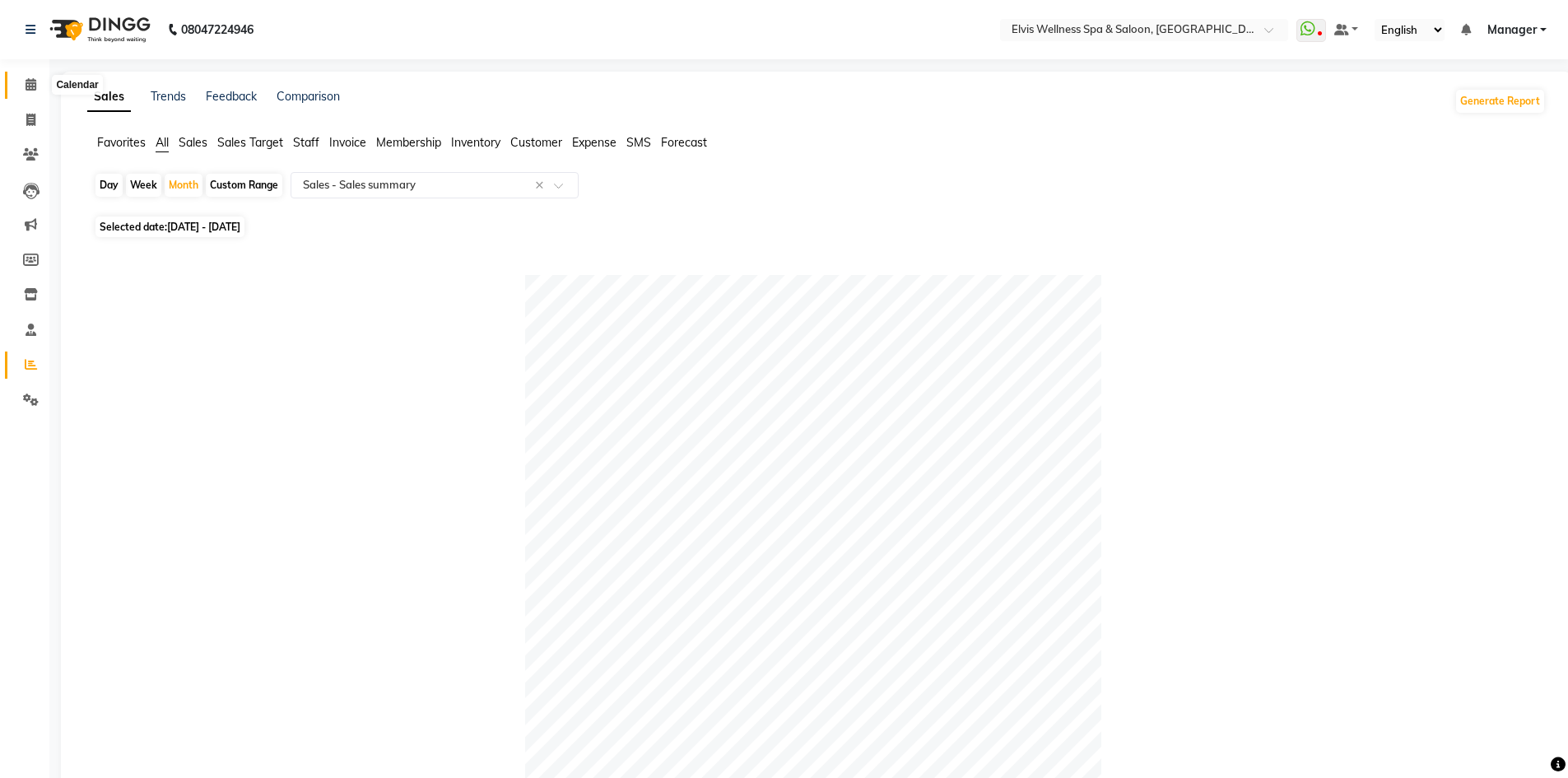
click at [32, 83] on icon at bounding box center [31, 84] width 11 height 12
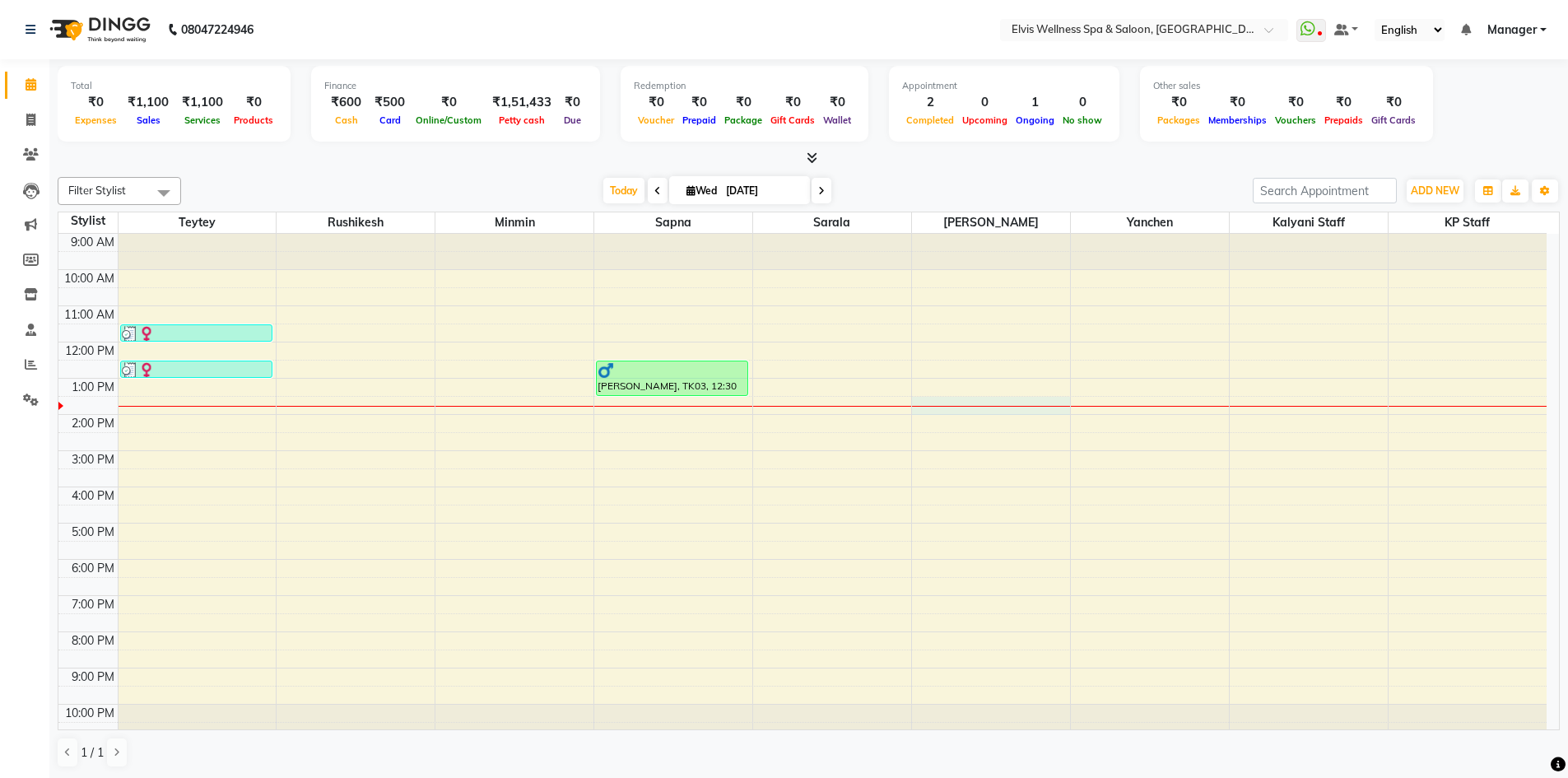
click at [1015, 409] on div "9:00 AM 10:00 AM 11:00 AM 12:00 PM 1:00 PM 2:00 PM 3:00 PM 4:00 PM 5:00 PM 6:00…" at bounding box center [802, 487] width 1488 height 506
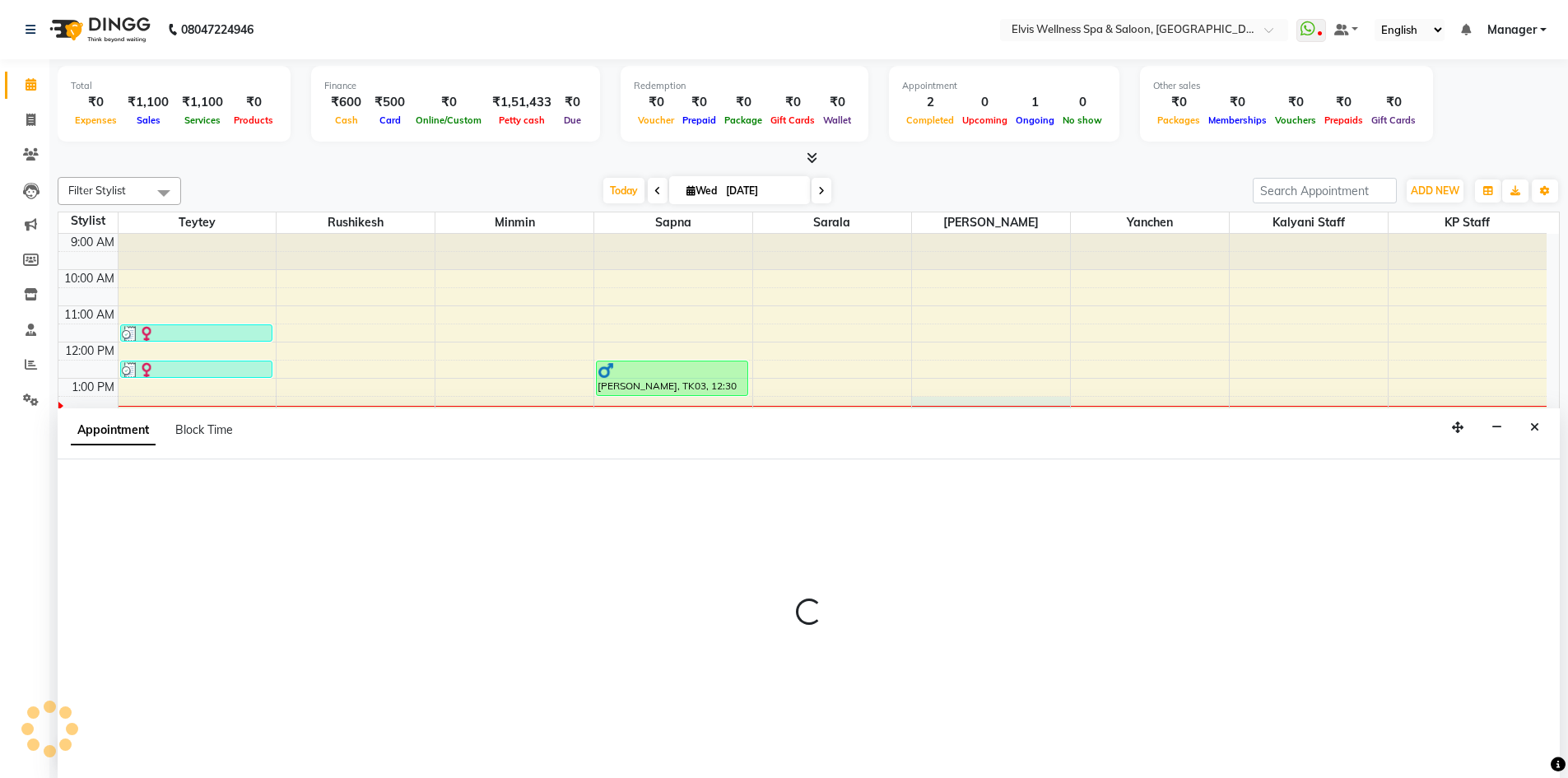
scroll to position [1, 0]
select select "70667"
select select "810"
select select "tentative"
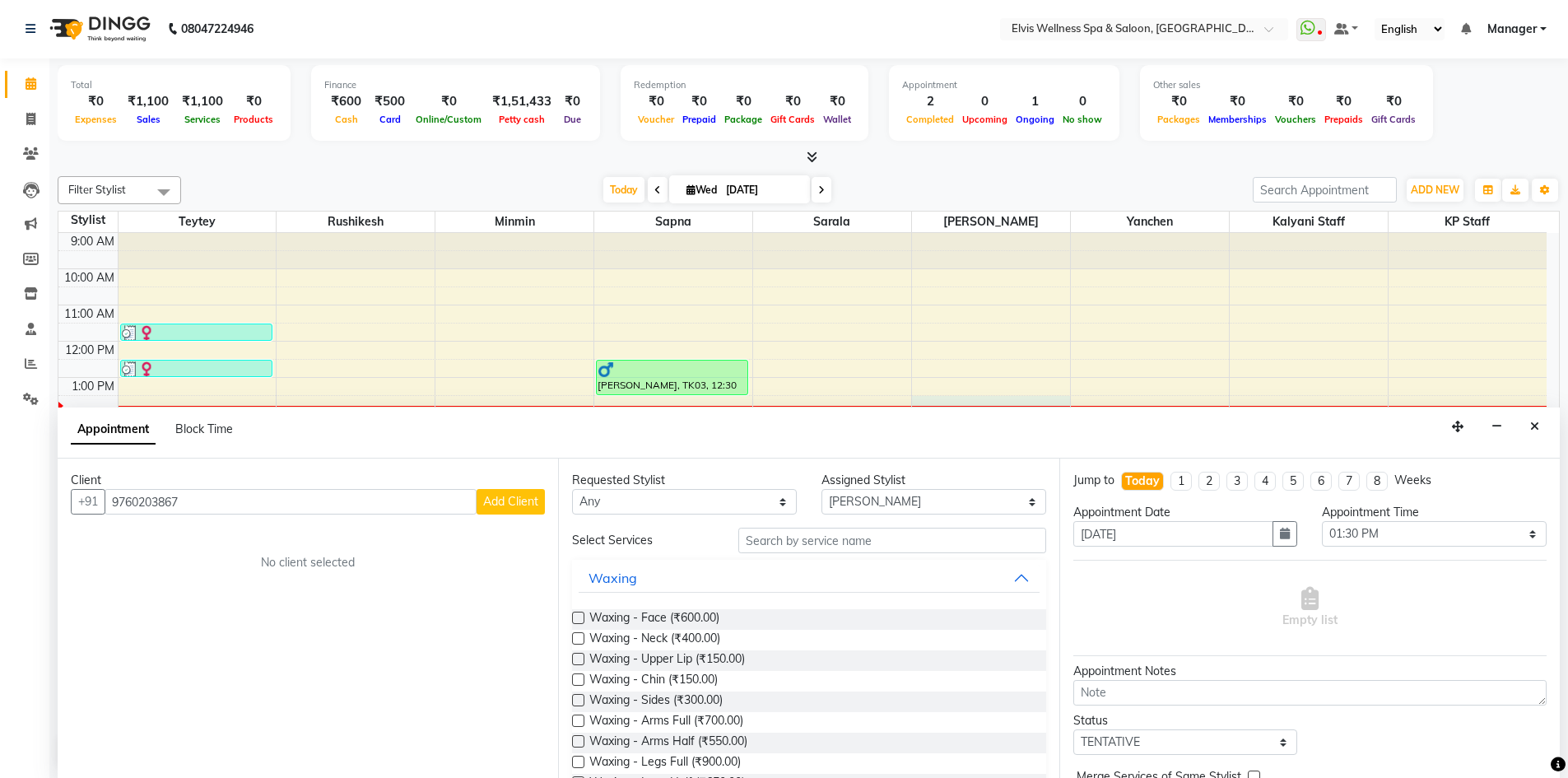
type input "9760203867"
click at [524, 503] on span "Add Client" at bounding box center [510, 501] width 55 height 15
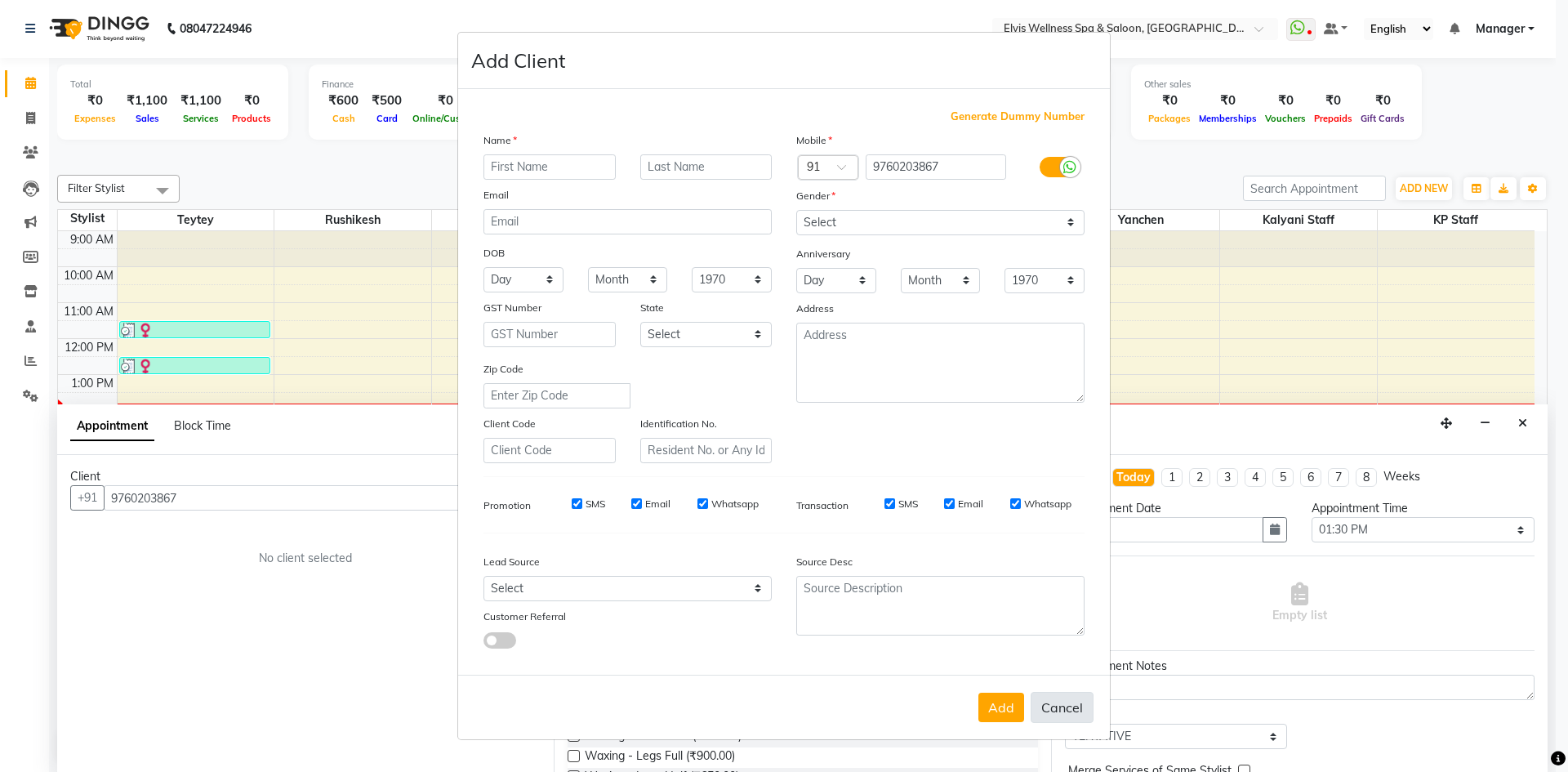
click at [1070, 712] on button "Cancel" at bounding box center [1062, 708] width 63 height 31
select select
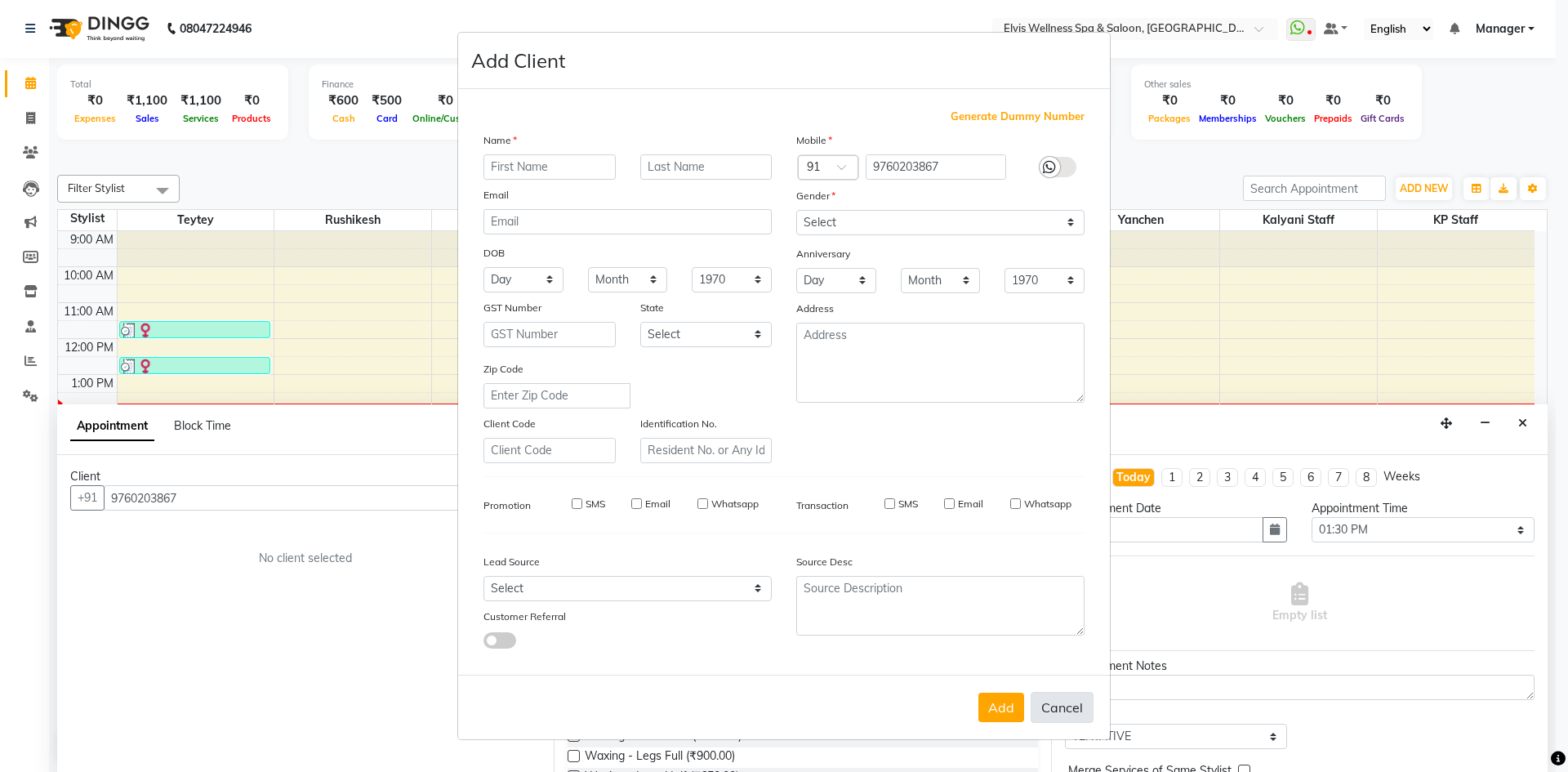
select select
checkbox input "false"
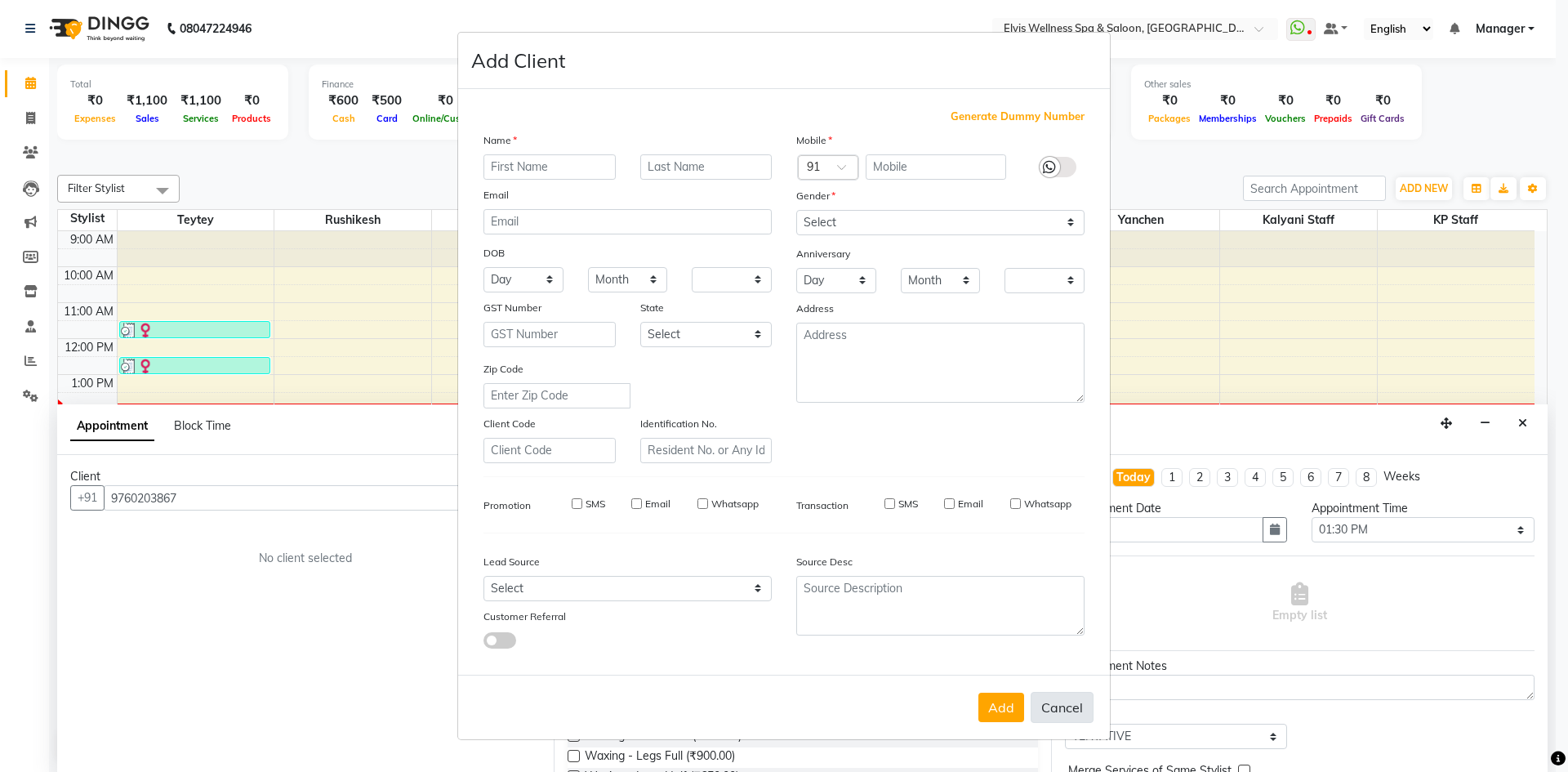
checkbox input "false"
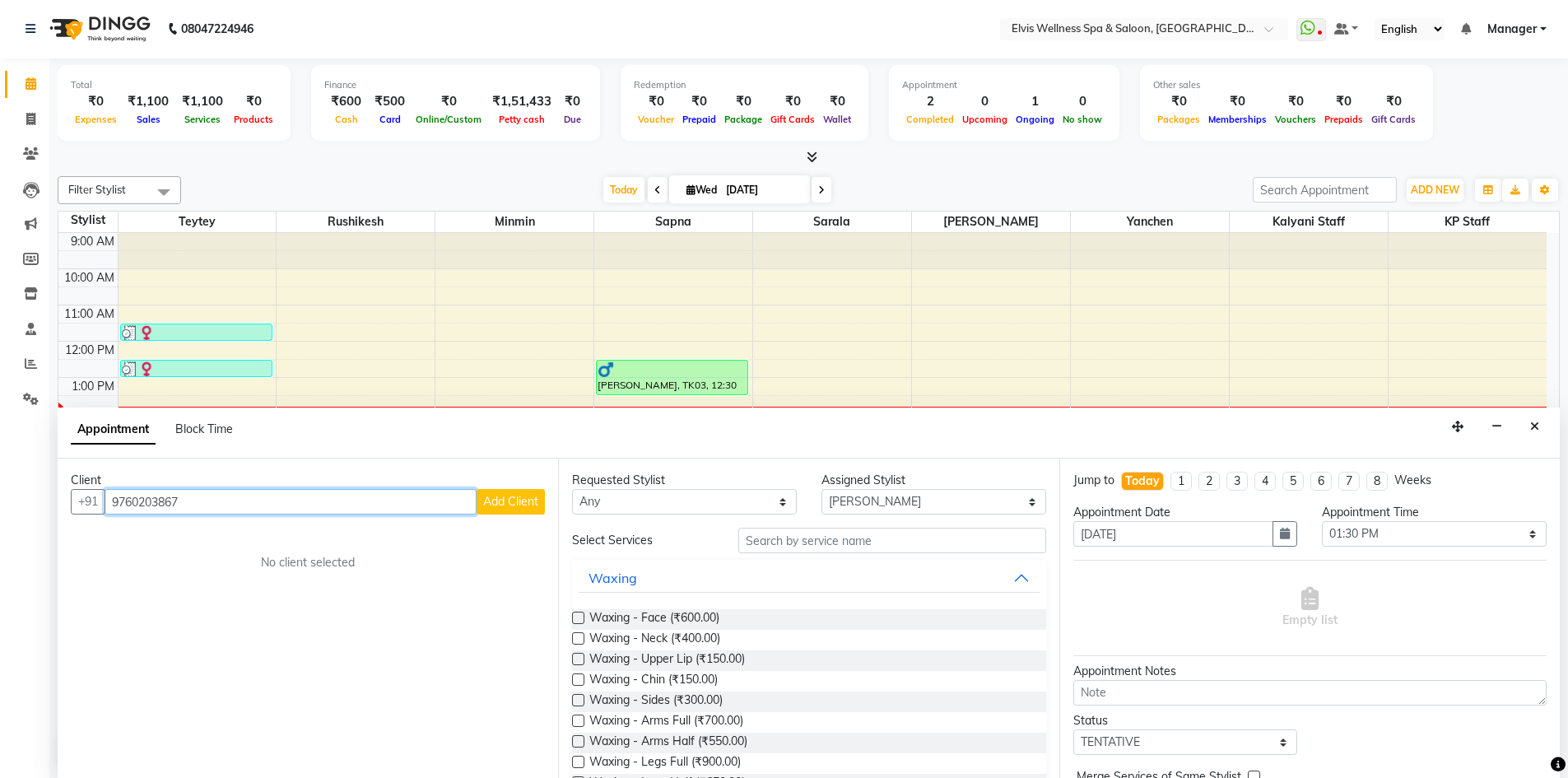
click at [340, 502] on input "9760203867" at bounding box center [290, 502] width 372 height 25
type input "9"
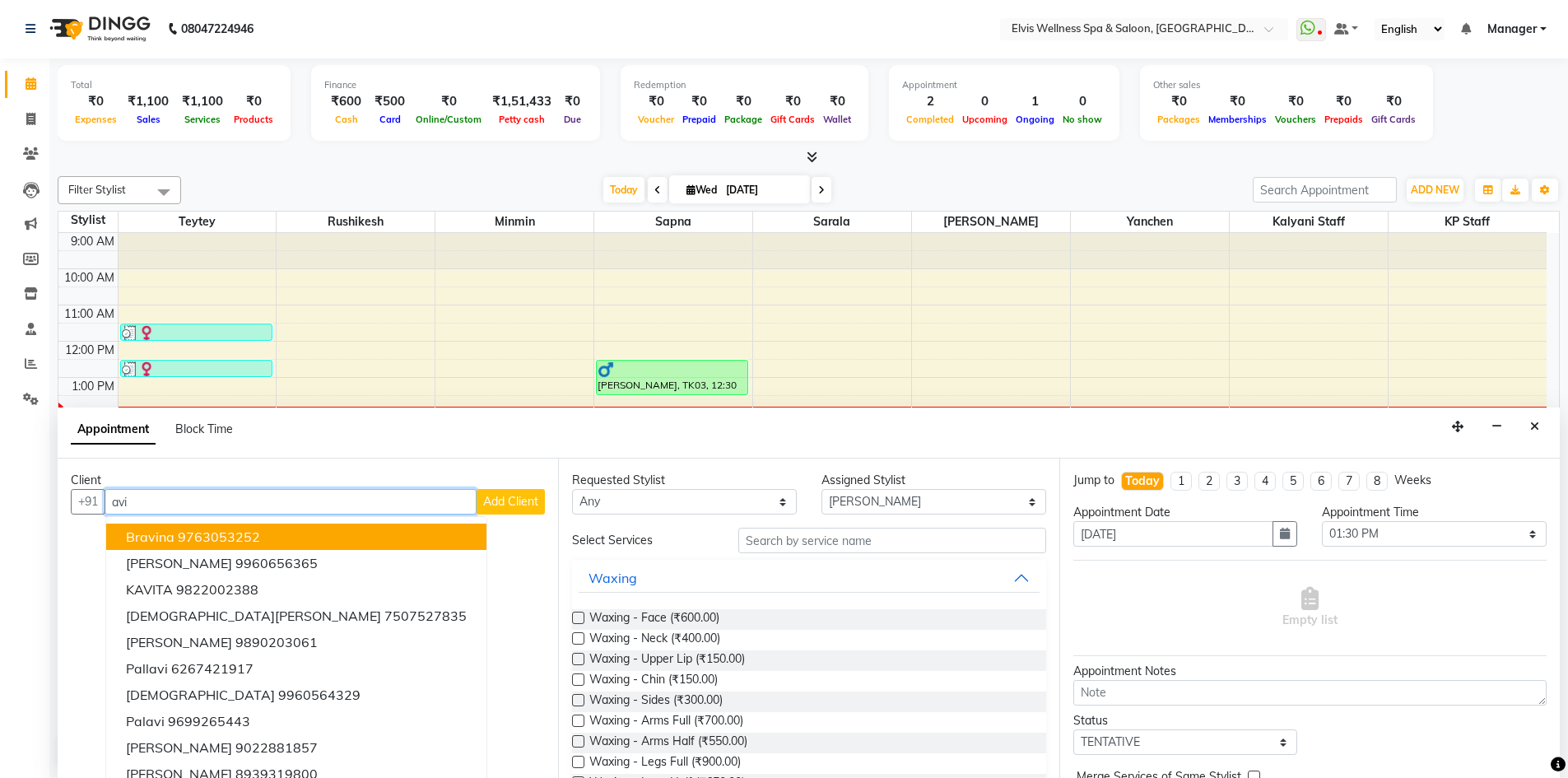
type input "avi"
click at [486, 497] on span "Add Client" at bounding box center [510, 501] width 55 height 15
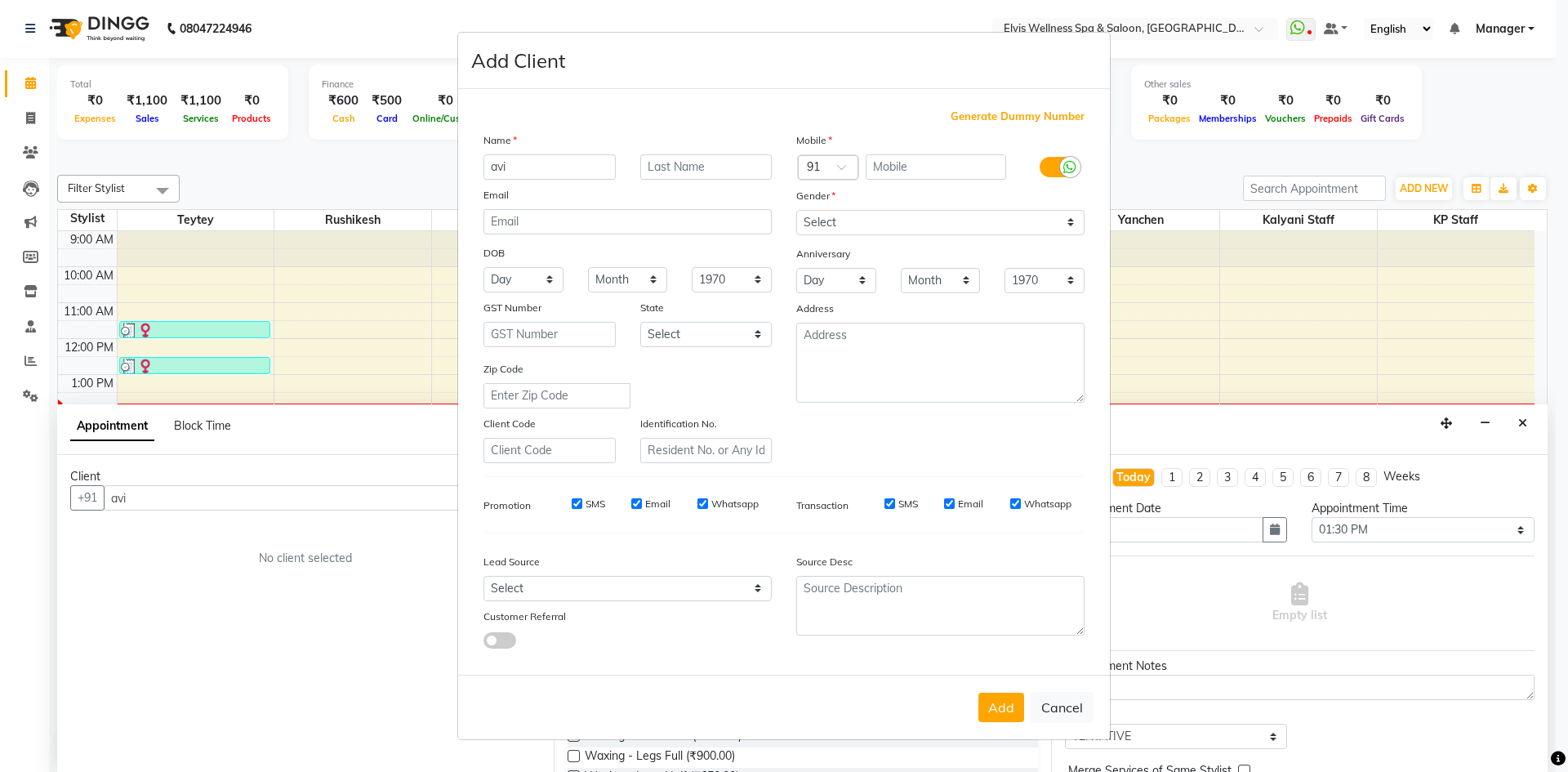
click at [979, 115] on span "Generate Dummy Number" at bounding box center [1018, 117] width 134 height 17
type input "1272000000510"
checkbox input "false"
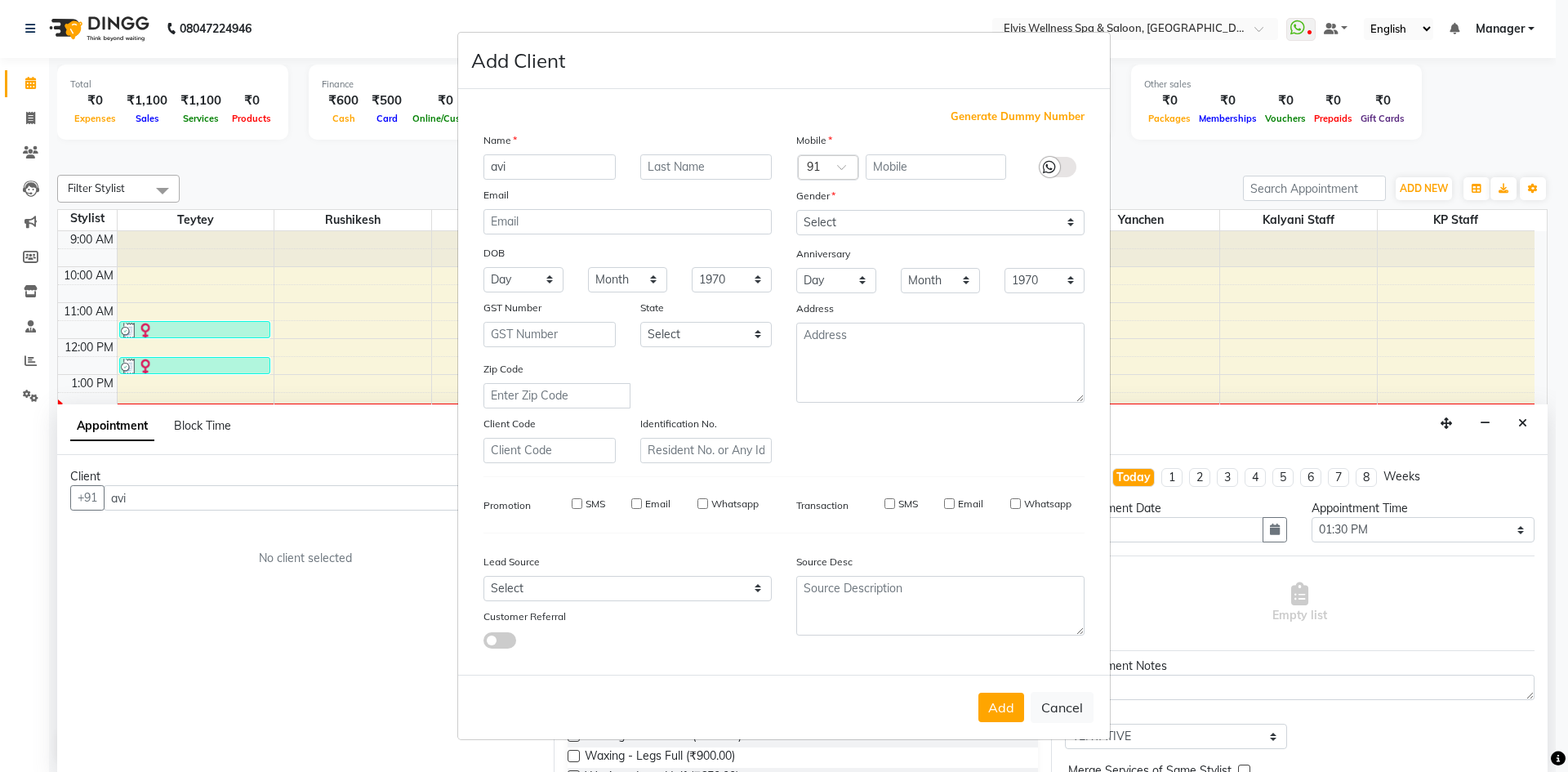
checkbox input "false"
click at [1031, 219] on select "Select [DEMOGRAPHIC_DATA] [DEMOGRAPHIC_DATA] Other Prefer Not To Say" at bounding box center [940, 222] width 288 height 25
select select "[DEMOGRAPHIC_DATA]"
click at [796, 210] on select "Select [DEMOGRAPHIC_DATA] [DEMOGRAPHIC_DATA] Other Prefer Not To Say" at bounding box center [940, 222] width 288 height 25
click at [1002, 707] on button "Add" at bounding box center [1001, 708] width 46 height 30
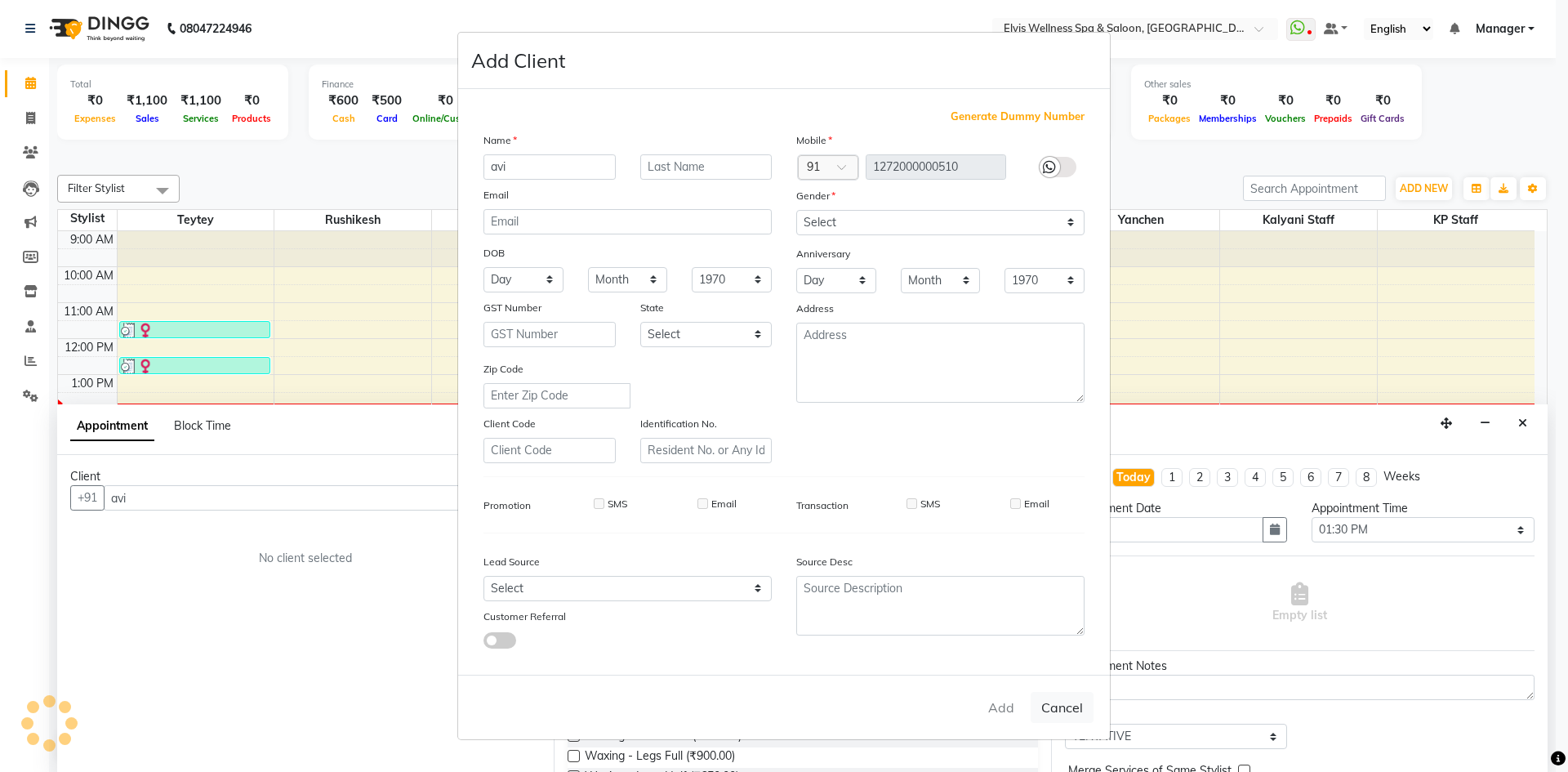
type input "1272000000510"
select select
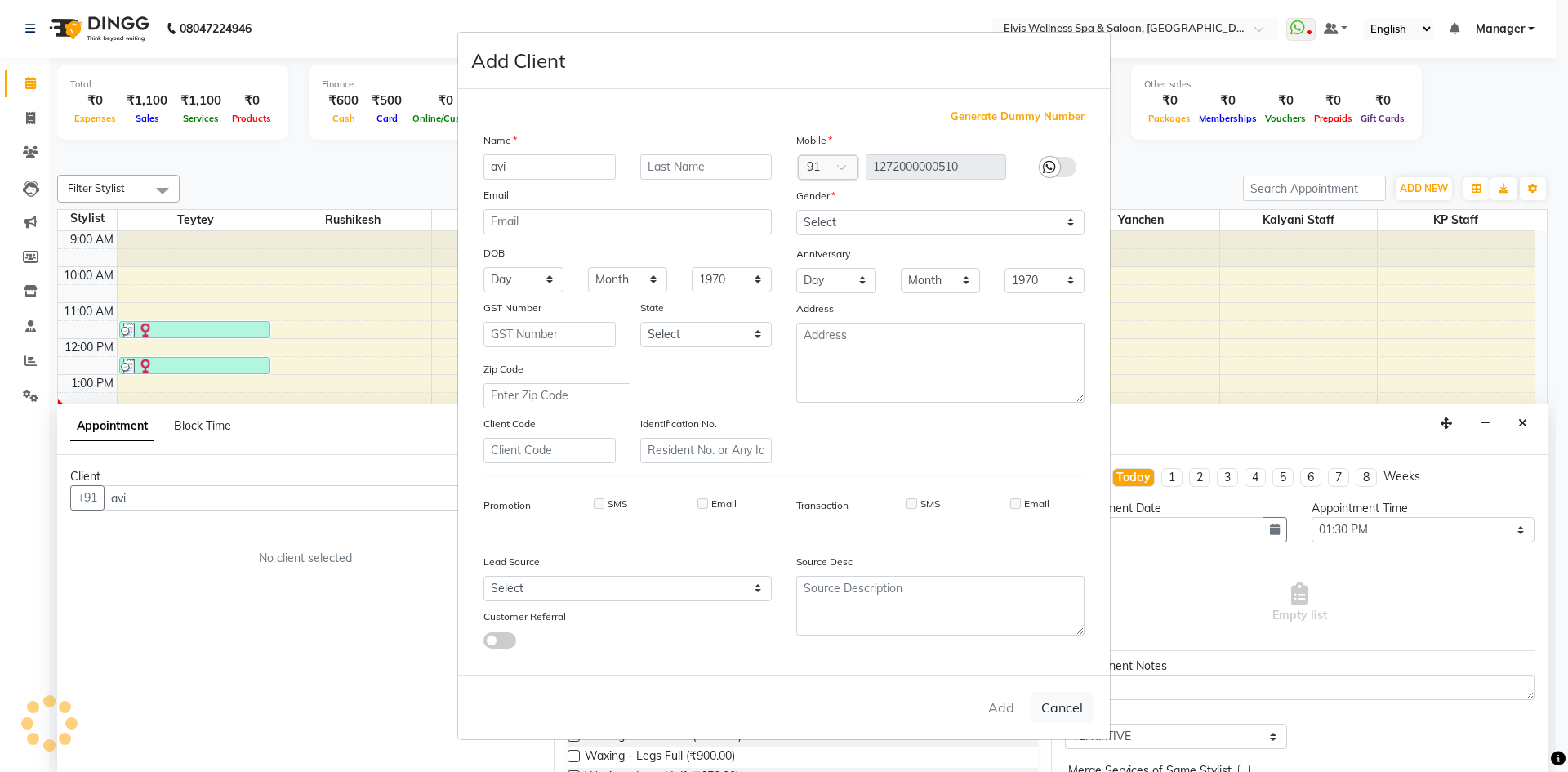
select select
checkbox input "false"
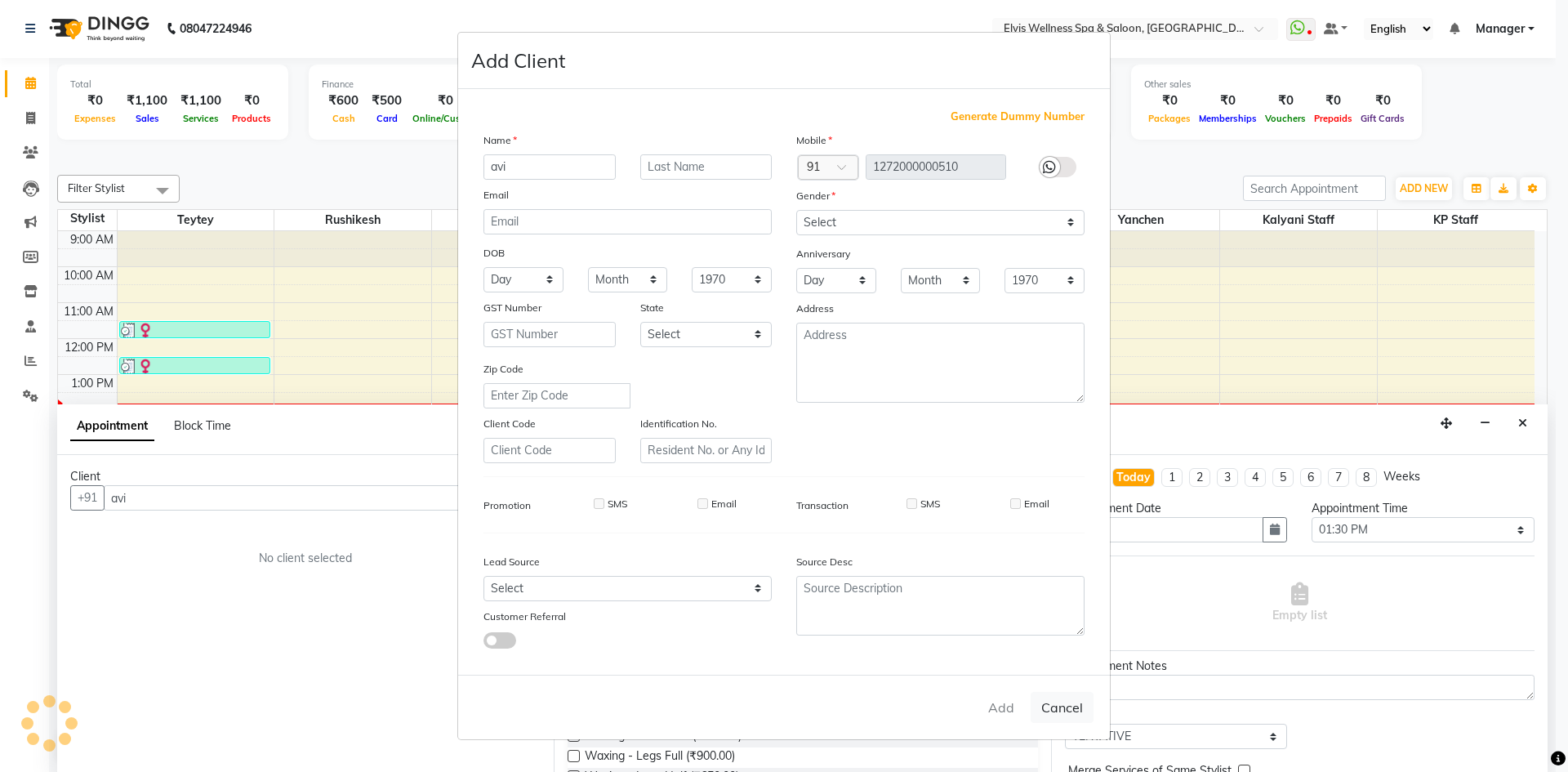
checkbox input "false"
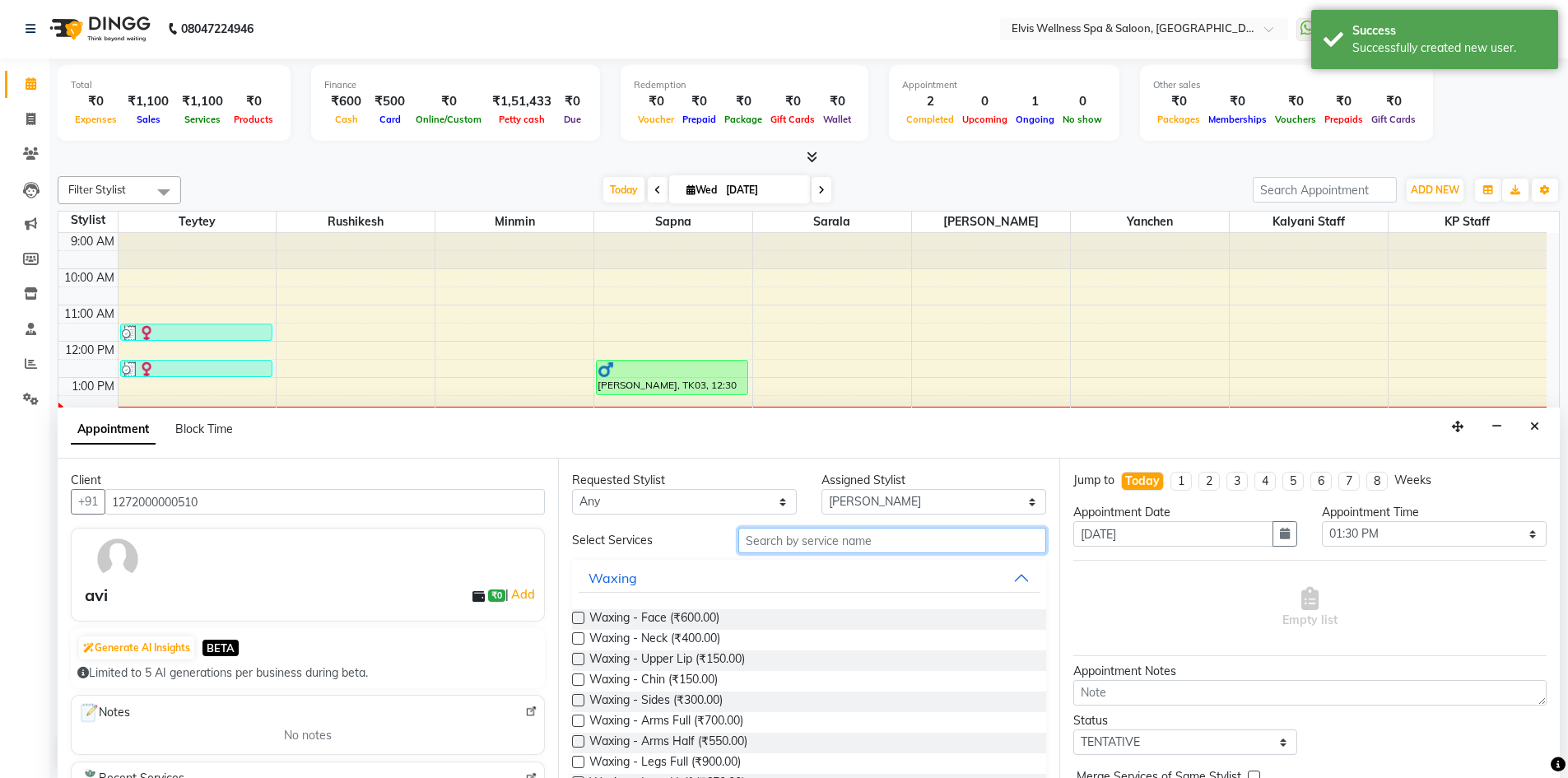
click at [899, 543] on input "text" at bounding box center [892, 540] width 308 height 25
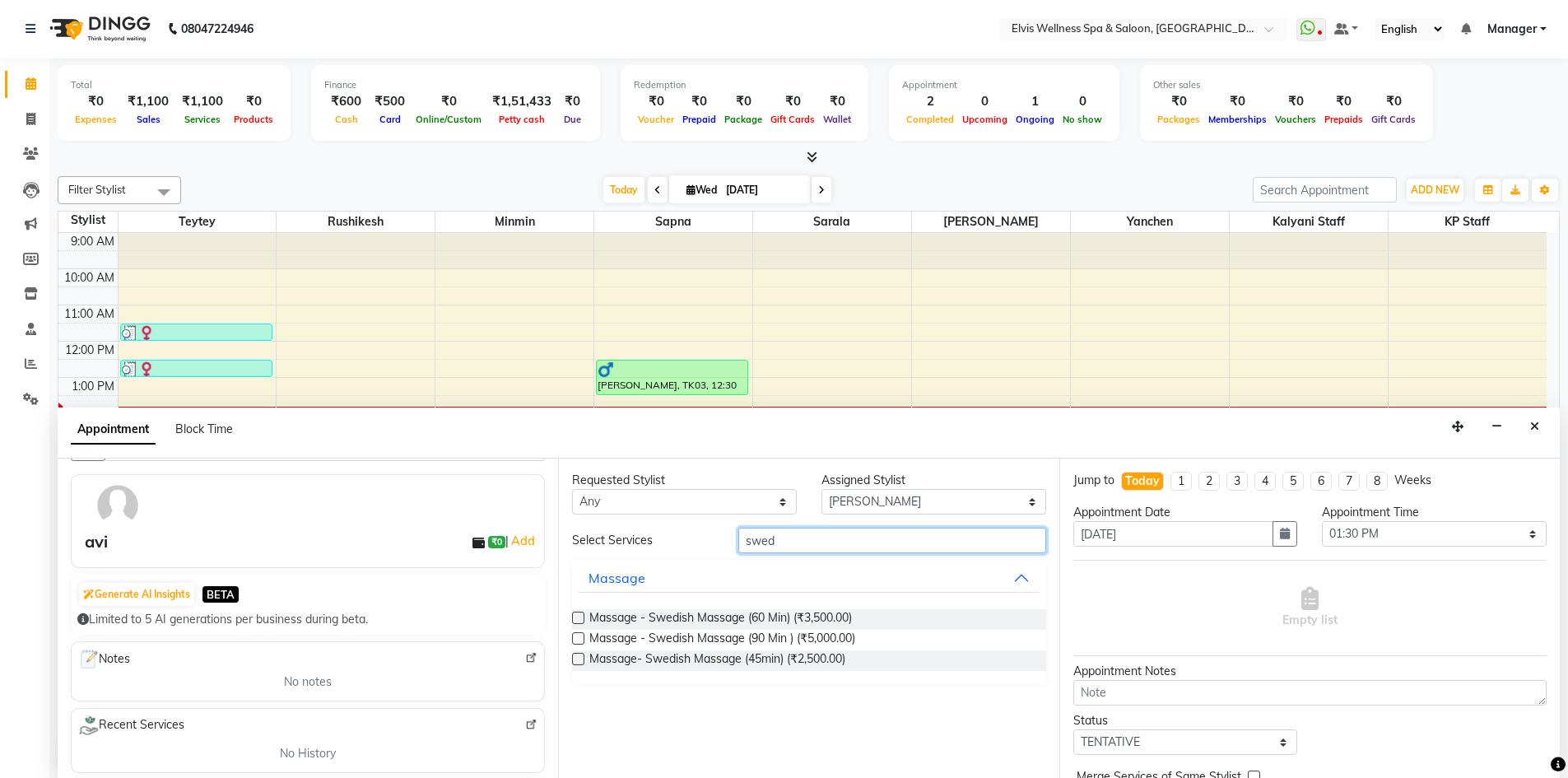
scroll to position [82, 0]
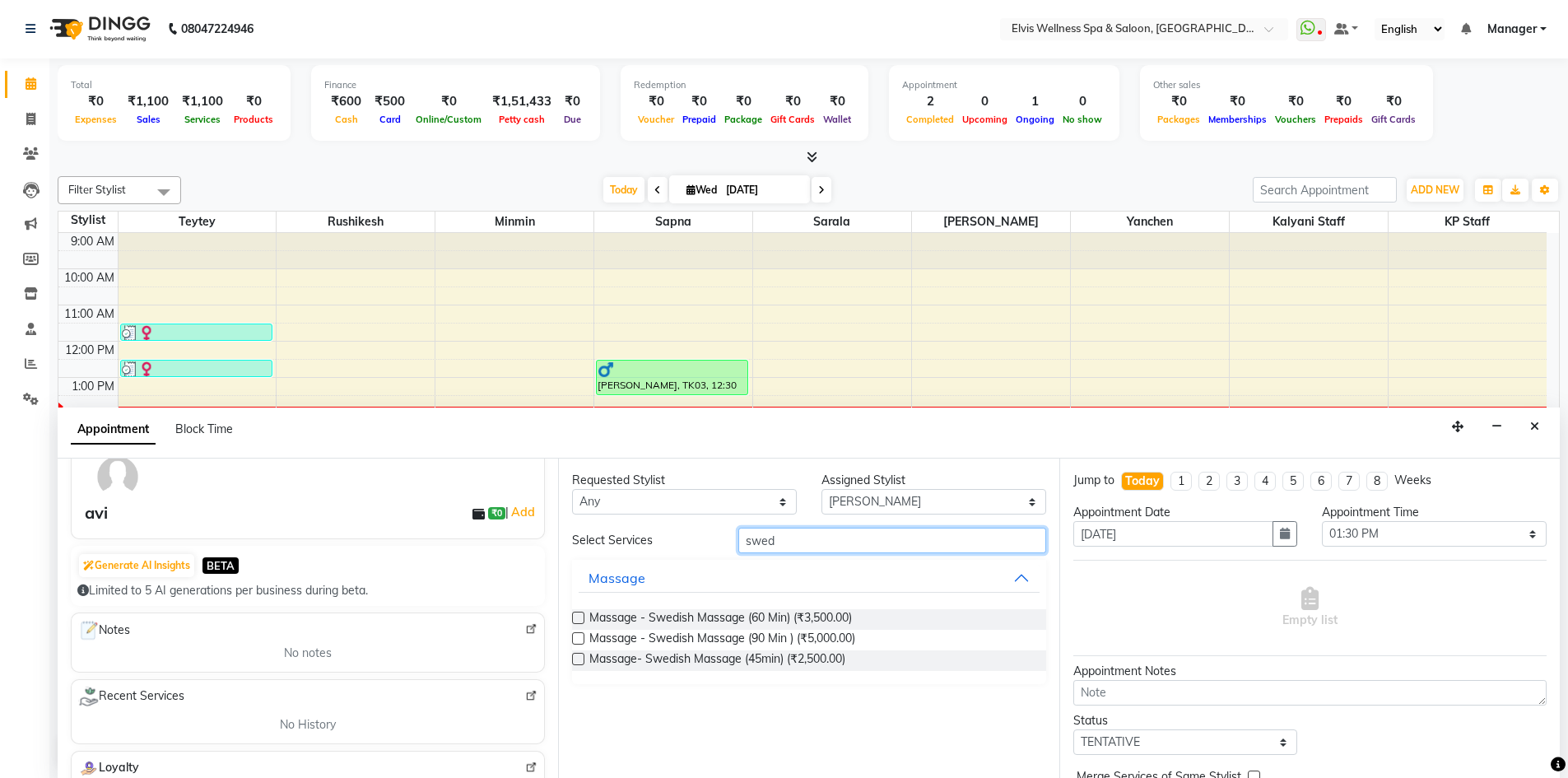
type input "swed"
click at [576, 619] on label at bounding box center [578, 617] width 12 height 12
click at [576, 619] on input "checkbox" at bounding box center [577, 619] width 11 height 11
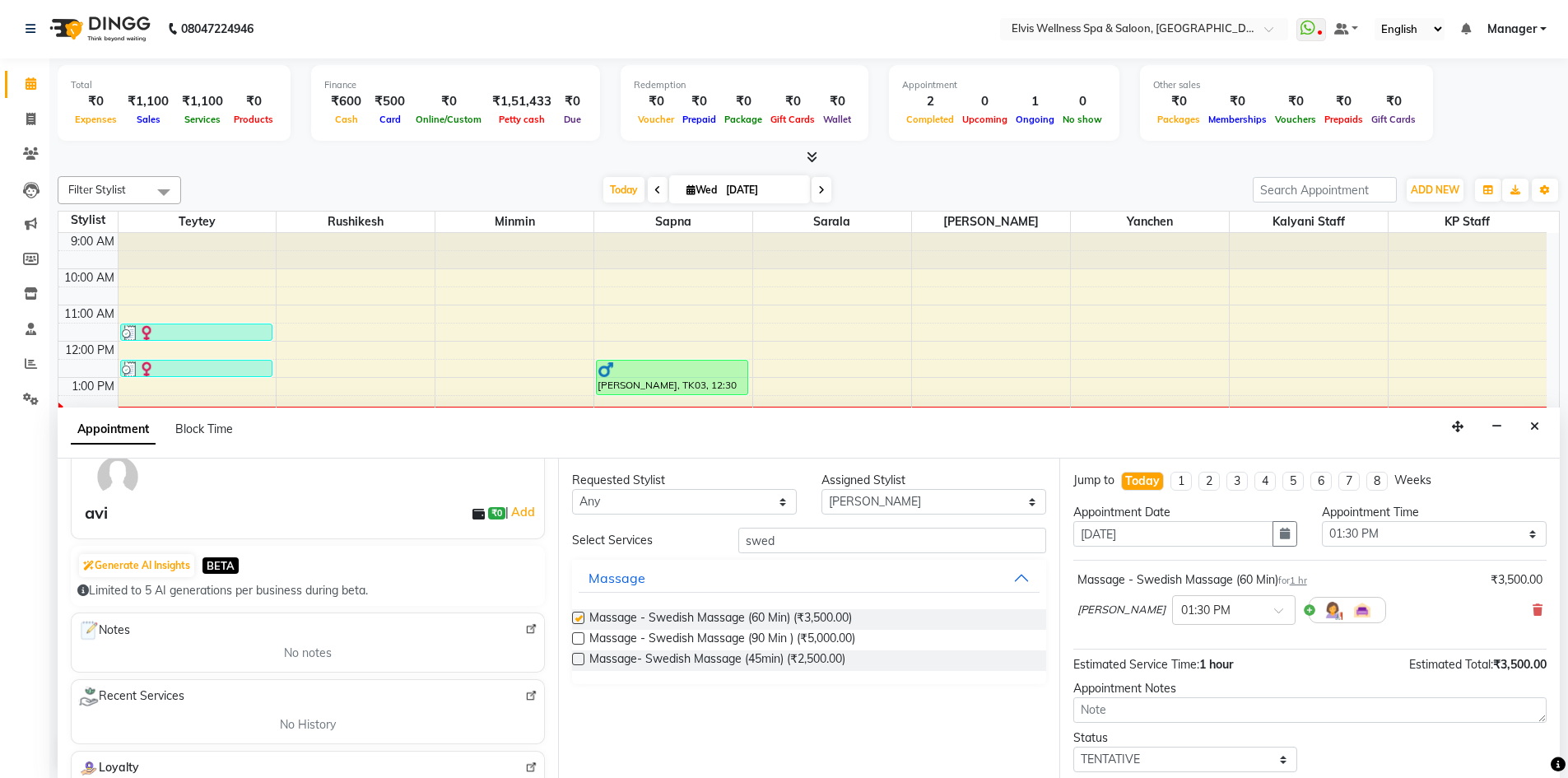
checkbox input "false"
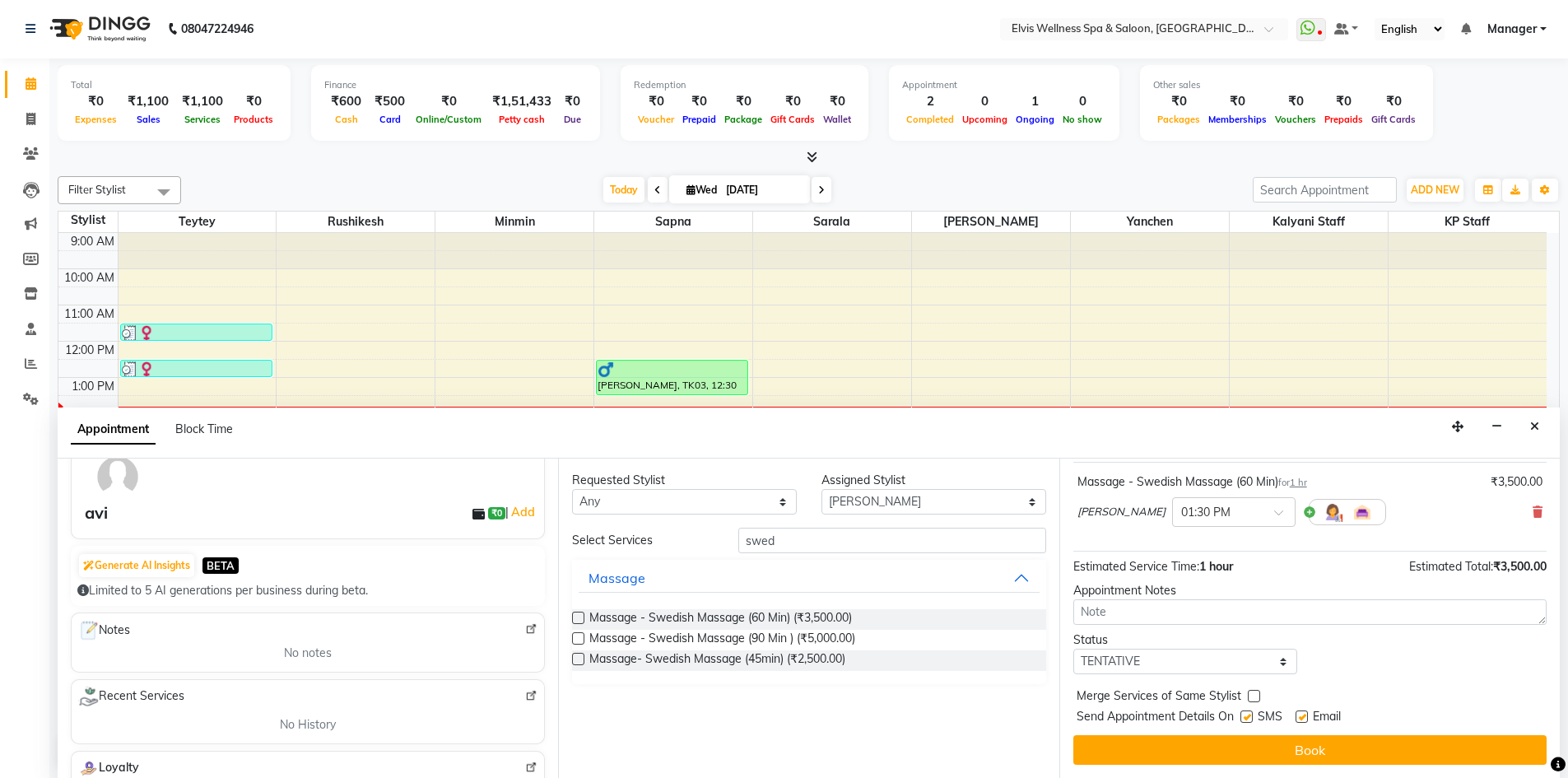
click at [1246, 717] on label at bounding box center [1246, 717] width 12 height 12
click at [1246, 717] on input "checkbox" at bounding box center [1245, 718] width 11 height 11
checkbox input "false"
click at [1305, 716] on label at bounding box center [1301, 717] width 12 height 12
click at [1305, 716] on input "checkbox" at bounding box center [1301, 718] width 11 height 11
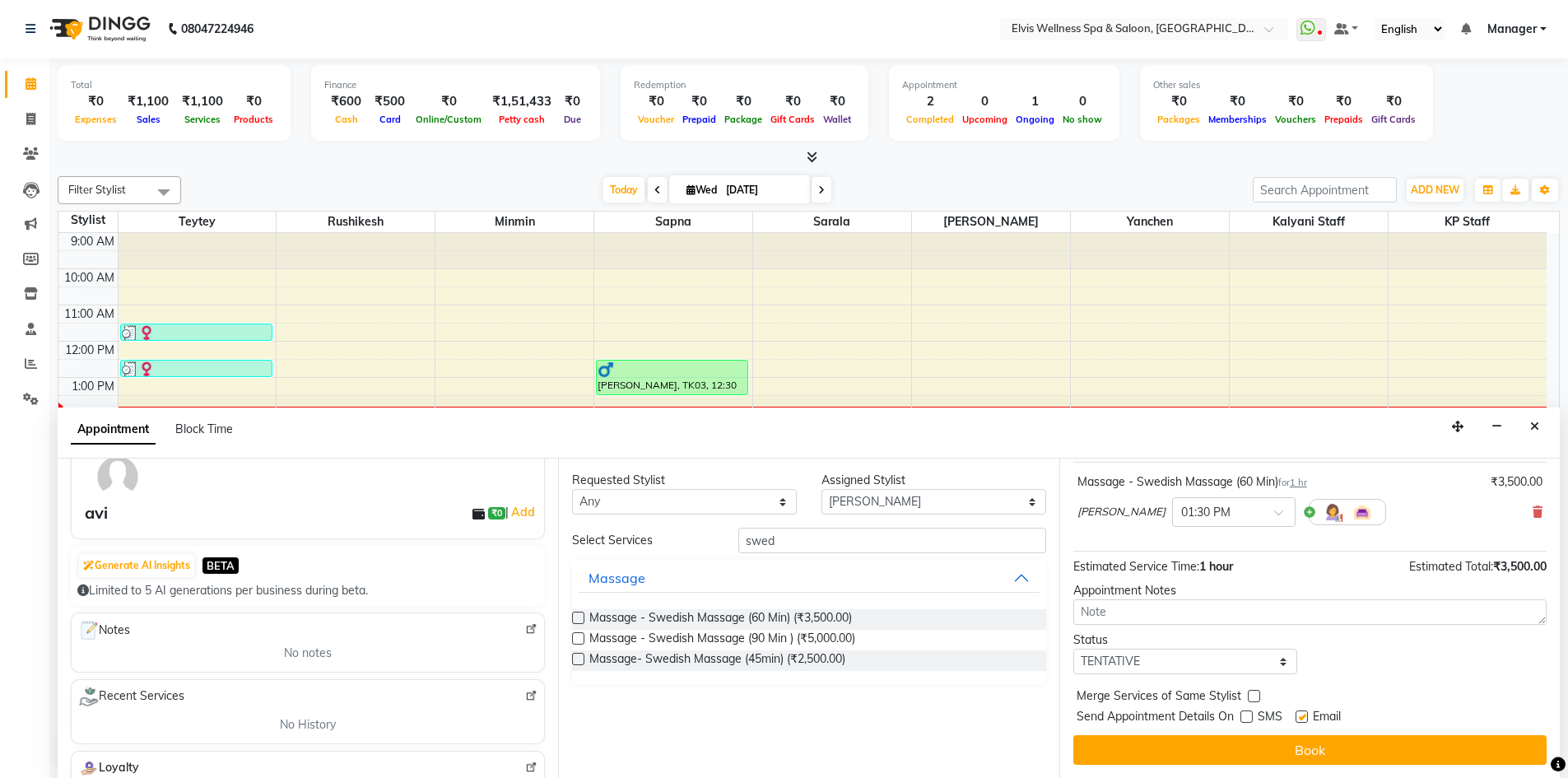
checkbox input "false"
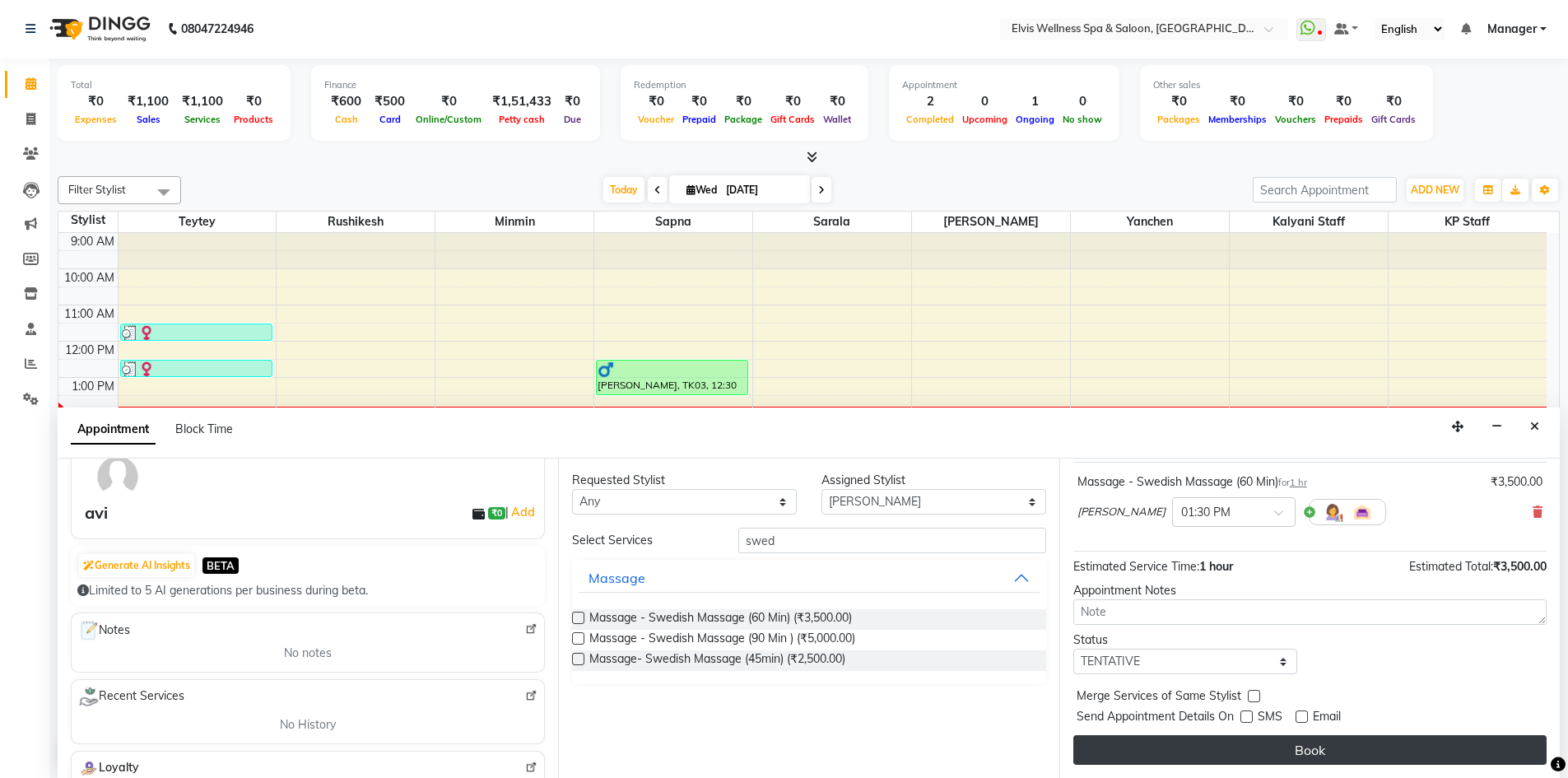
click at [1306, 746] on button "Book" at bounding box center [1310, 750] width 474 height 30
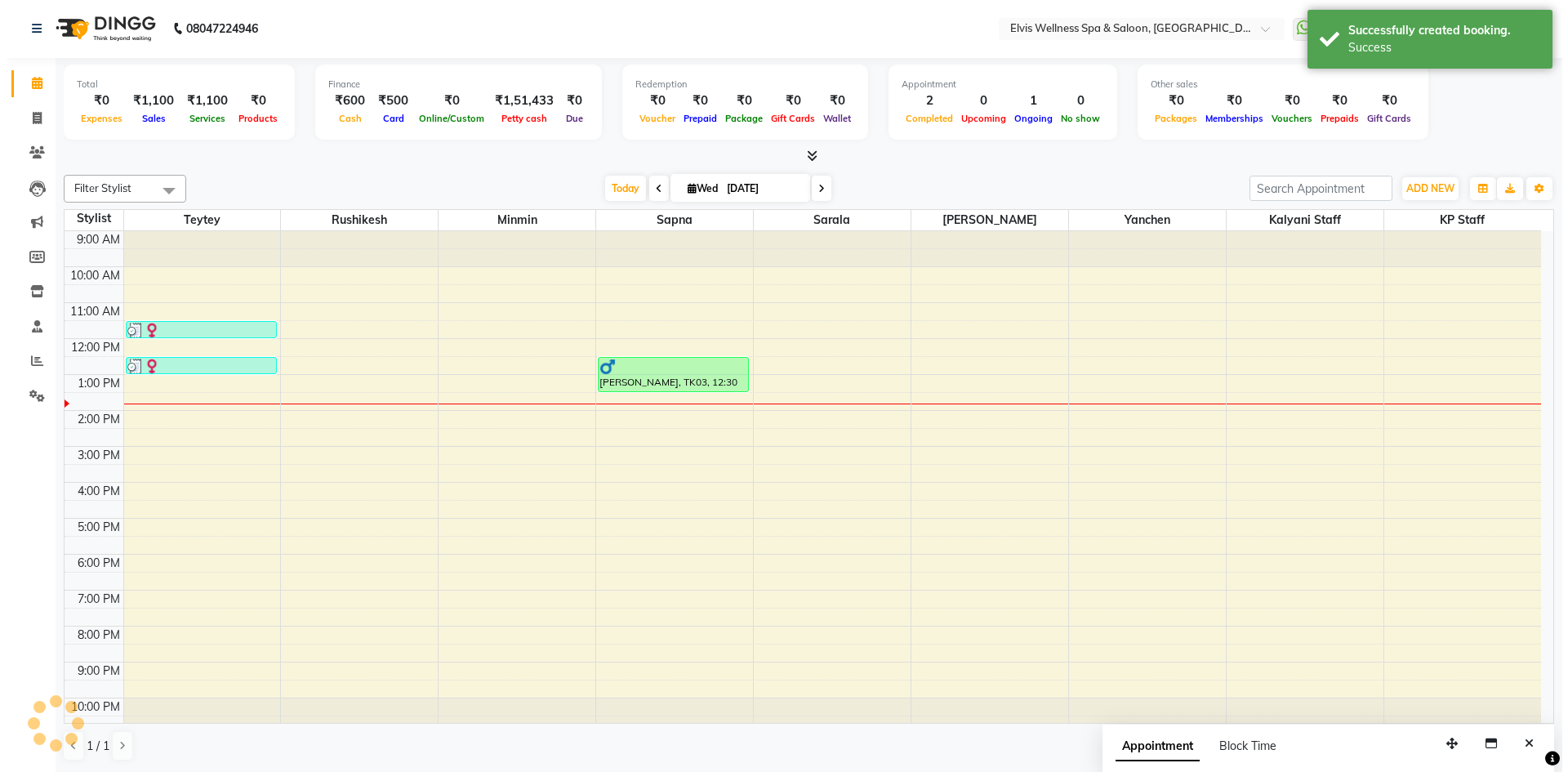
scroll to position [0, 0]
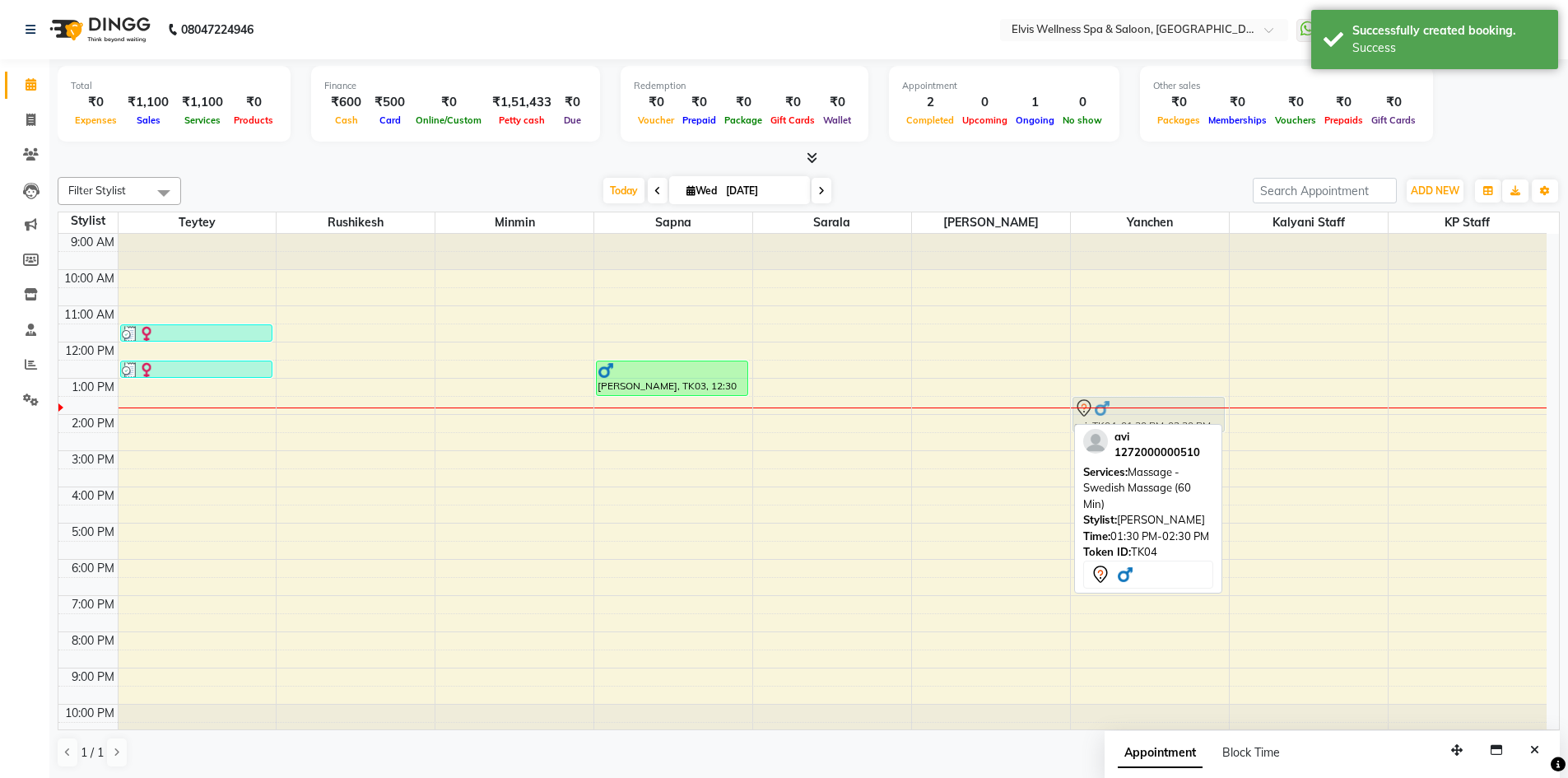
drag, startPoint x: 1025, startPoint y: 425, endPoint x: 1118, endPoint y: 419, distance: 93.2
click at [1118, 419] on tr "nisha, TK01, 11:30 AM-12:00 PM, Waxing - Face [PERSON_NAME], TK02, 12:30 PM-01:…" at bounding box center [802, 487] width 1488 height 506
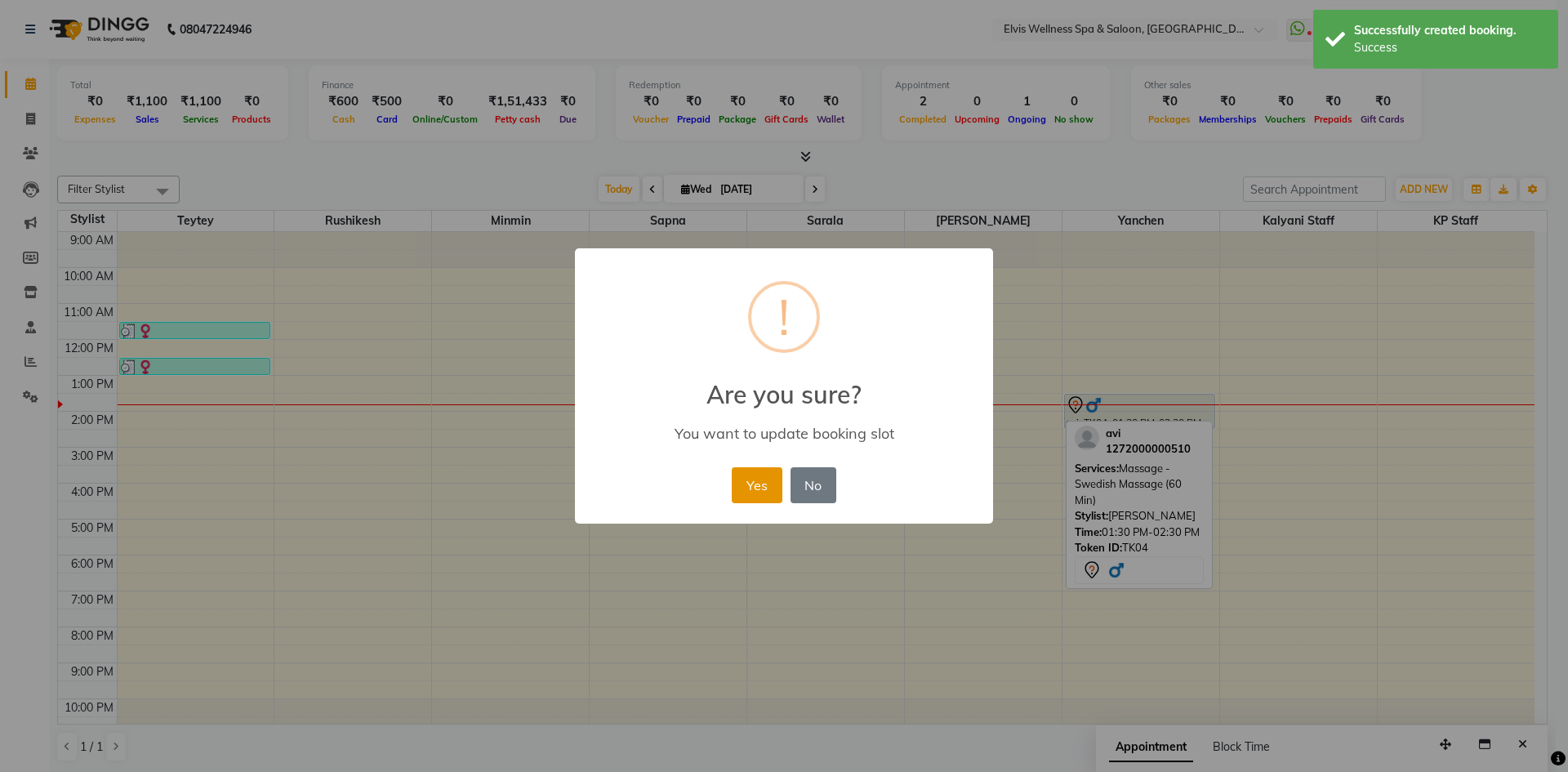
click at [767, 486] on button "Yes" at bounding box center [756, 485] width 50 height 36
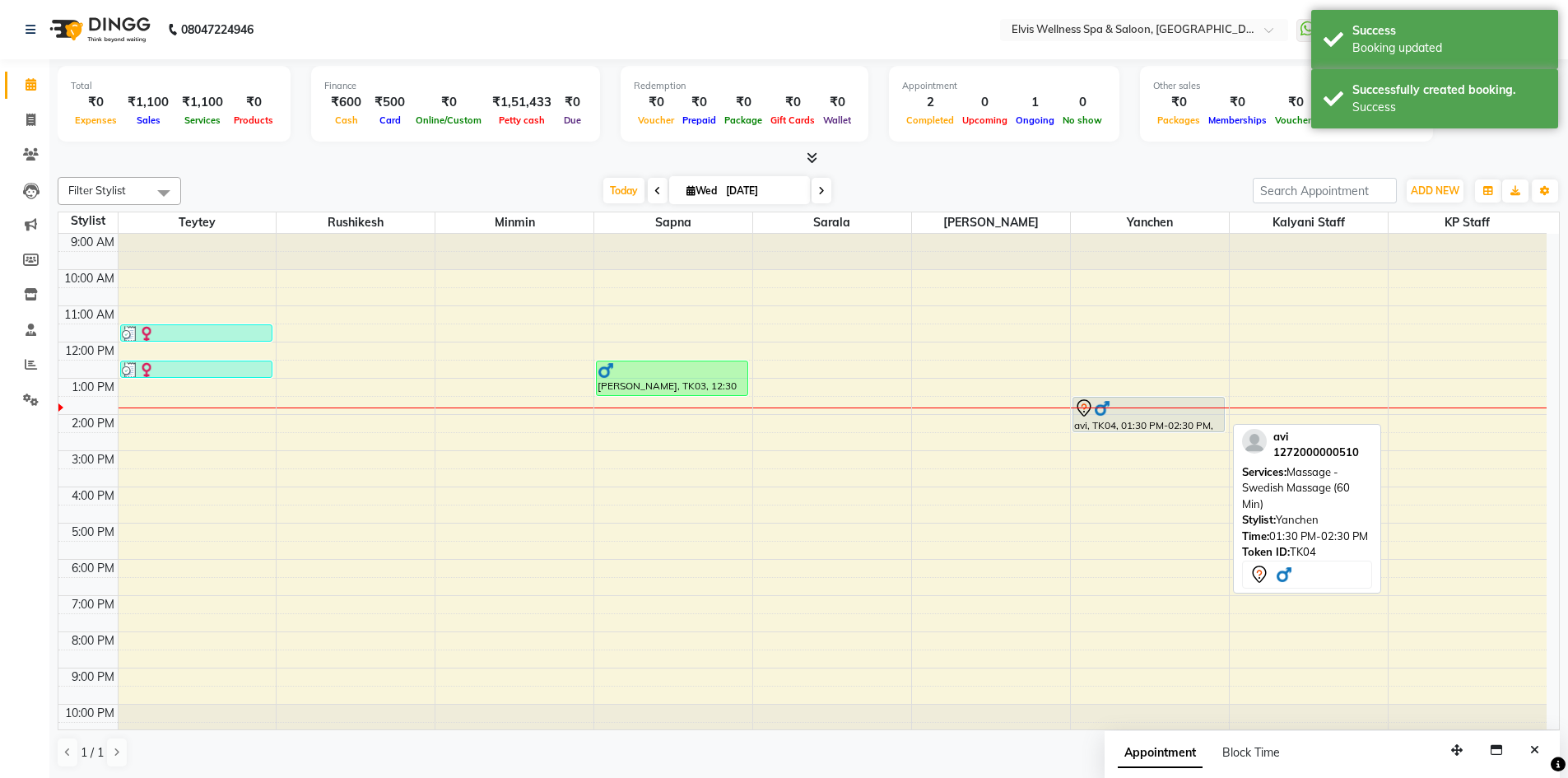
click at [1156, 420] on div "avi, TK04, 01:30 PM-02:30 PM, Massage - Swedish Massage (60 Min)" at bounding box center [1149, 414] width 151 height 33
click at [1160, 423] on div "avi, TK04, 01:30 PM-02:30 PM, Massage - Swedish Massage (60 Min)" at bounding box center [1149, 414] width 151 height 33
select select "7"
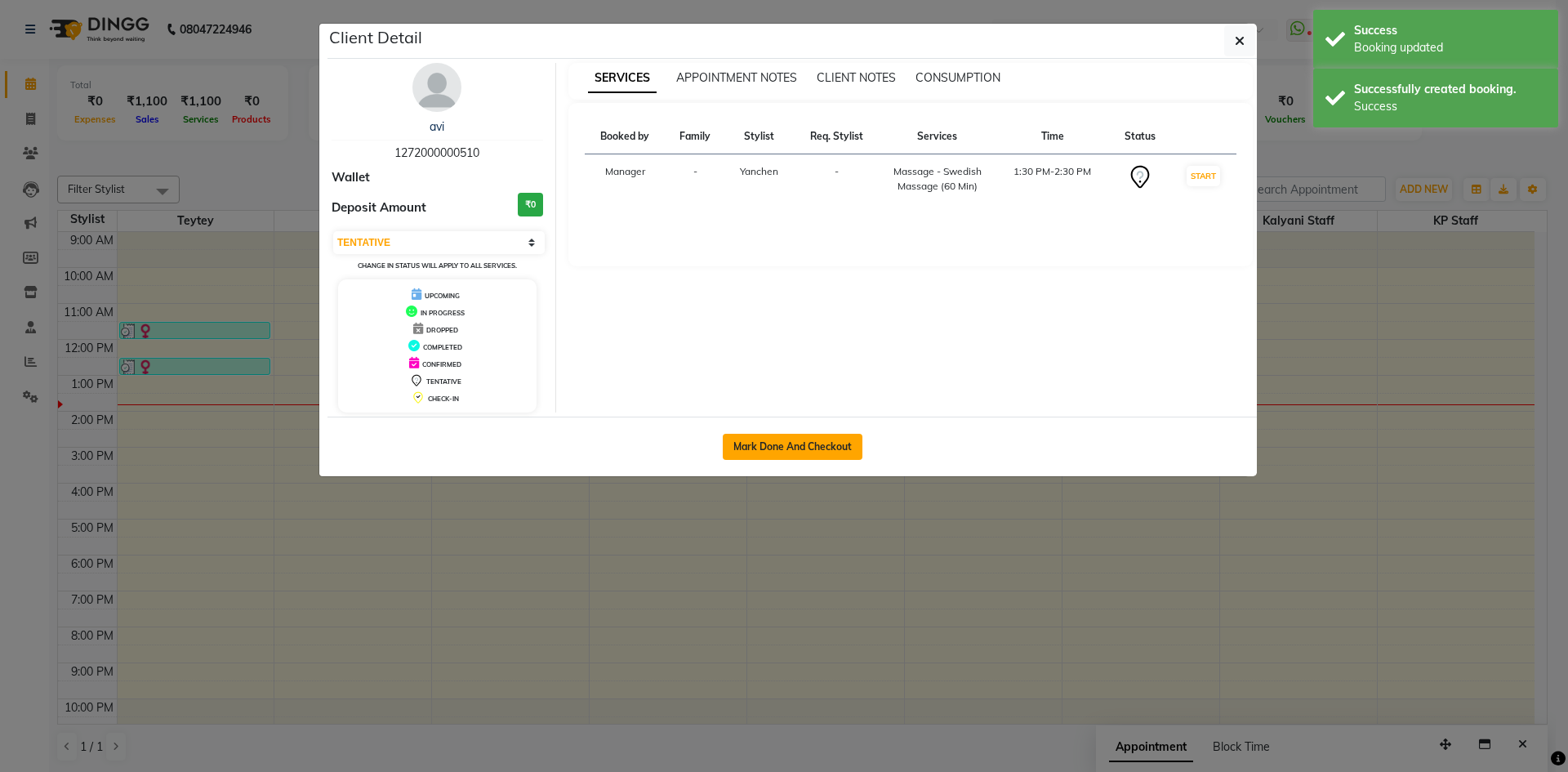
click at [822, 449] on button "Mark Done And Checkout" at bounding box center [793, 446] width 140 height 26
select select "service"
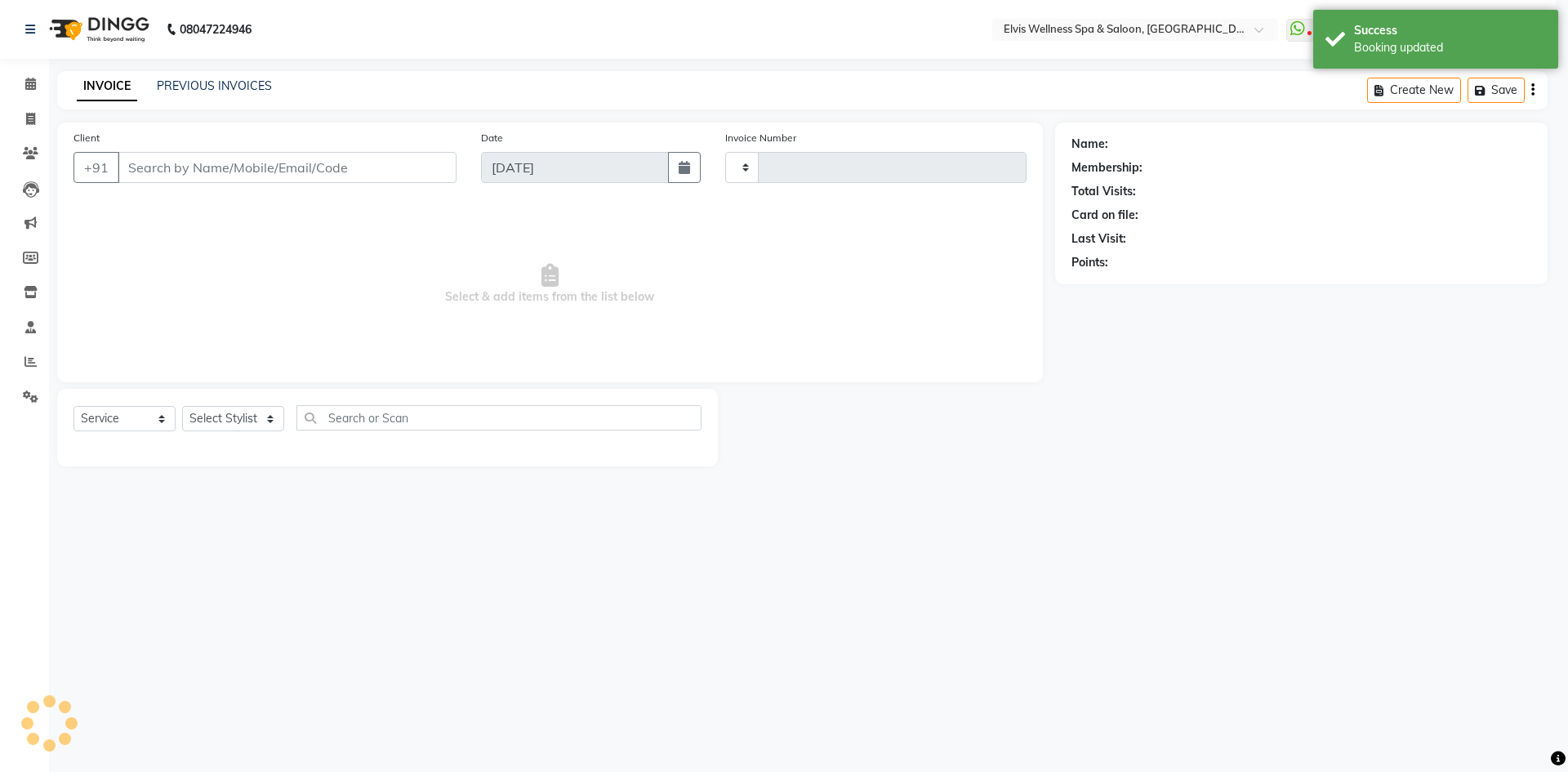
type input "1560"
select select "6269"
type input "1272000000510"
select select "46456"
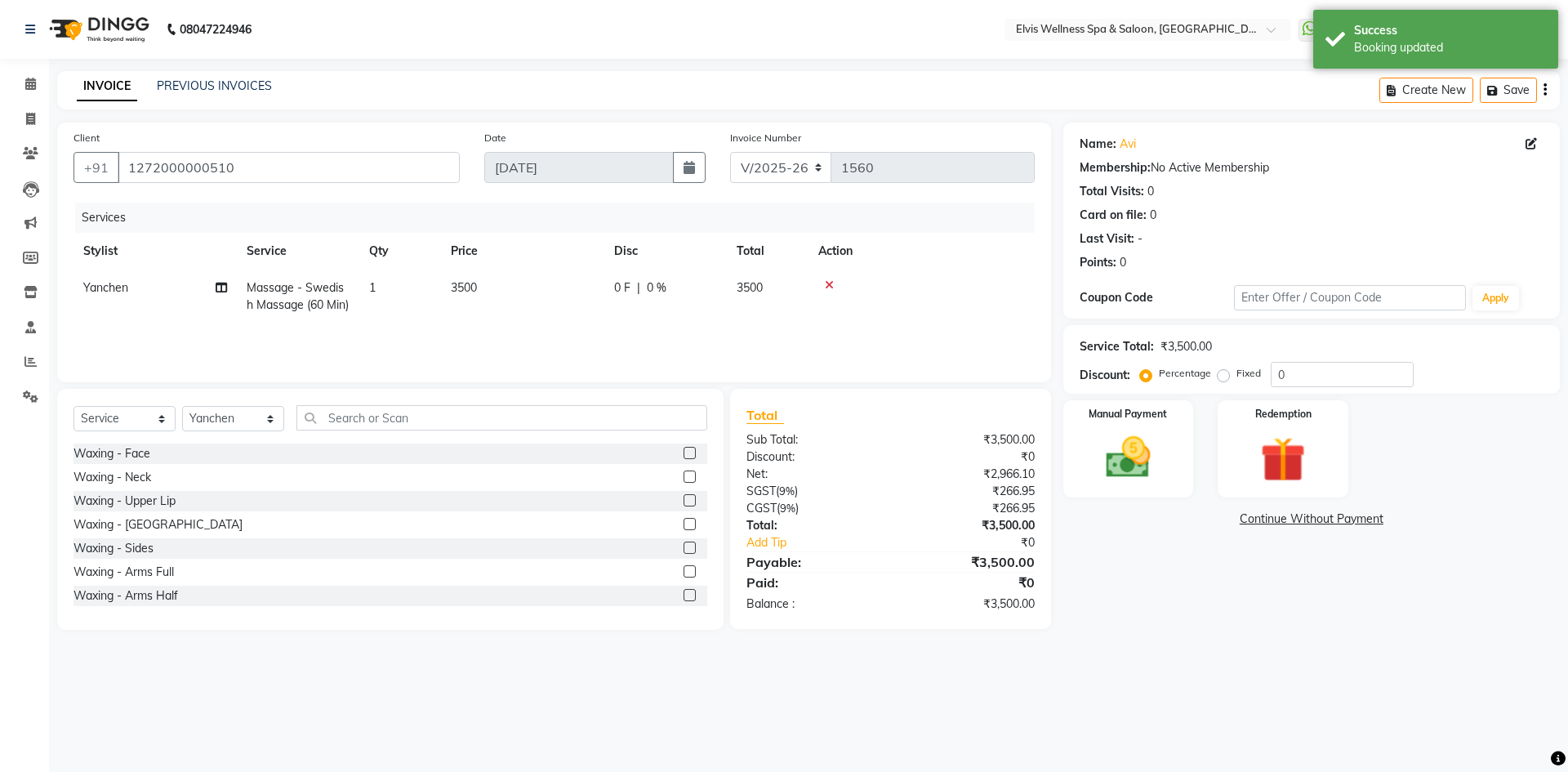
click at [449, 286] on td "3500" at bounding box center [523, 297] width 164 height 54
select select "46456"
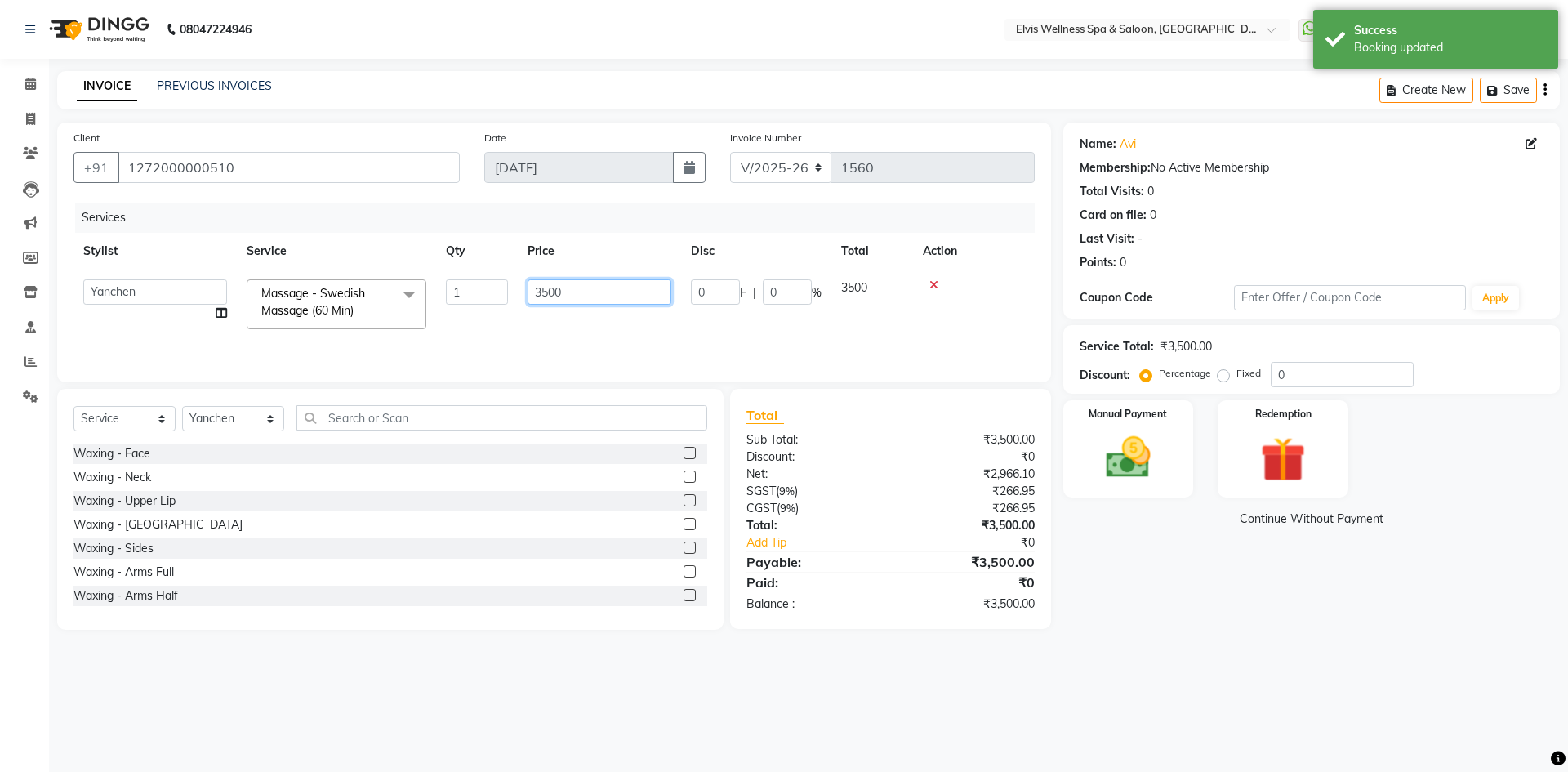
click at [545, 293] on input "3500" at bounding box center [599, 292] width 144 height 25
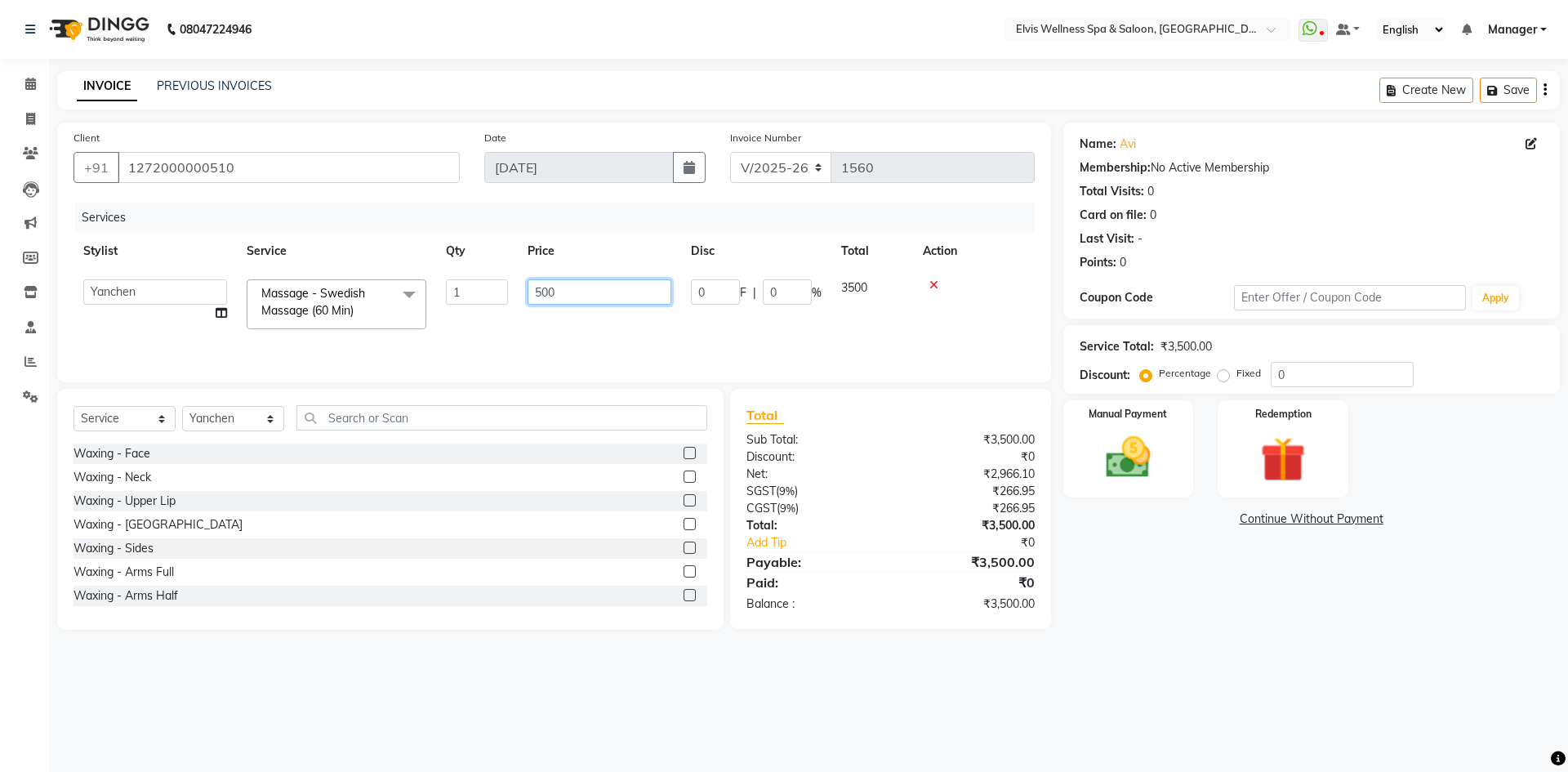
type input "2500"
click at [1111, 432] on img at bounding box center [1128, 458] width 76 height 54
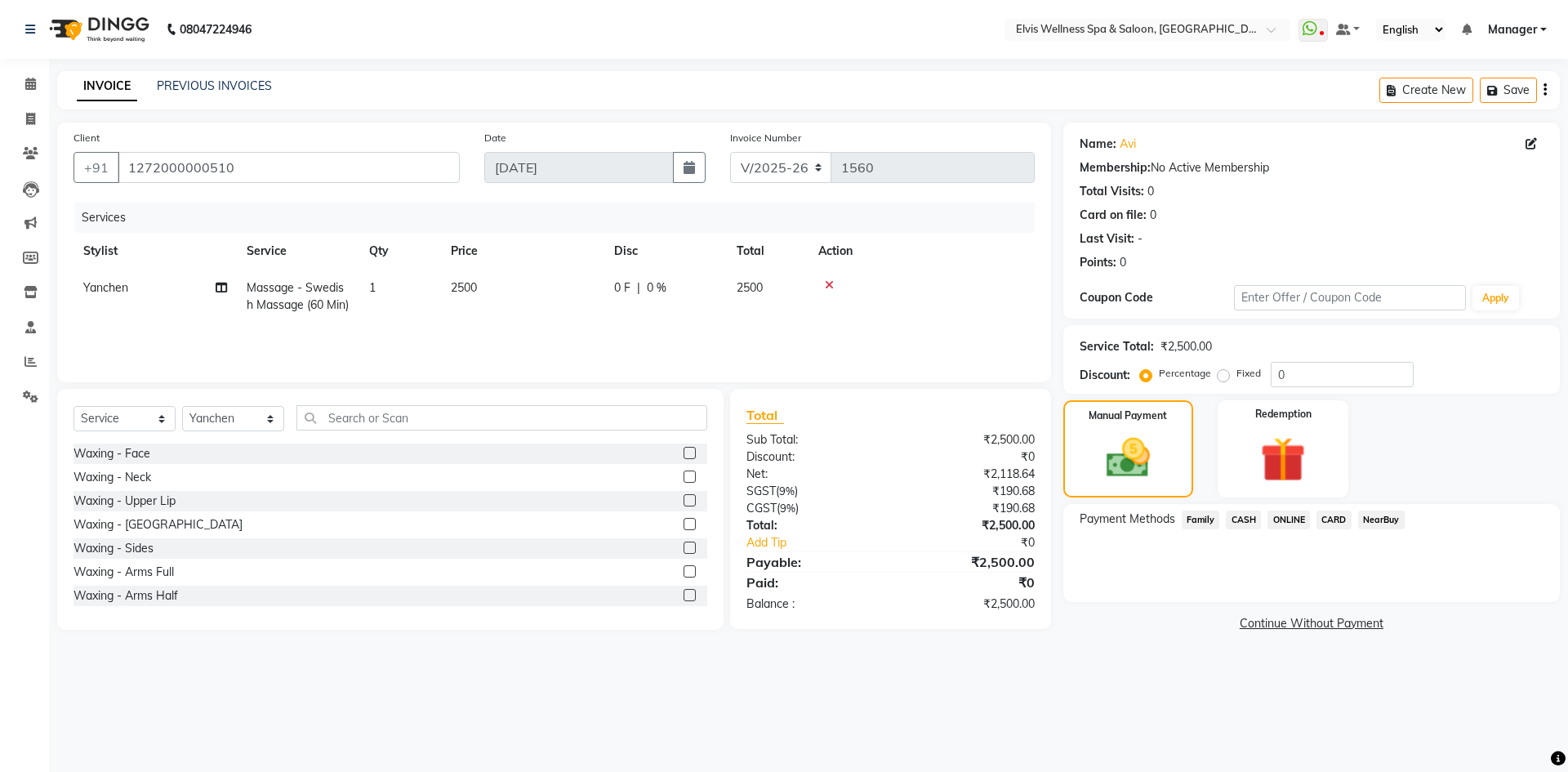
click at [1243, 522] on span "CASH" at bounding box center [1243, 520] width 35 height 19
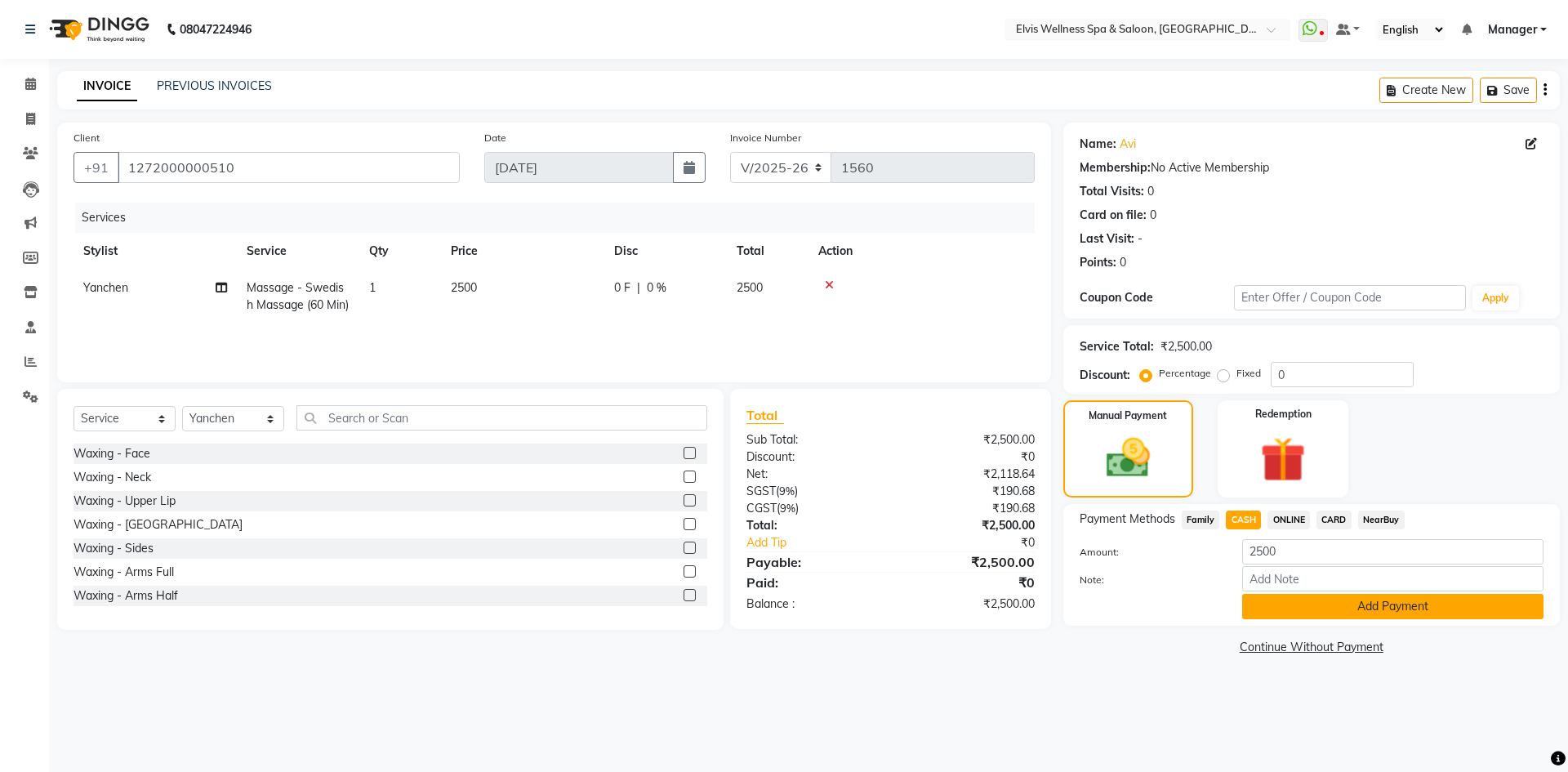
click at [1334, 613] on button "Add Payment" at bounding box center [1393, 606] width 301 height 25
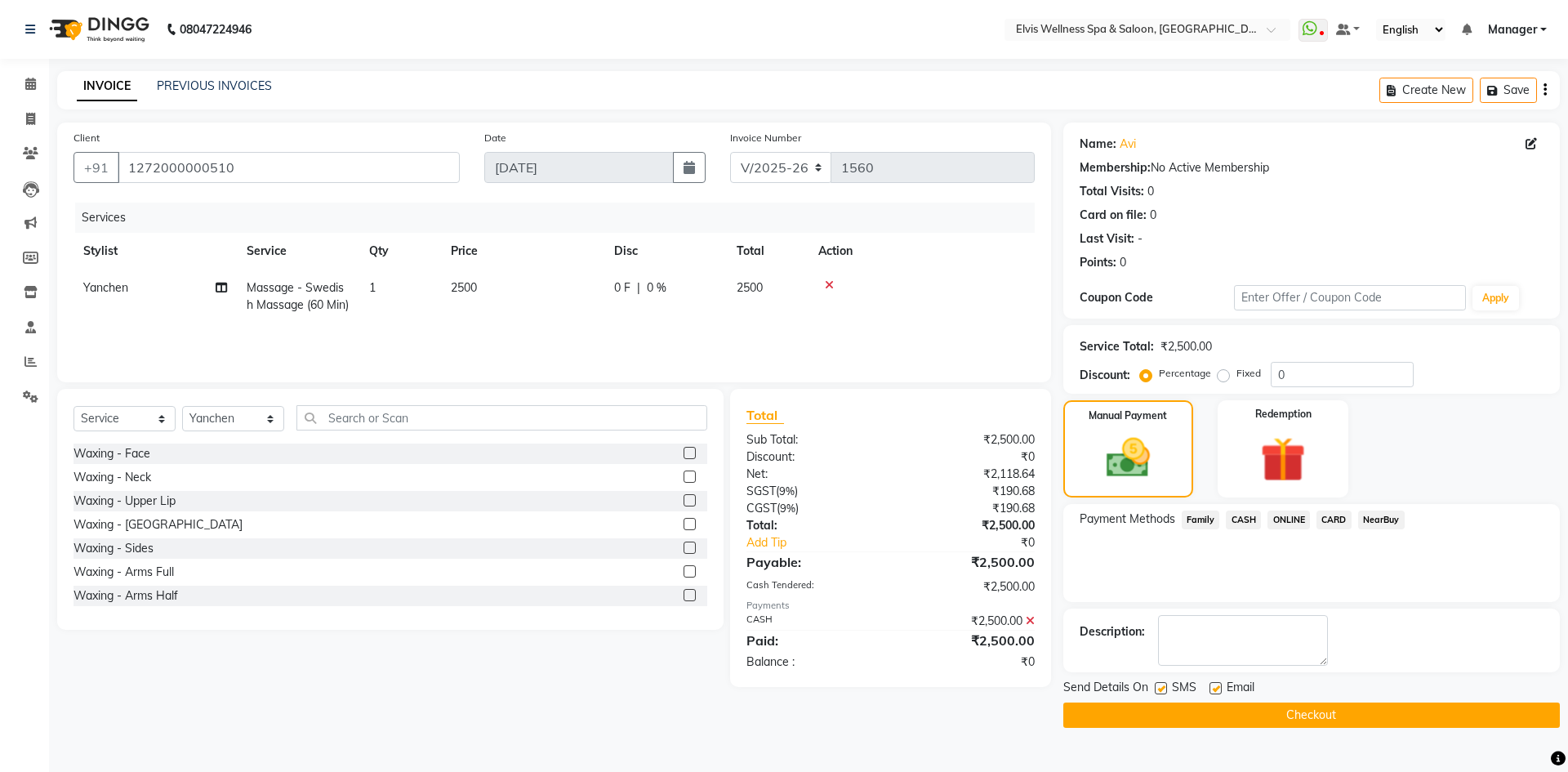
click at [1159, 687] on label at bounding box center [1161, 688] width 12 height 12
click at [1159, 687] on input "checkbox" at bounding box center [1160, 689] width 10 height 10
checkbox input "false"
click at [1212, 688] on label at bounding box center [1216, 688] width 12 height 12
click at [1212, 688] on input "checkbox" at bounding box center [1215, 689] width 10 height 10
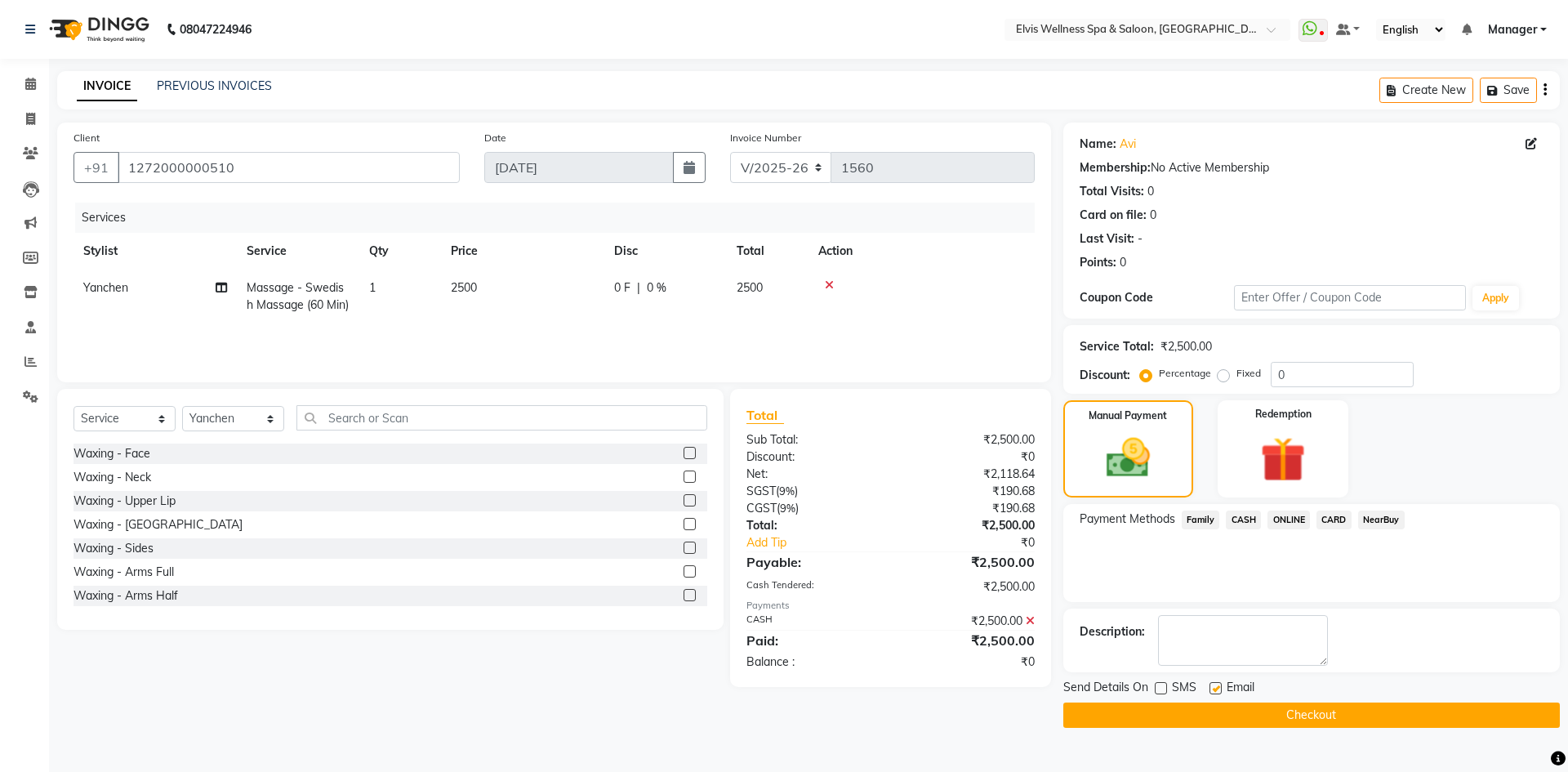
checkbox input "false"
click at [1220, 715] on button "Checkout" at bounding box center [1311, 715] width 497 height 25
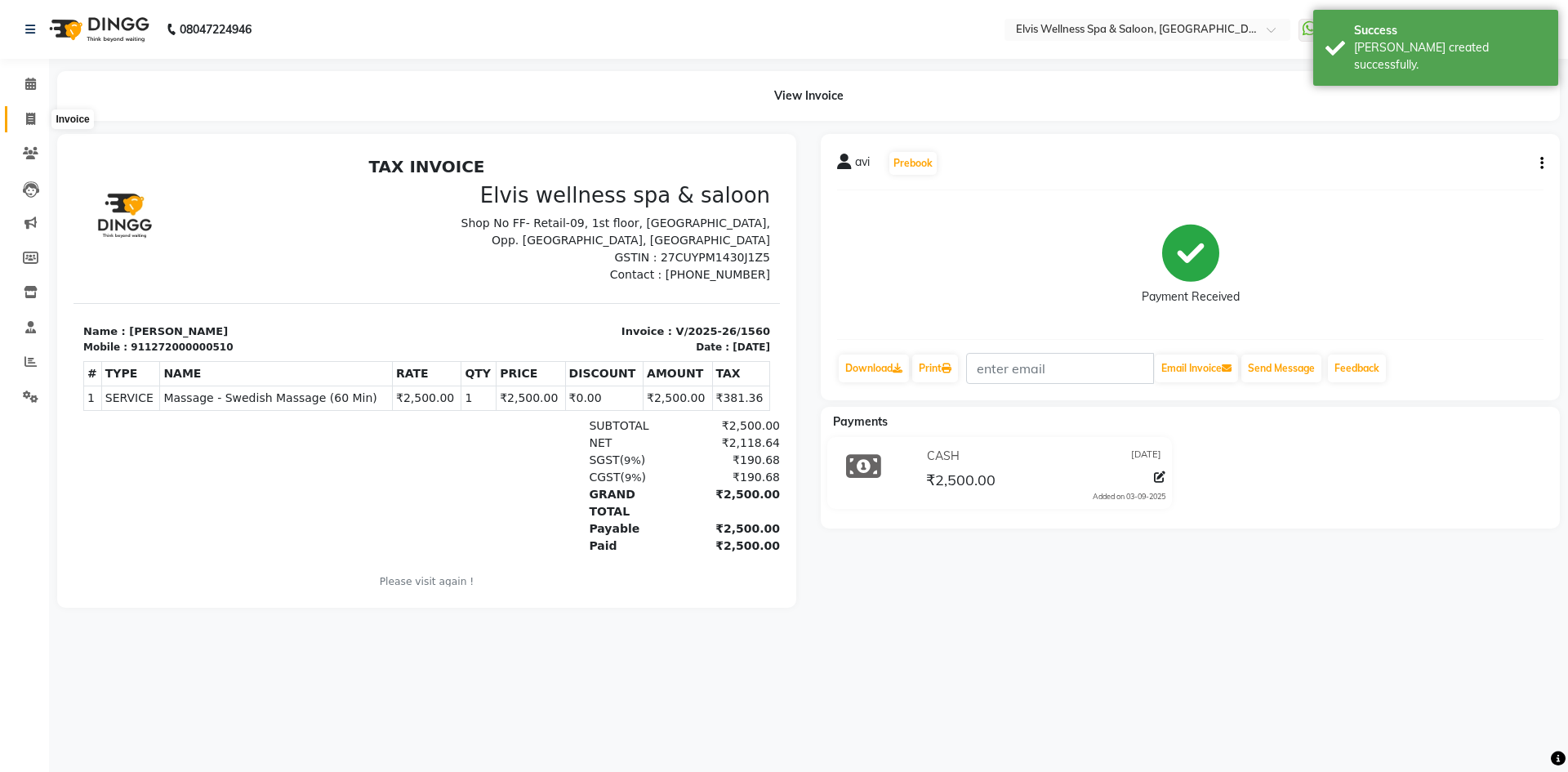
click at [28, 122] on icon at bounding box center [30, 119] width 9 height 12
select select "6269"
select select "service"
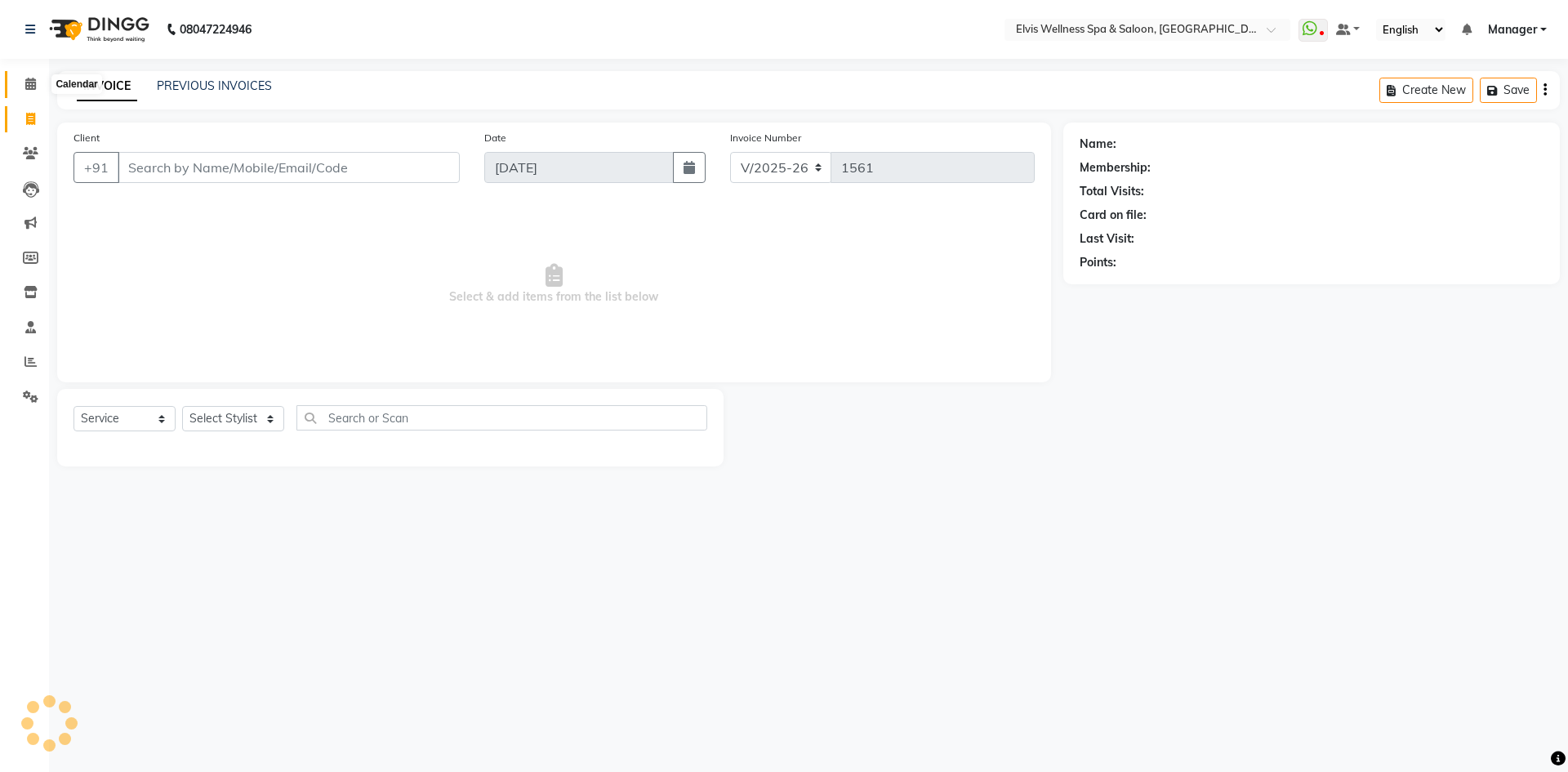
click at [27, 79] on icon at bounding box center [30, 84] width 10 height 12
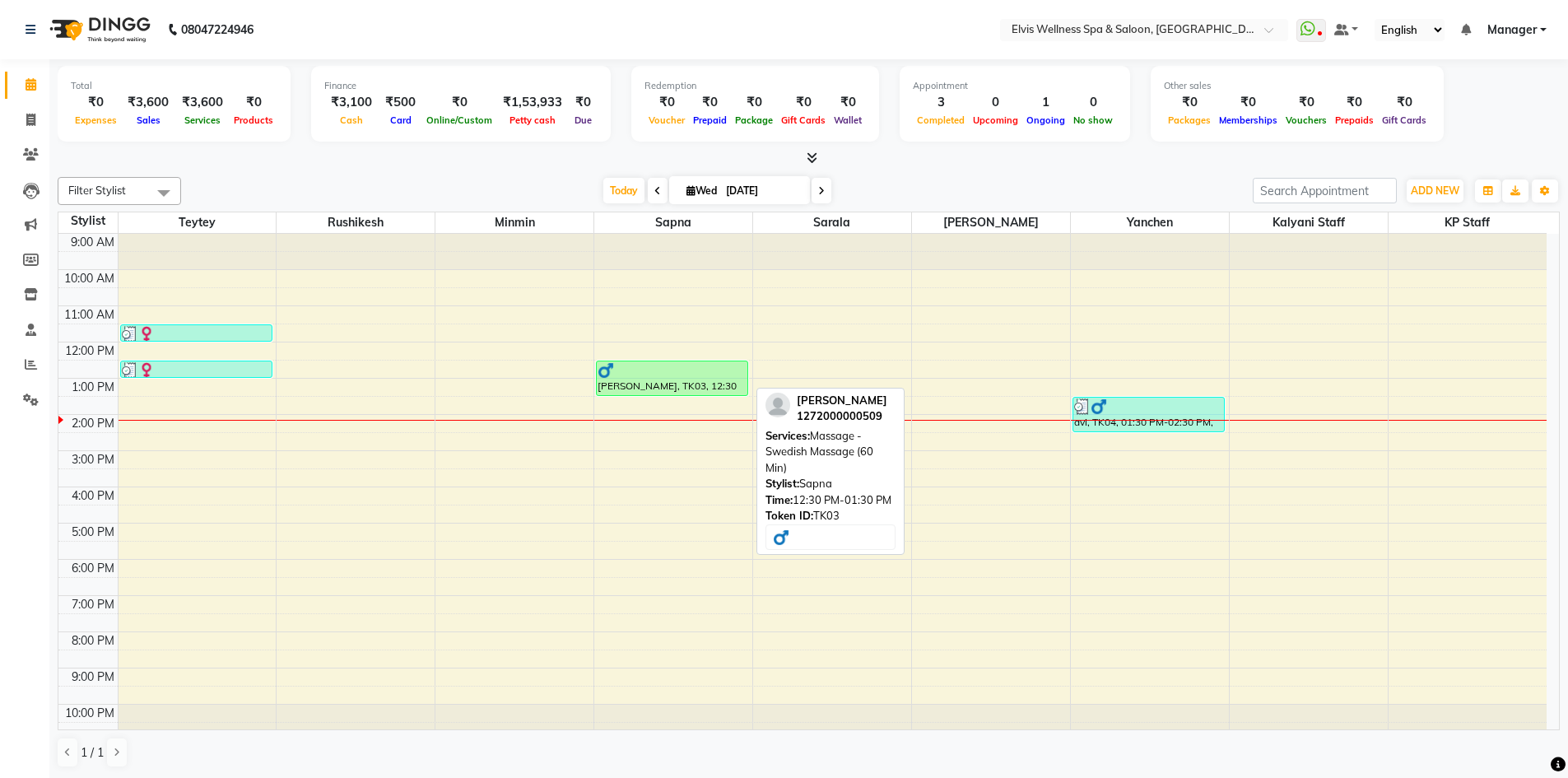
click at [693, 374] on div at bounding box center [672, 370] width 149 height 17
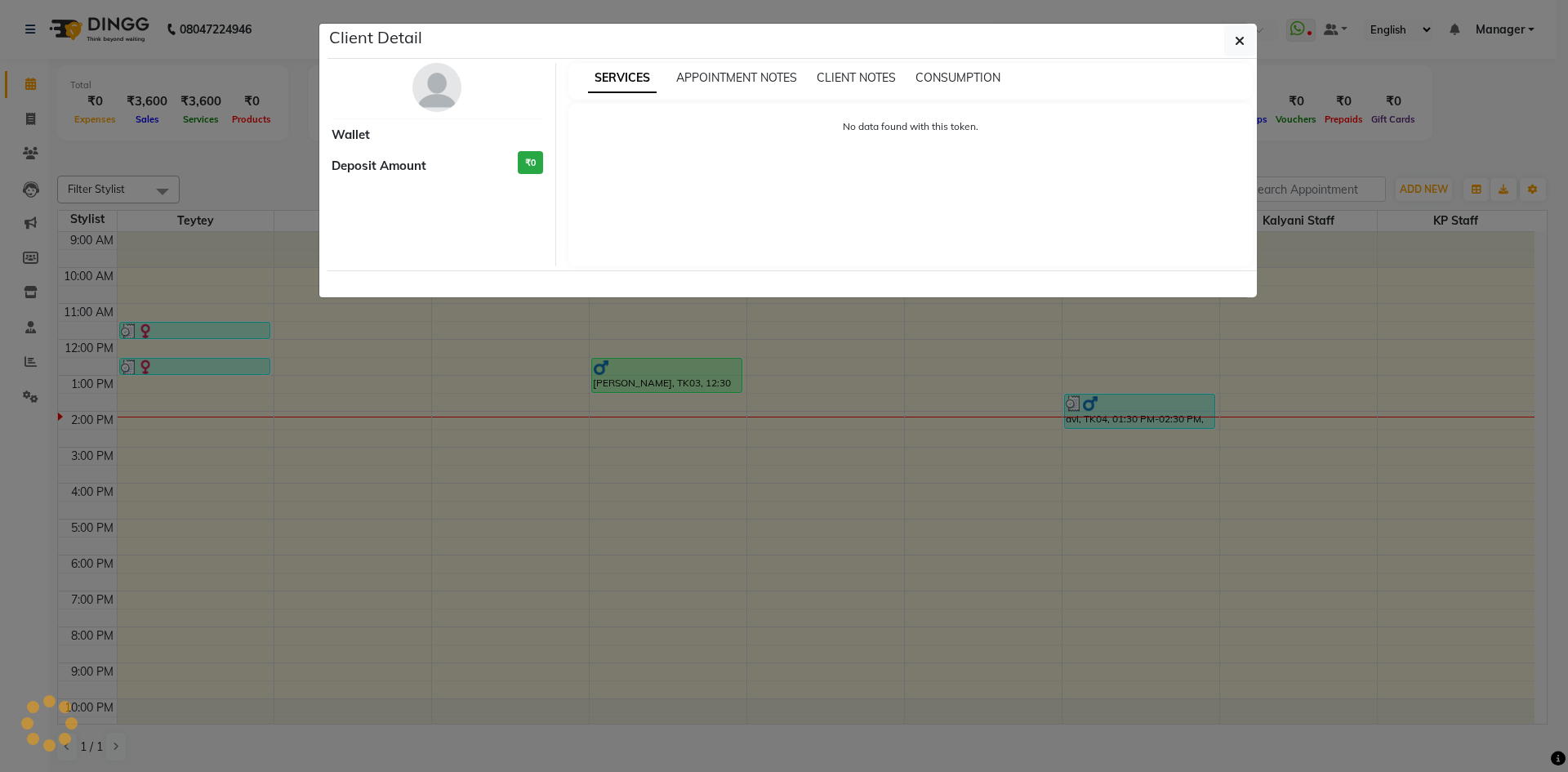
select select "1"
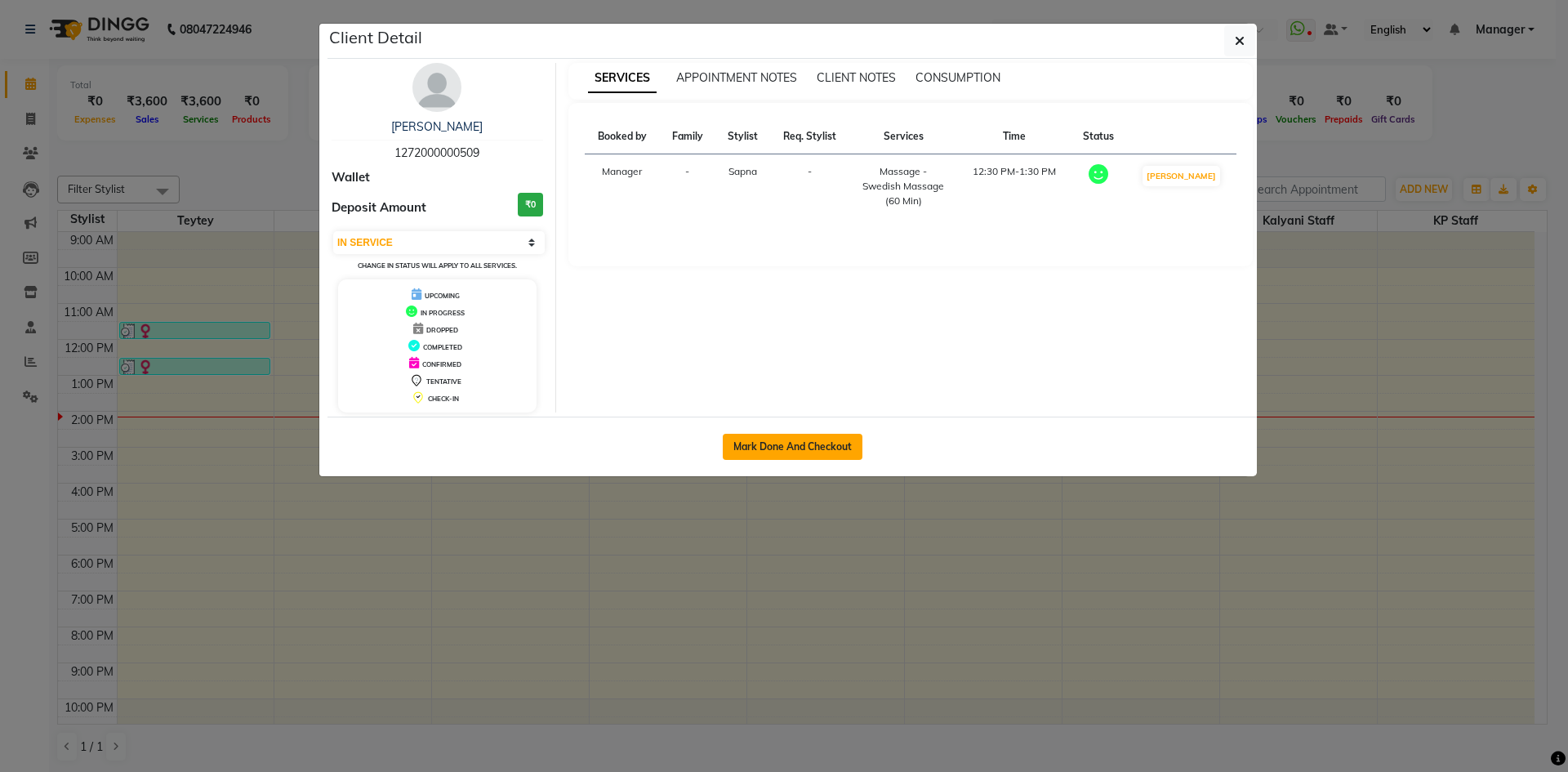
click at [831, 453] on button "Mark Done And Checkout" at bounding box center [793, 446] width 140 height 26
select select "service"
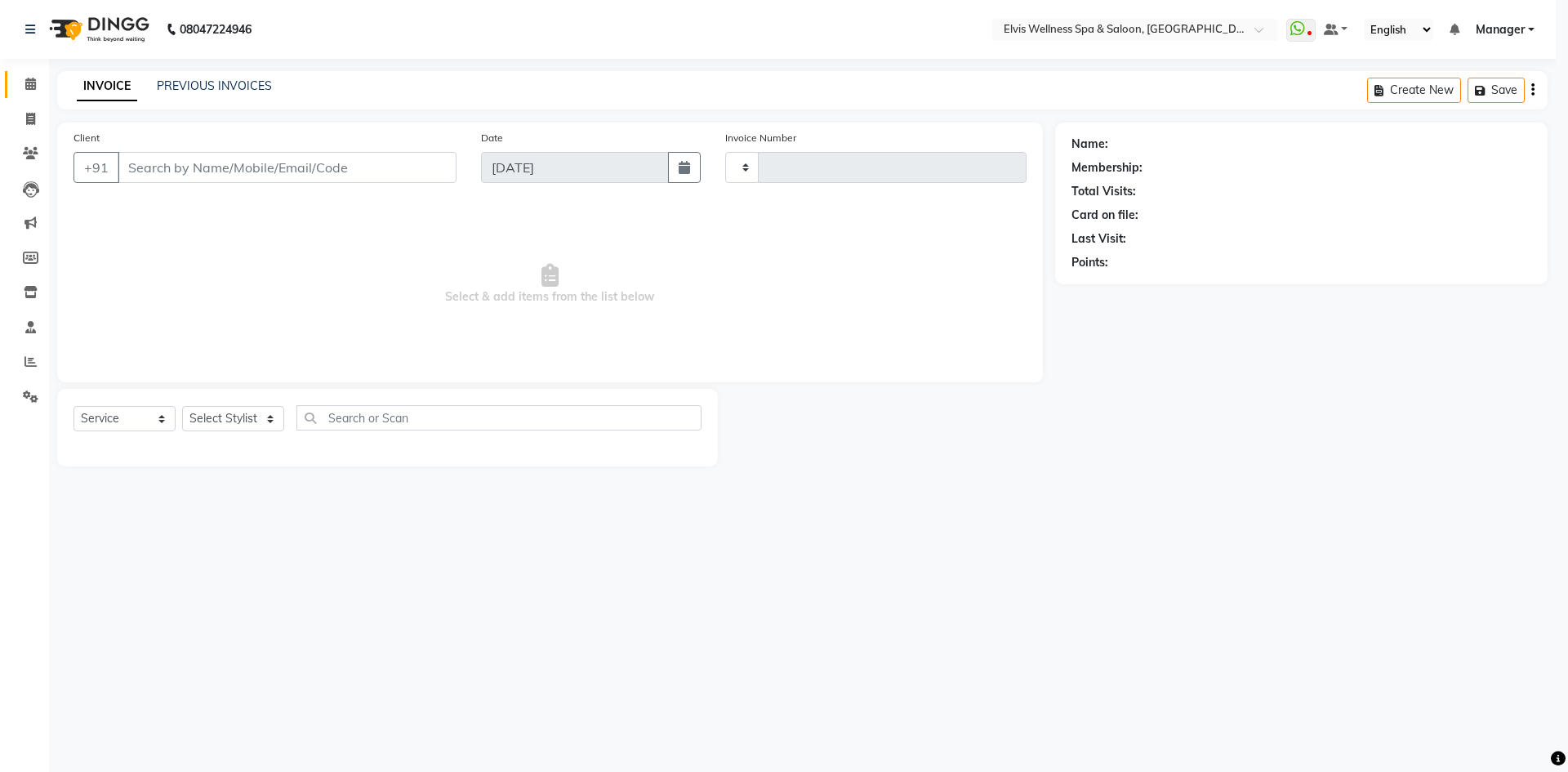
type input "1561"
select select "6269"
type input "1272000000509"
select select "71682"
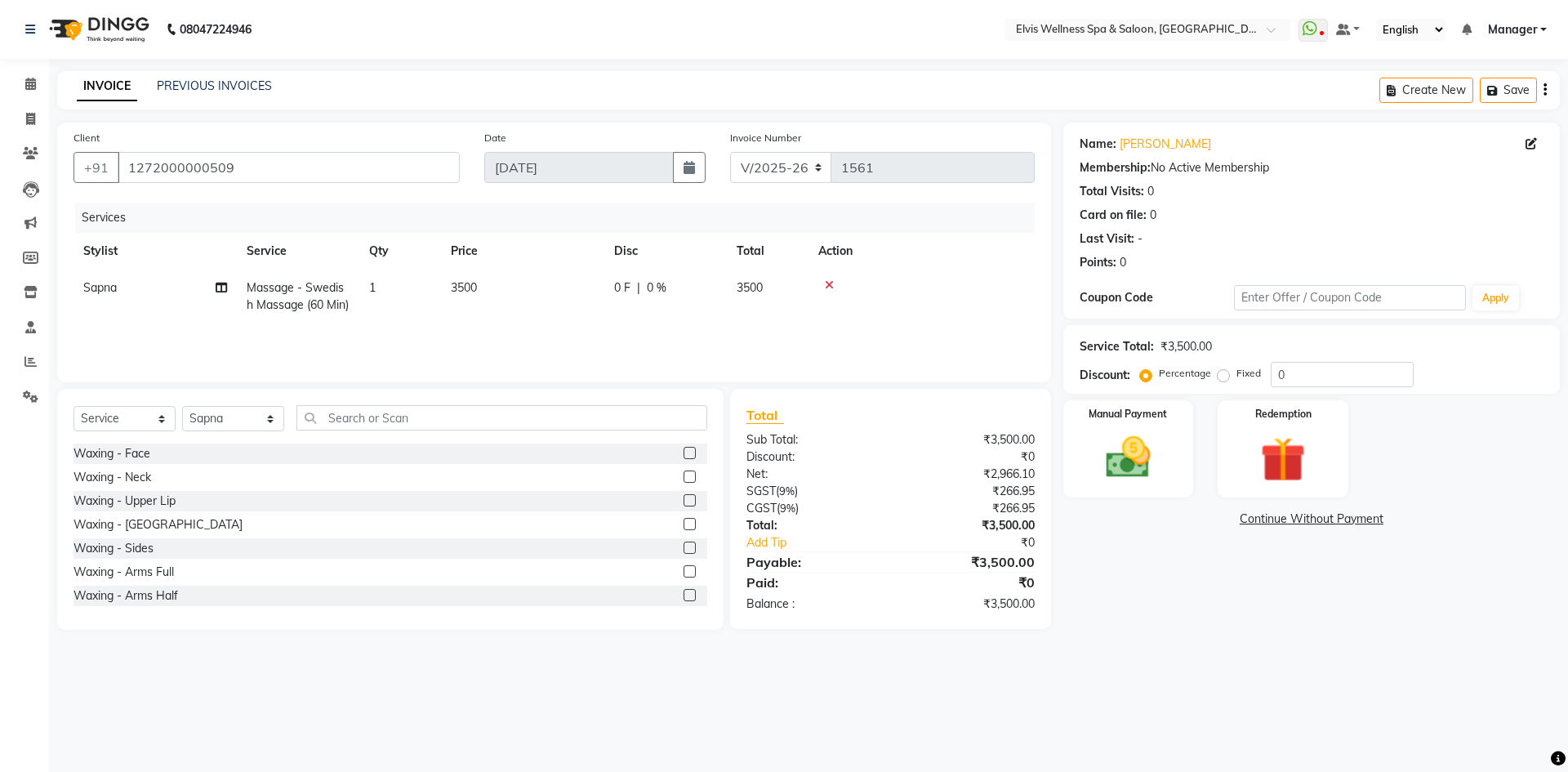
click at [485, 286] on td "3500" at bounding box center [523, 297] width 164 height 54
select select "71682"
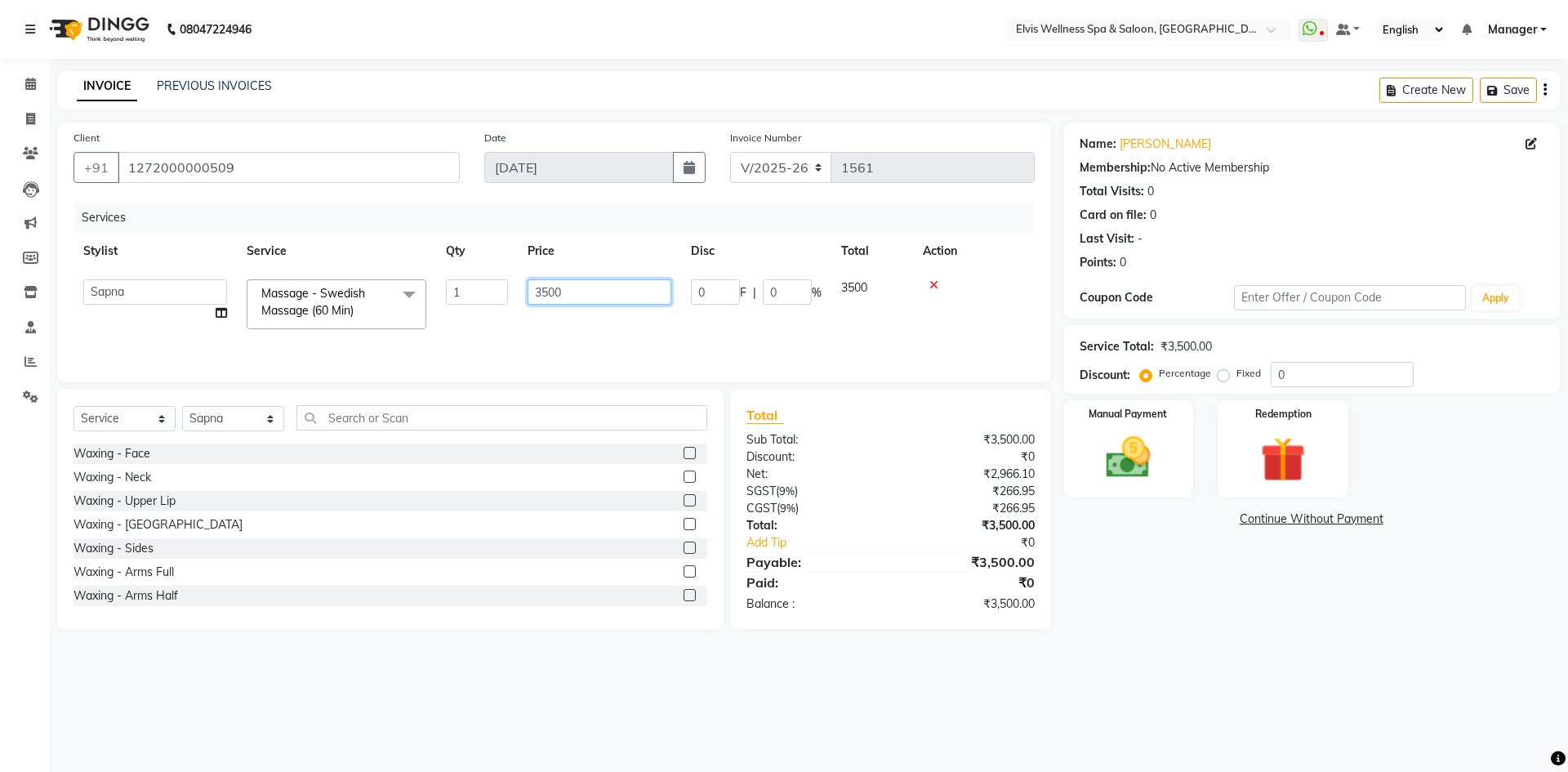
click at [541, 293] on input "3500" at bounding box center [599, 292] width 144 height 25
type input "2500"
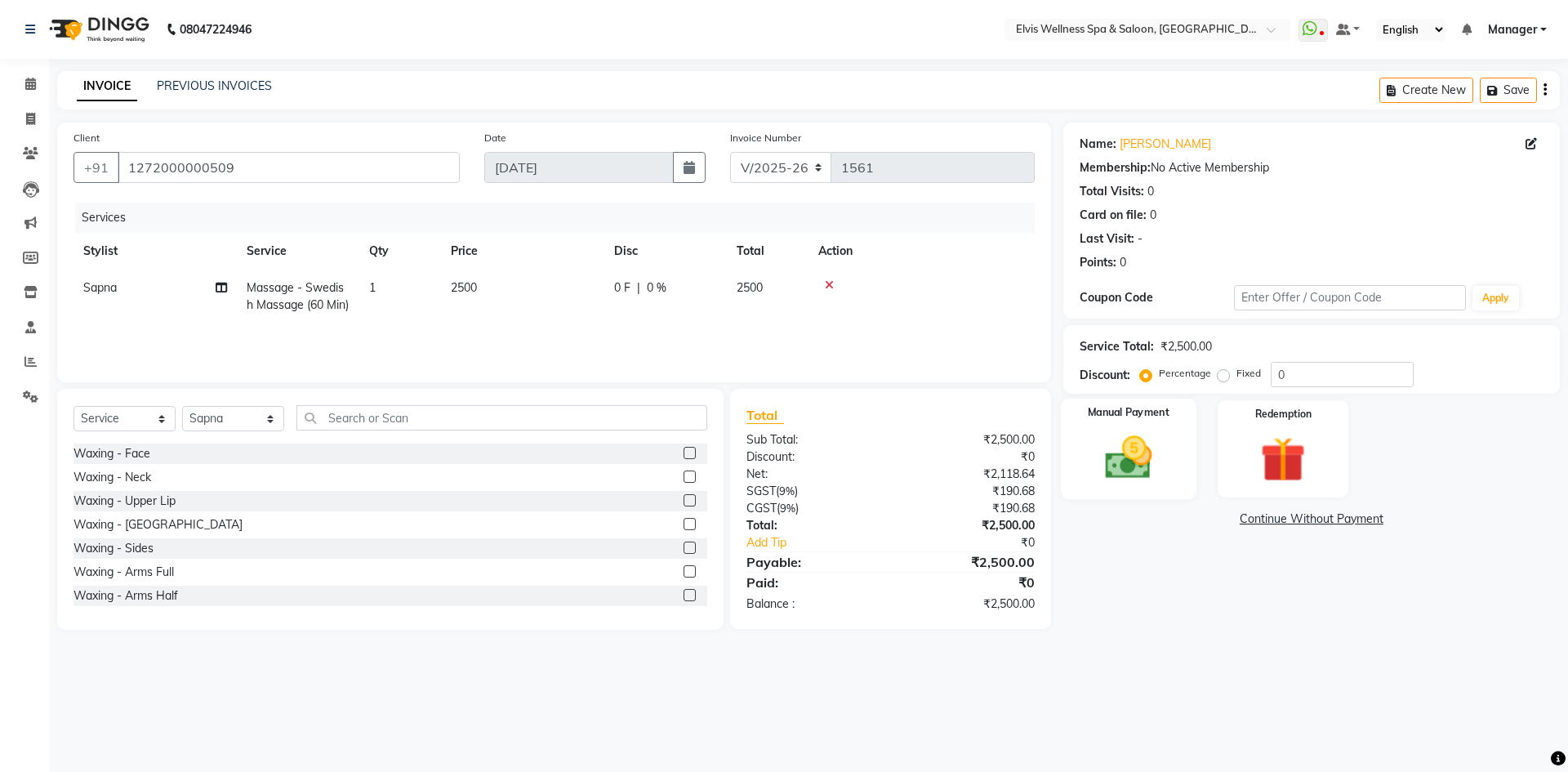
click at [1127, 446] on img at bounding box center [1128, 458] width 76 height 54
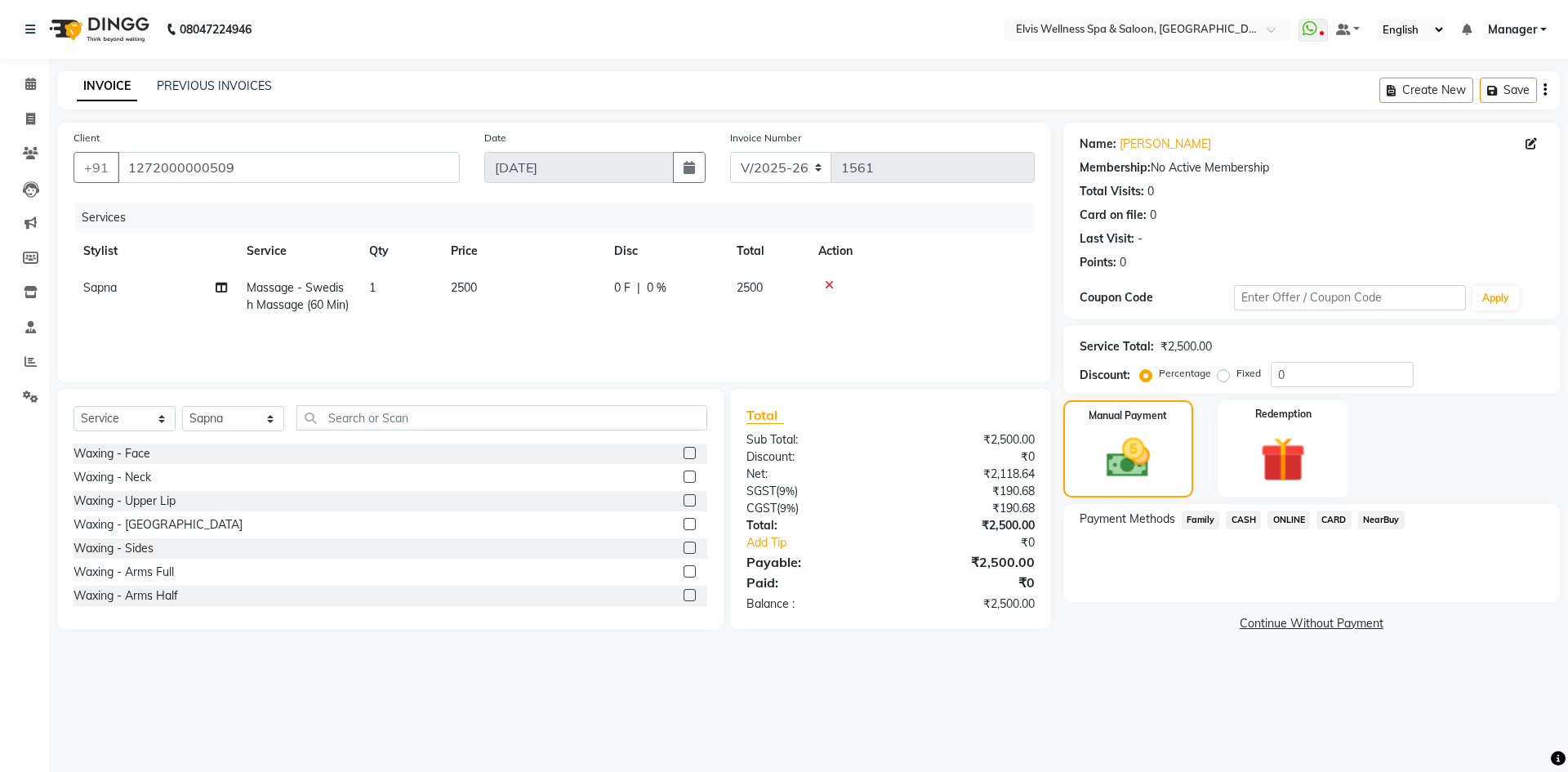
click at [1237, 517] on span "CASH" at bounding box center [1243, 520] width 35 height 19
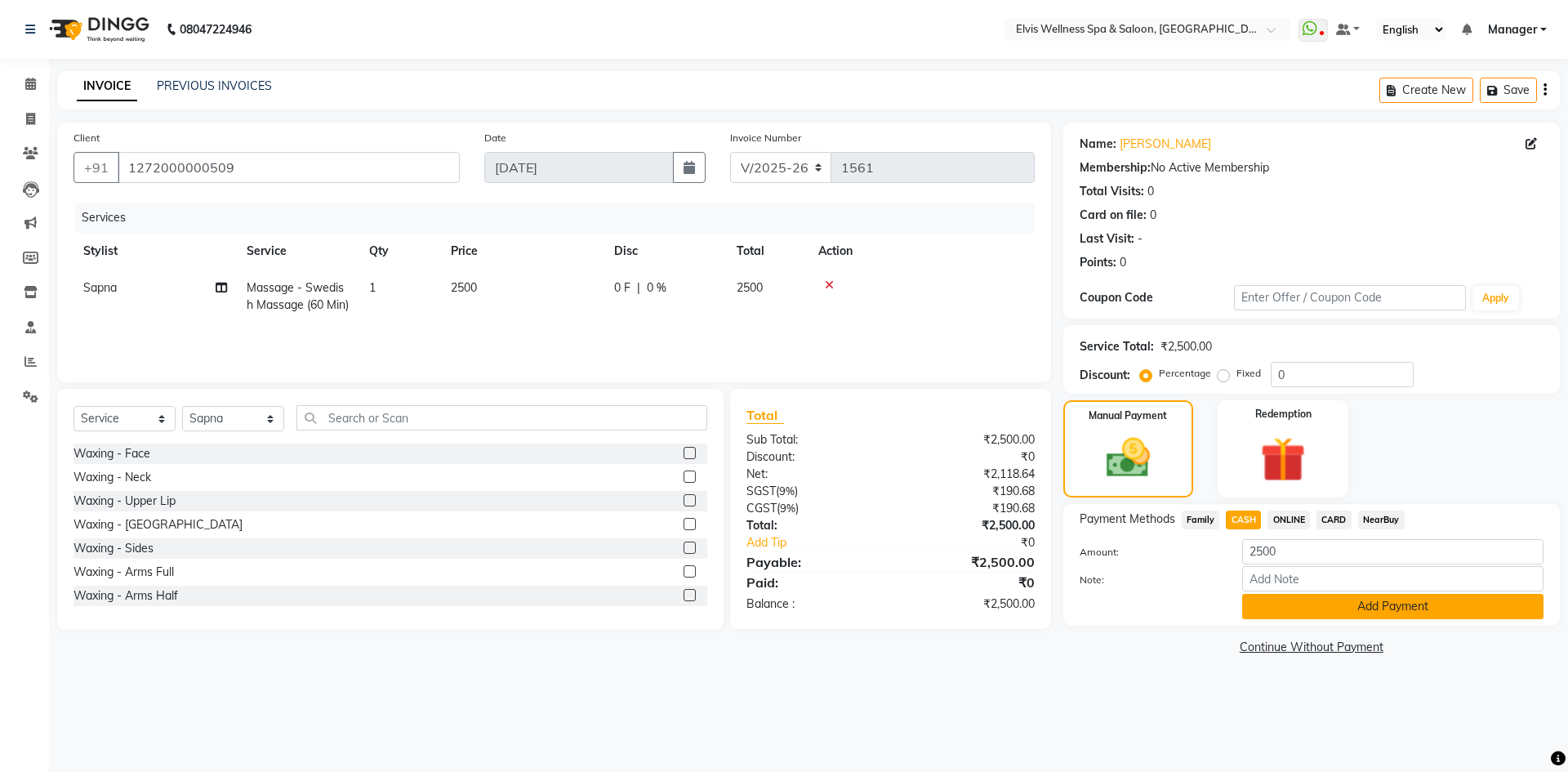
click at [1300, 614] on button "Add Payment" at bounding box center [1393, 606] width 301 height 25
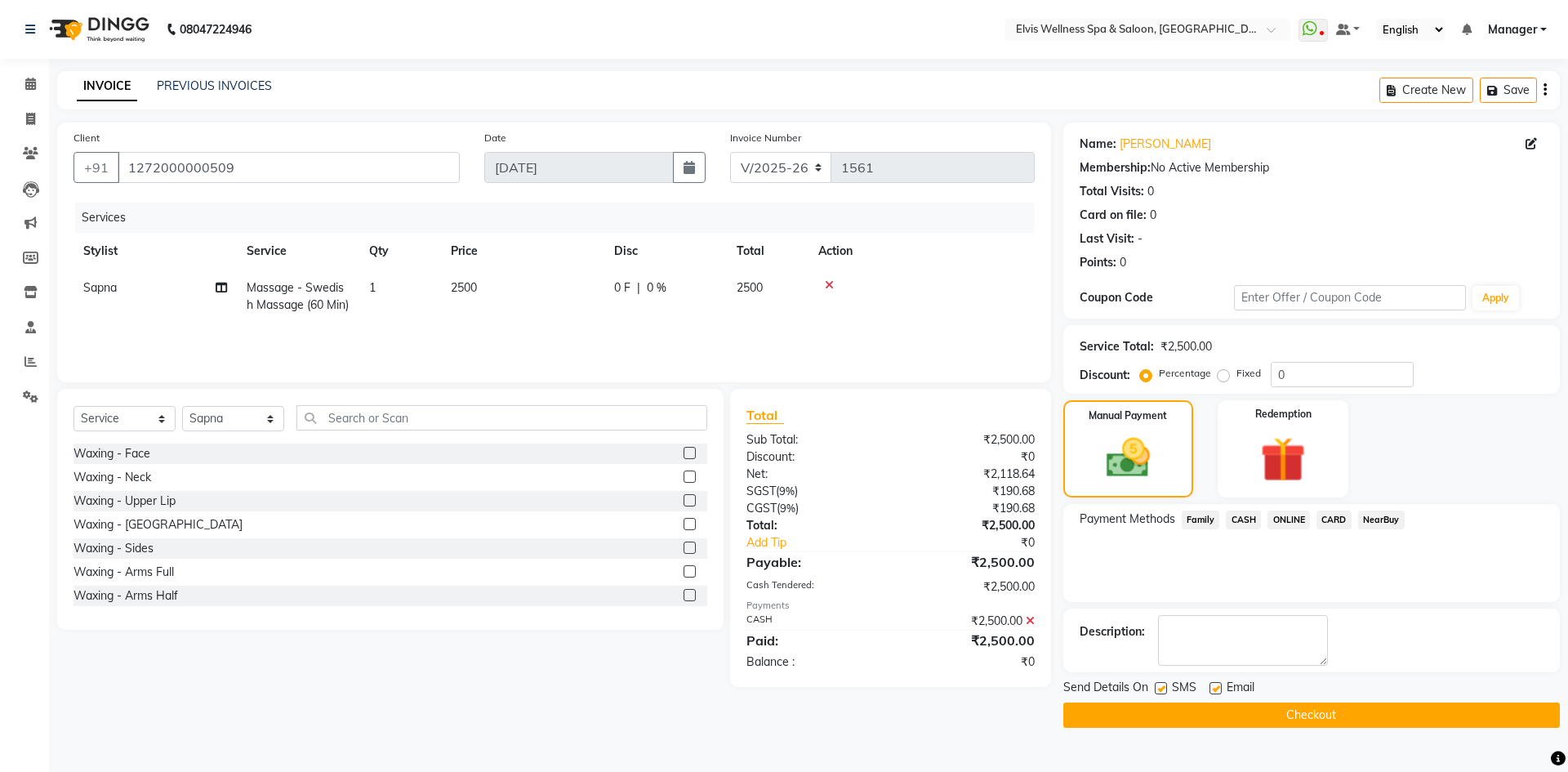
click at [1161, 684] on label at bounding box center [1161, 688] width 12 height 12
click at [1161, 684] on input "checkbox" at bounding box center [1160, 689] width 10 height 10
checkbox input "false"
click at [1212, 688] on label at bounding box center [1216, 688] width 12 height 12
click at [1212, 688] on input "checkbox" at bounding box center [1215, 689] width 10 height 10
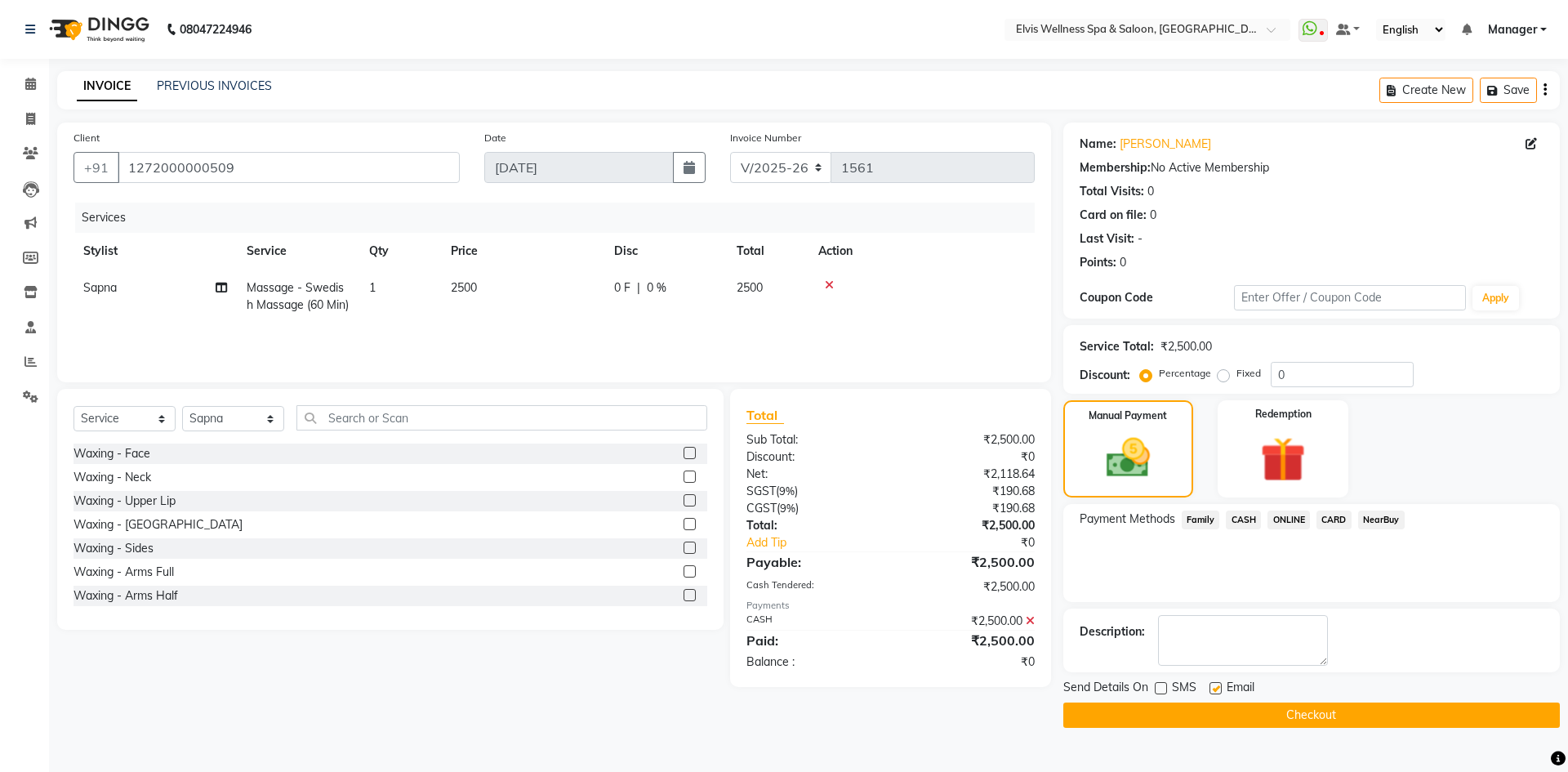
checkbox input "false"
click at [1232, 711] on button "Checkout" at bounding box center [1311, 715] width 497 height 25
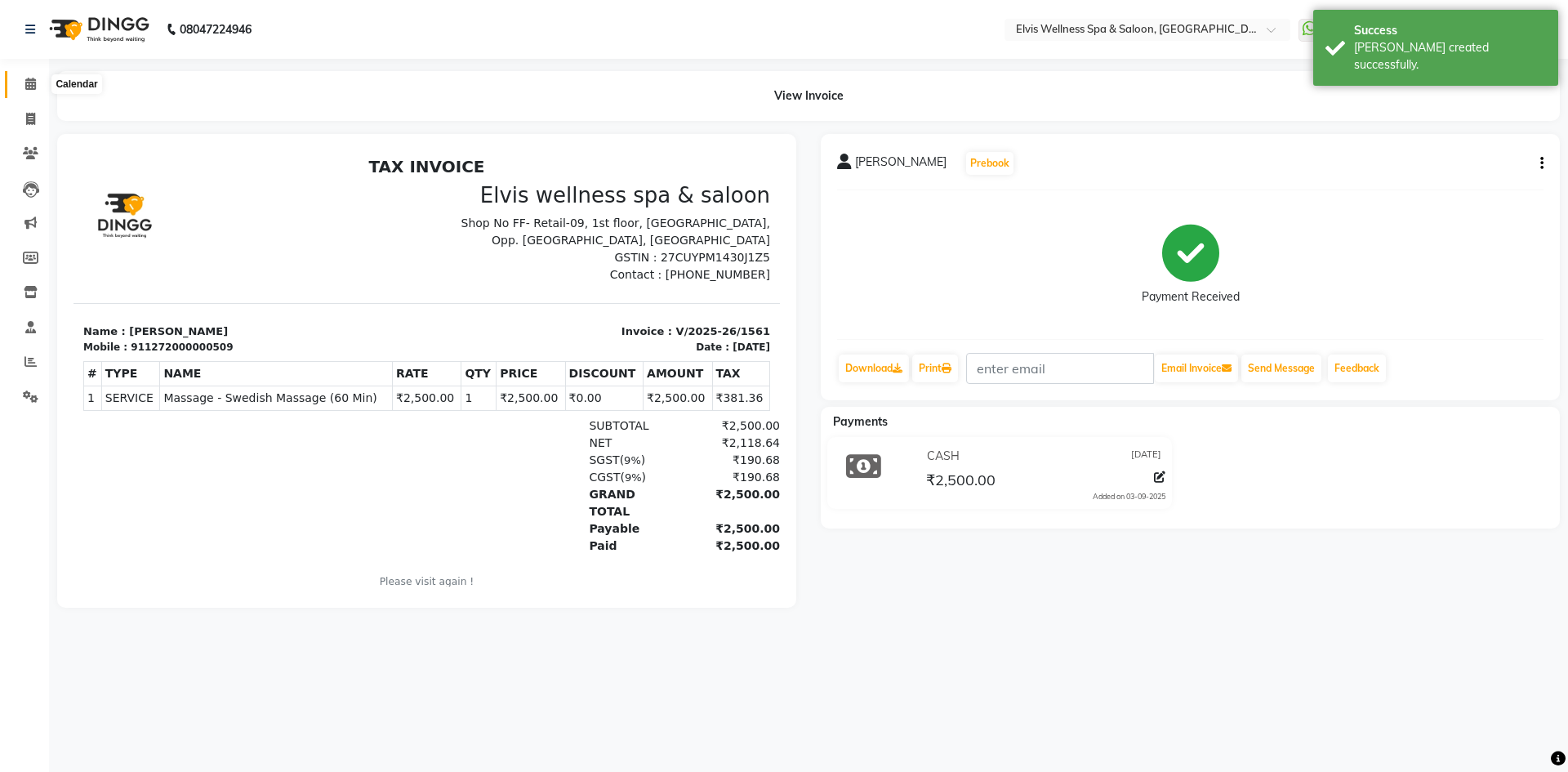
click at [31, 87] on icon at bounding box center [30, 84] width 10 height 12
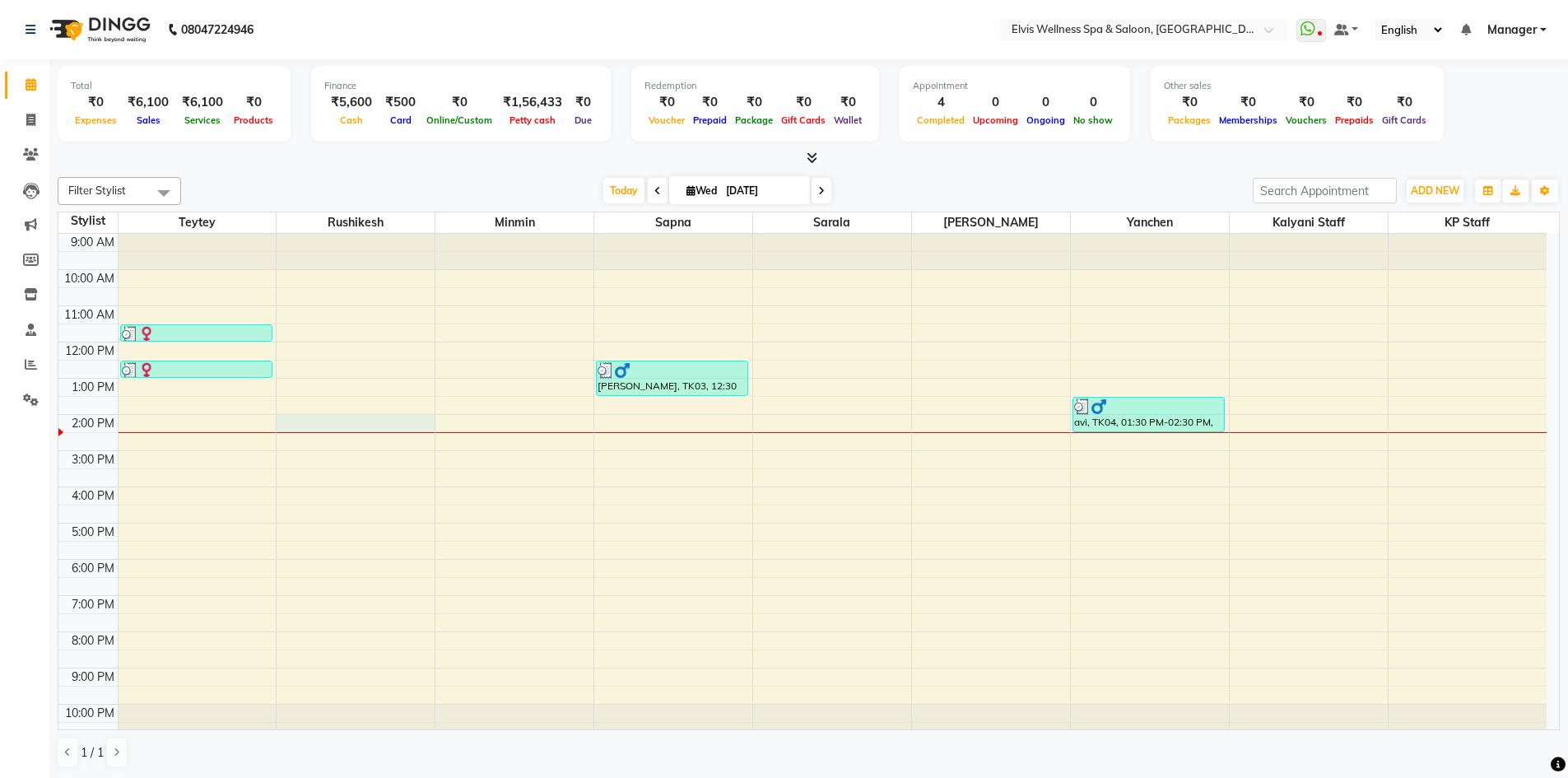
click at [402, 422] on div "9:00 AM 10:00 AM 11:00 AM 12:00 PM 1:00 PM 2:00 PM 3:00 PM 4:00 PM 5:00 PM 6:00…" at bounding box center [802, 487] width 1488 height 506
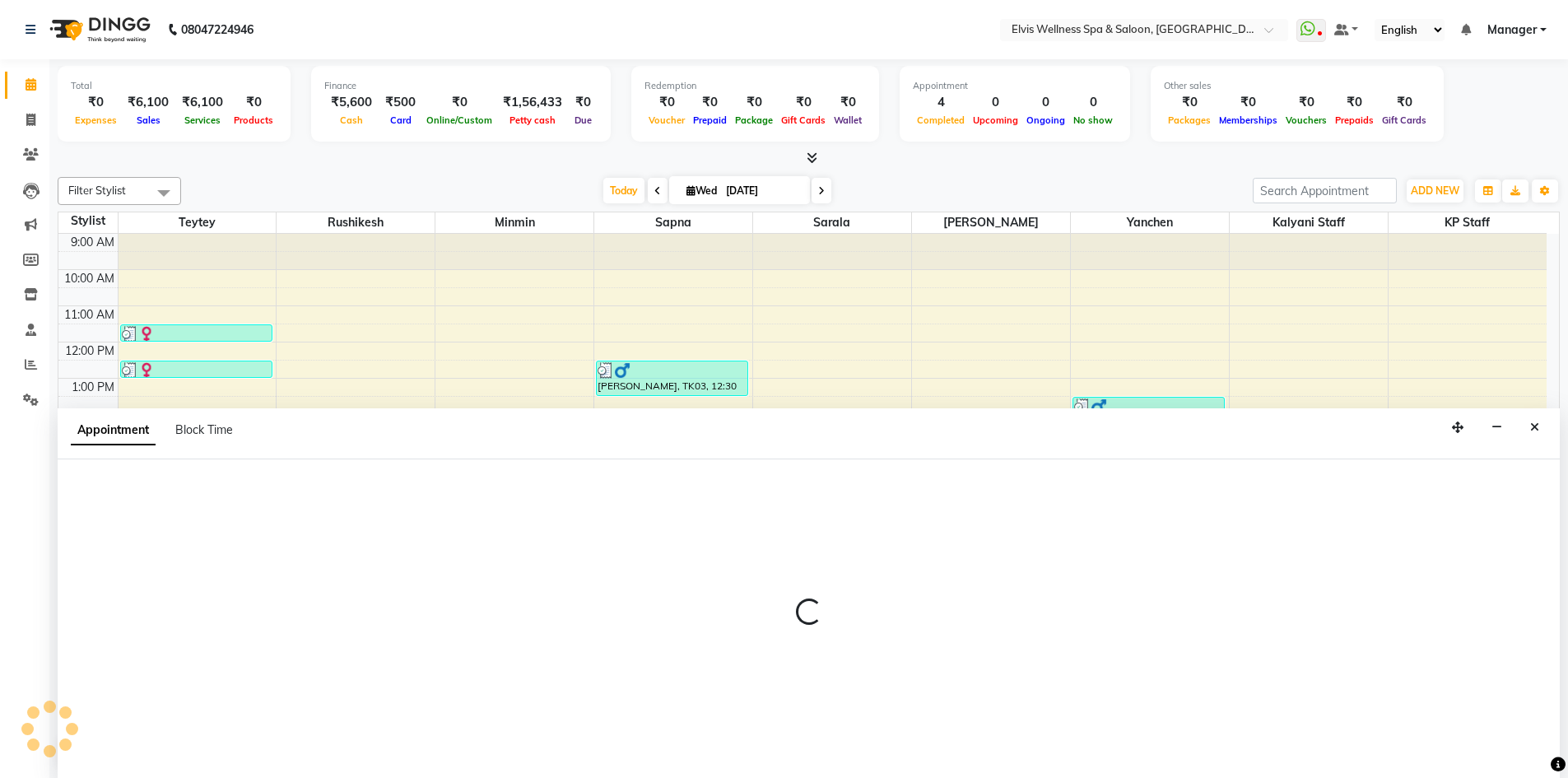
scroll to position [1, 0]
select select "46975"
select select "840"
select select "tentative"
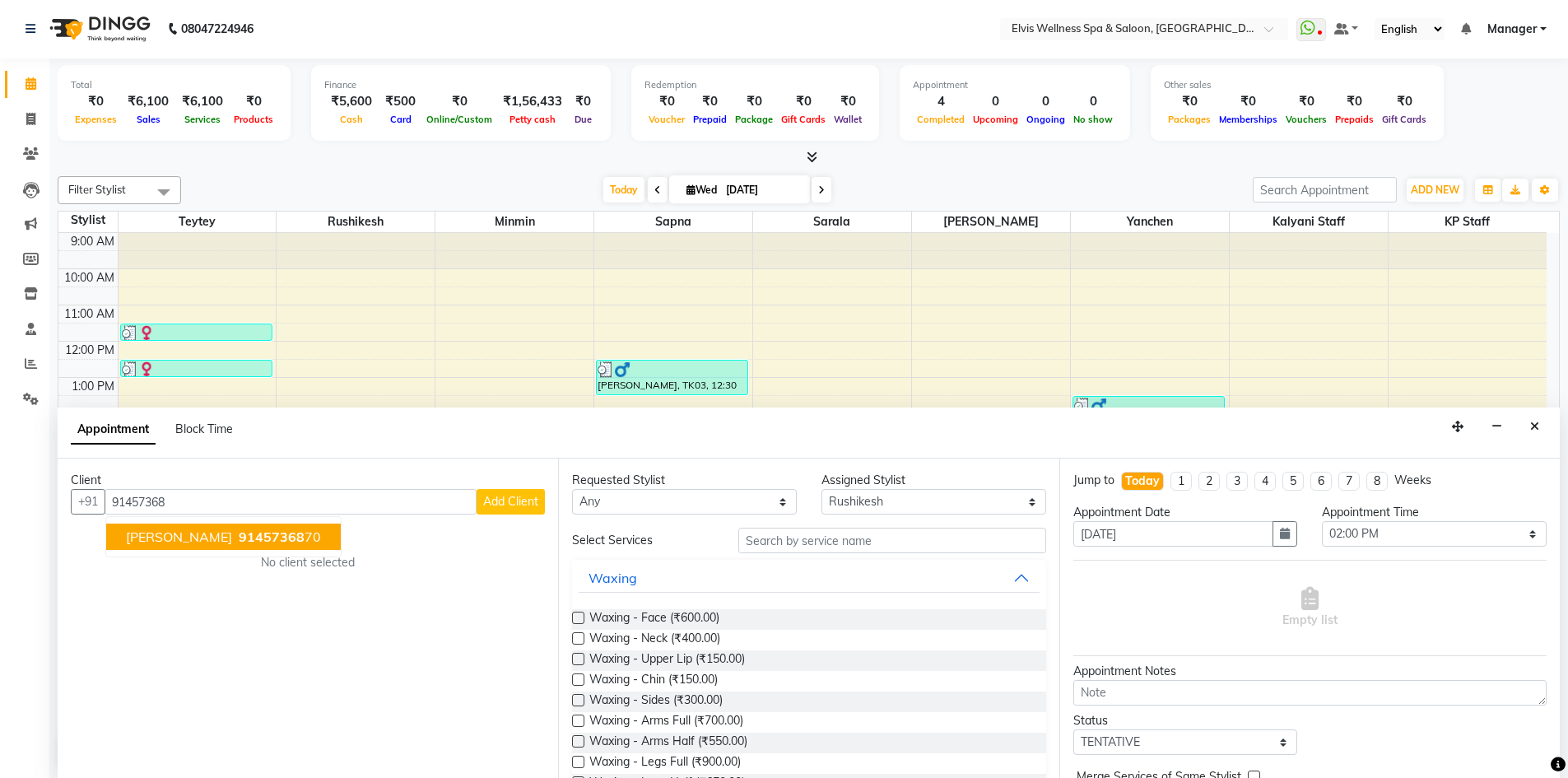
click at [260, 542] on span "91457368" at bounding box center [271, 537] width 66 height 17
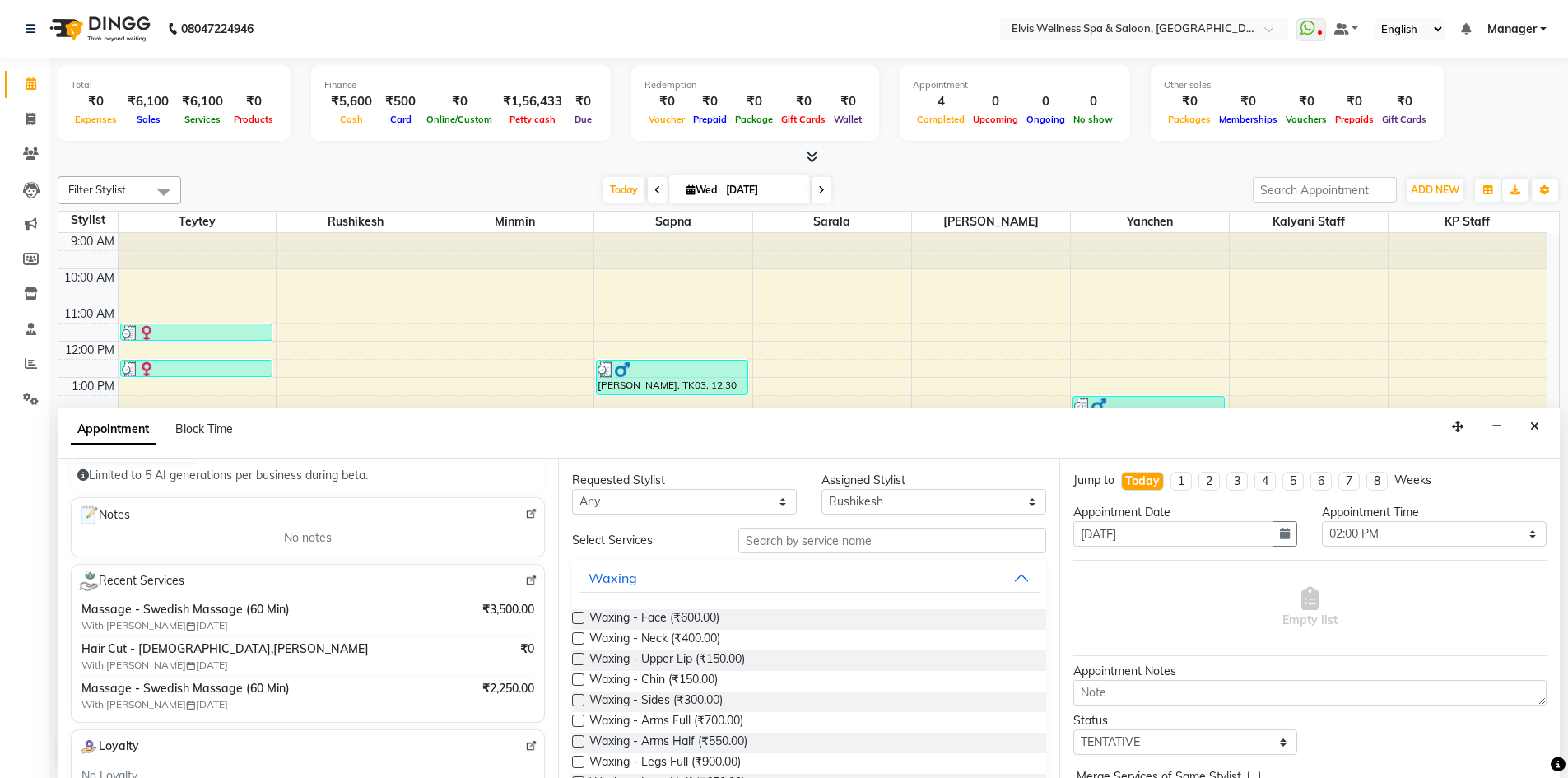
scroll to position [193, 0]
type input "9145736870"
click at [525, 586] on img at bounding box center [531, 586] width 12 height 12
click at [1531, 428] on icon "Close" at bounding box center [1535, 426] width 9 height 11
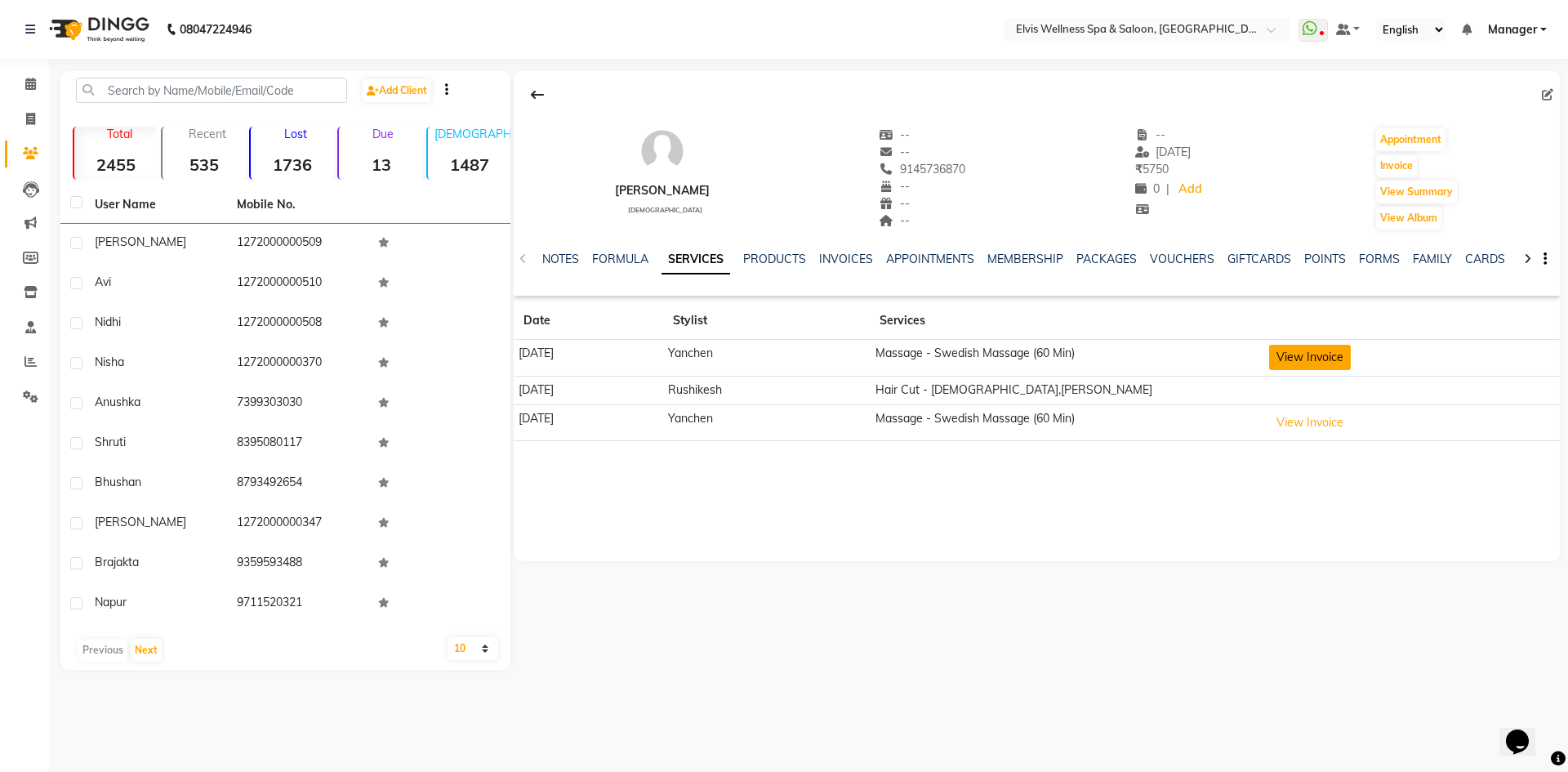
click at [1335, 361] on button "View Invoice" at bounding box center [1310, 357] width 82 height 25
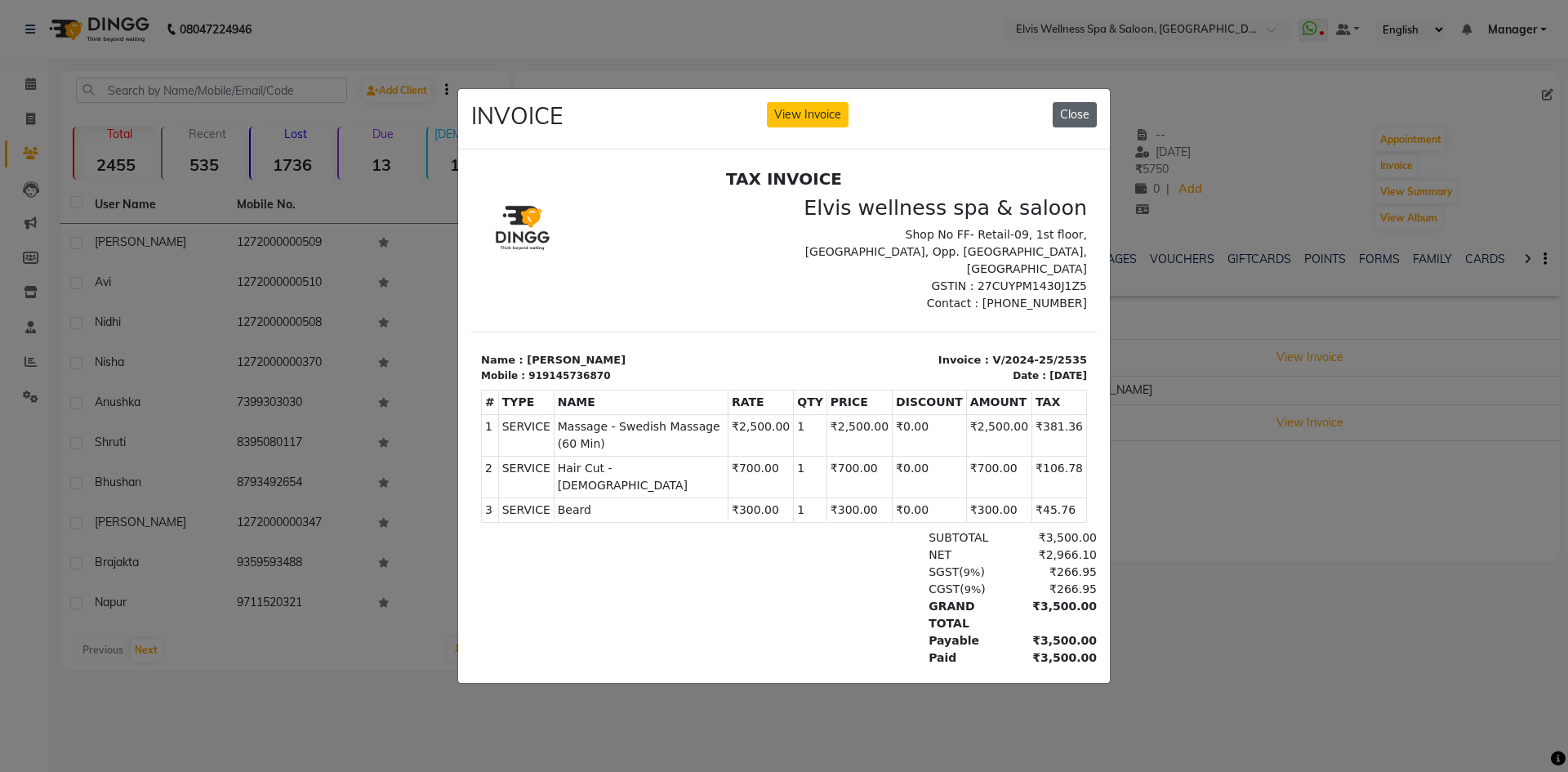
click at [1071, 115] on button "Close" at bounding box center [1075, 114] width 44 height 25
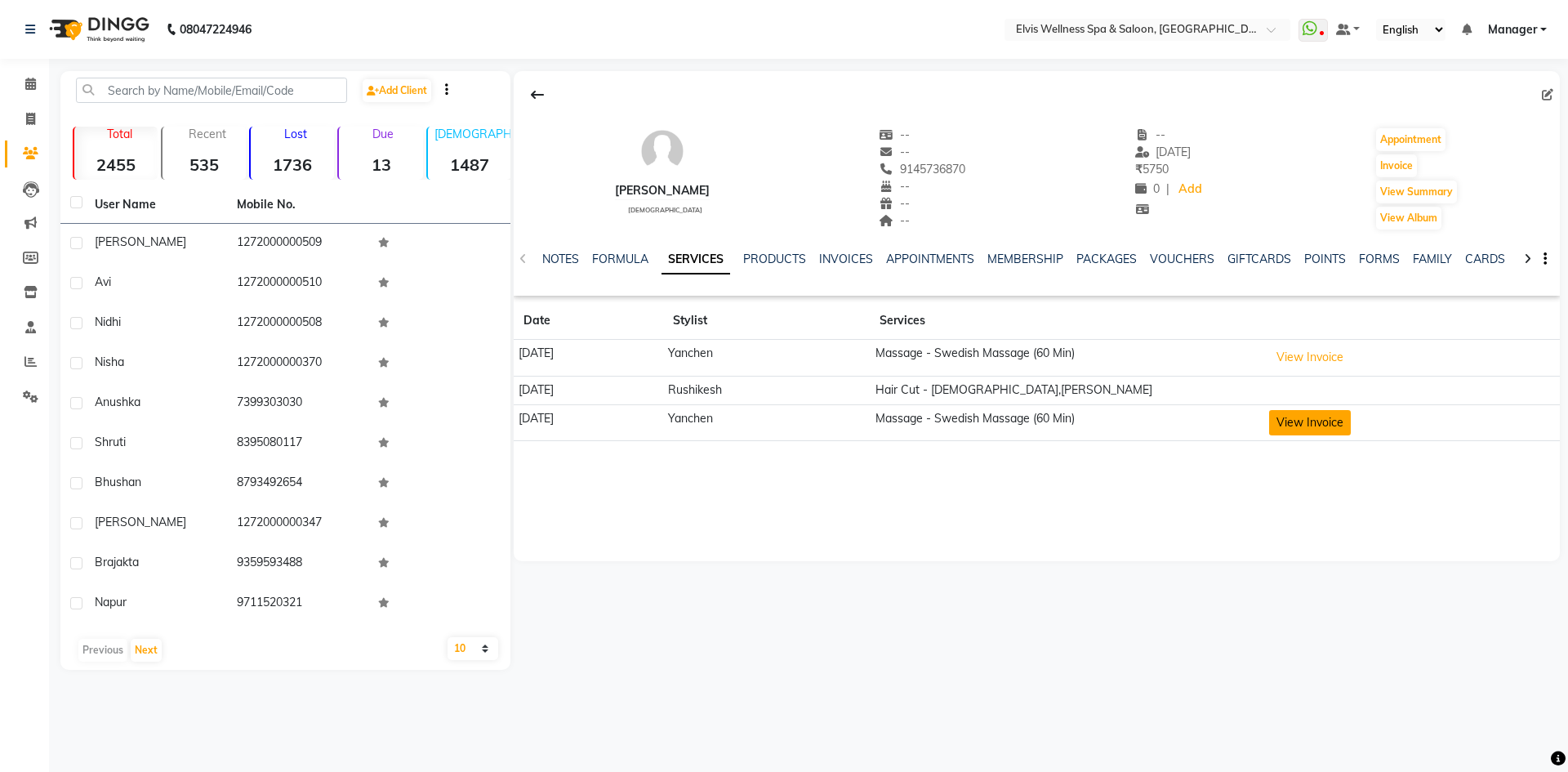
click at [1350, 428] on button "View Invoice" at bounding box center [1310, 422] width 82 height 25
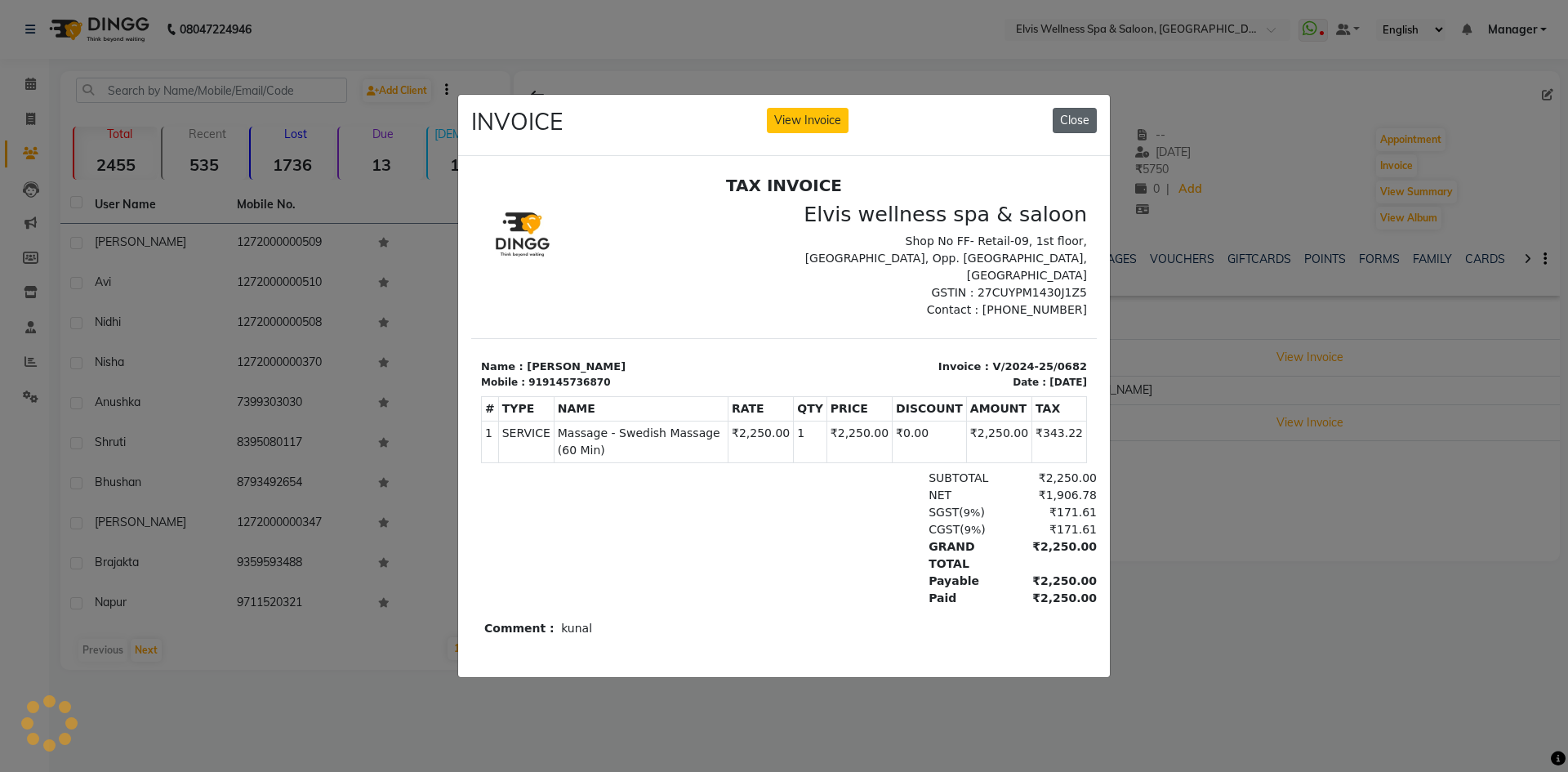
click at [1080, 108] on button "Close" at bounding box center [1075, 120] width 44 height 25
